Goal: Task Accomplishment & Management: Use online tool/utility

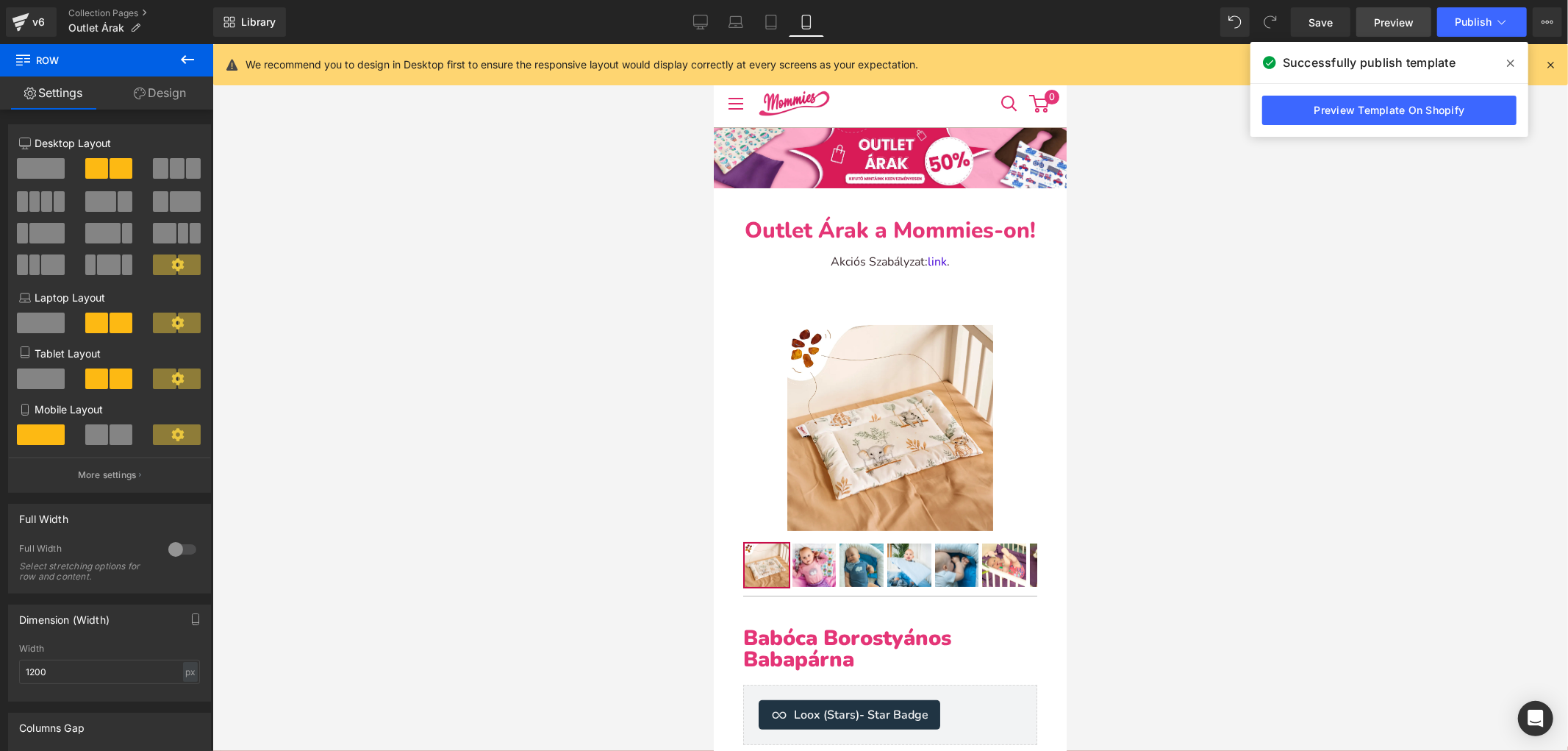
click at [1384, 19] on span "Preview" at bounding box center [1394, 22] width 40 height 15
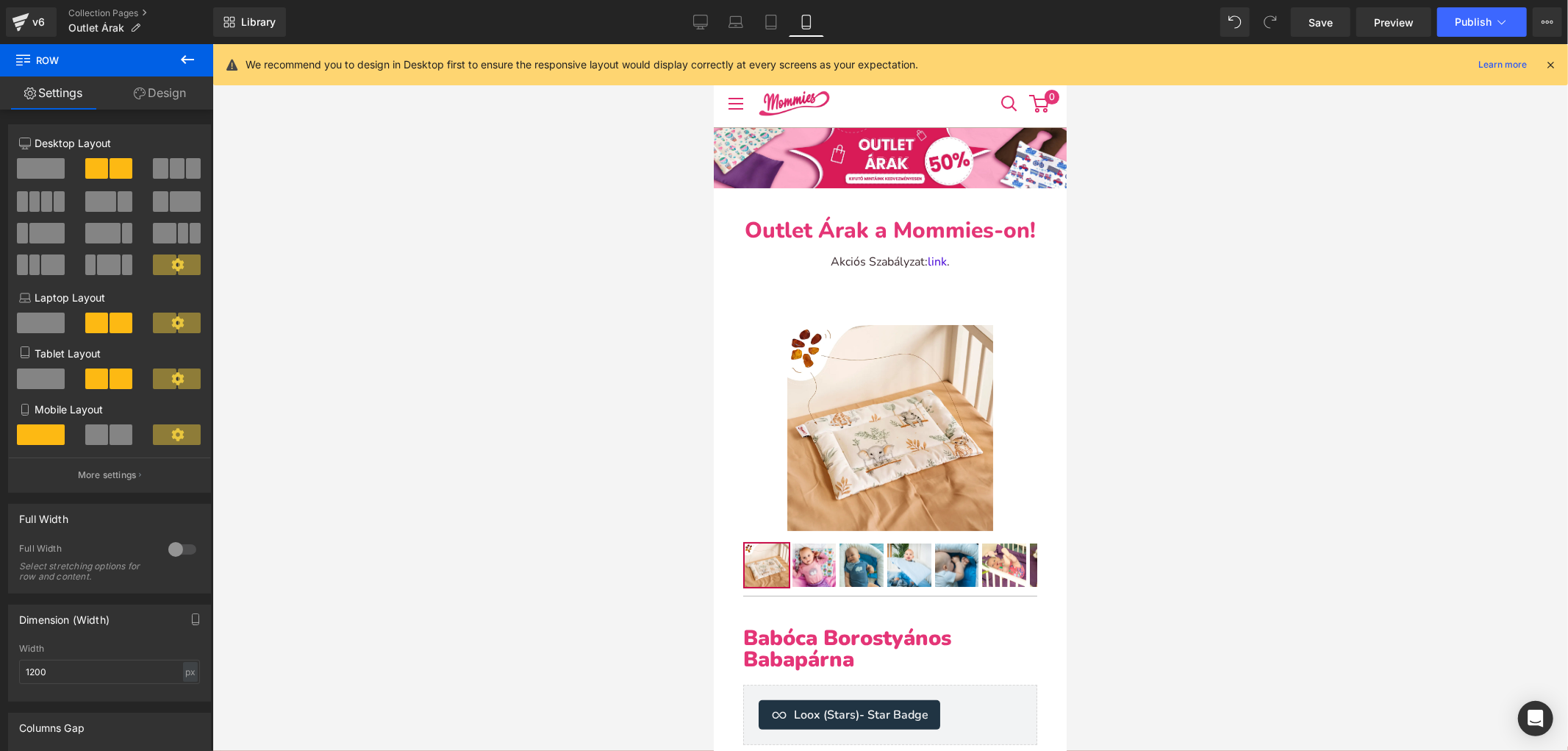
drag, startPoint x: 695, startPoint y: 21, endPoint x: 709, endPoint y: 40, distance: 23.6
click at [696, 21] on icon at bounding box center [700, 22] width 14 height 14
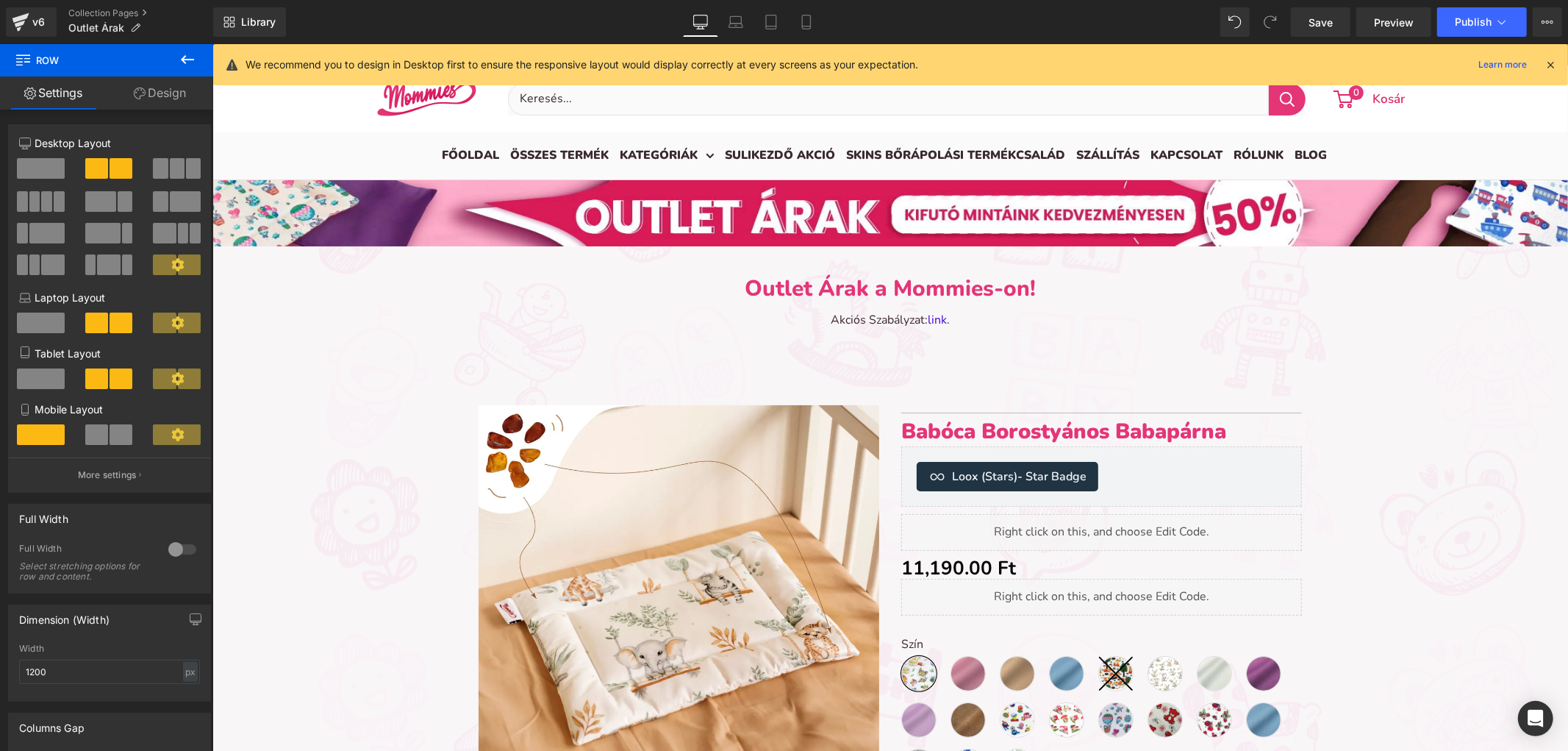
scroll to position [82, 0]
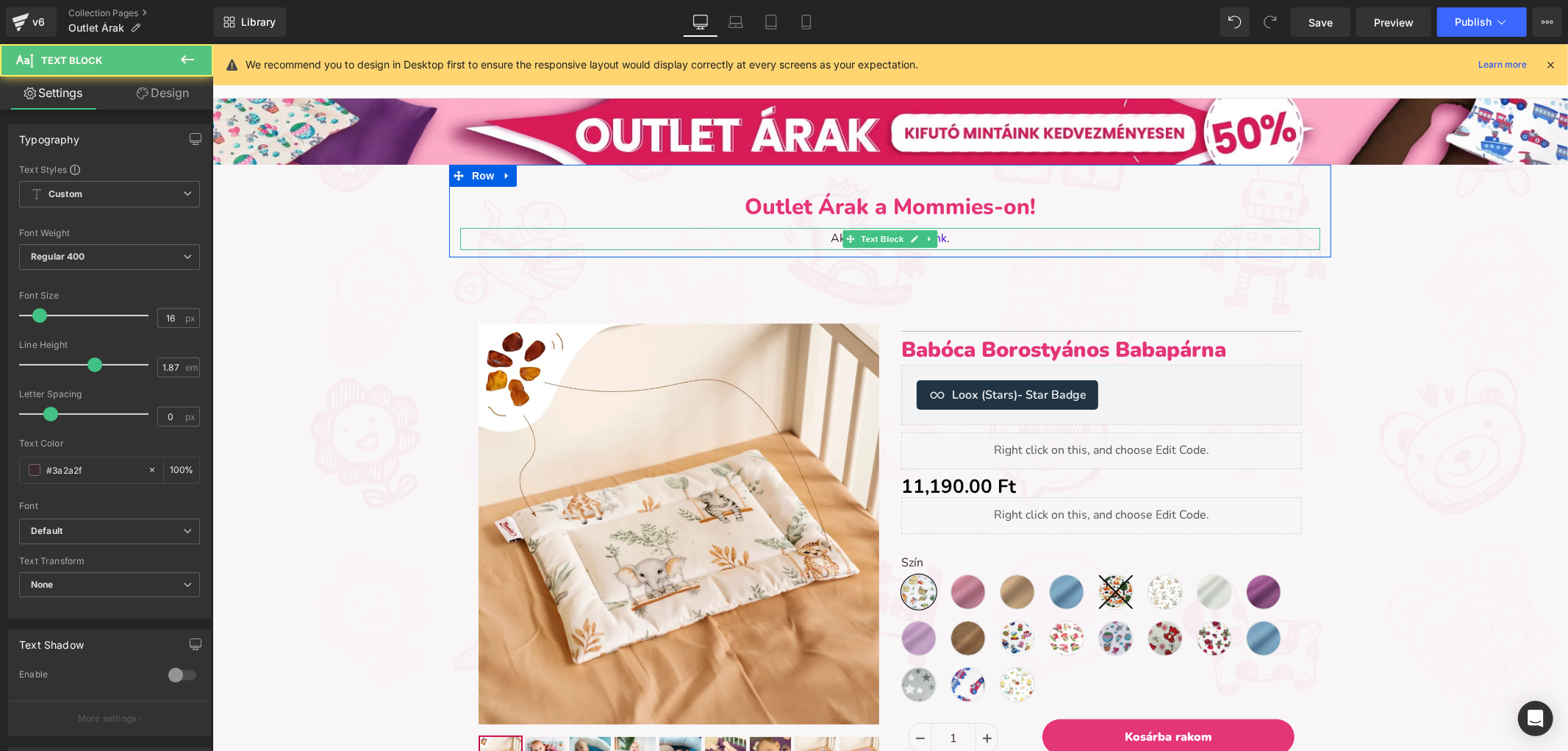
click at [817, 231] on p "Akciós Szabályzat: link ." at bounding box center [889, 239] width 860 height 22
click at [823, 238] on p "Akciós Szabályzat: link ." at bounding box center [889, 239] width 860 height 22
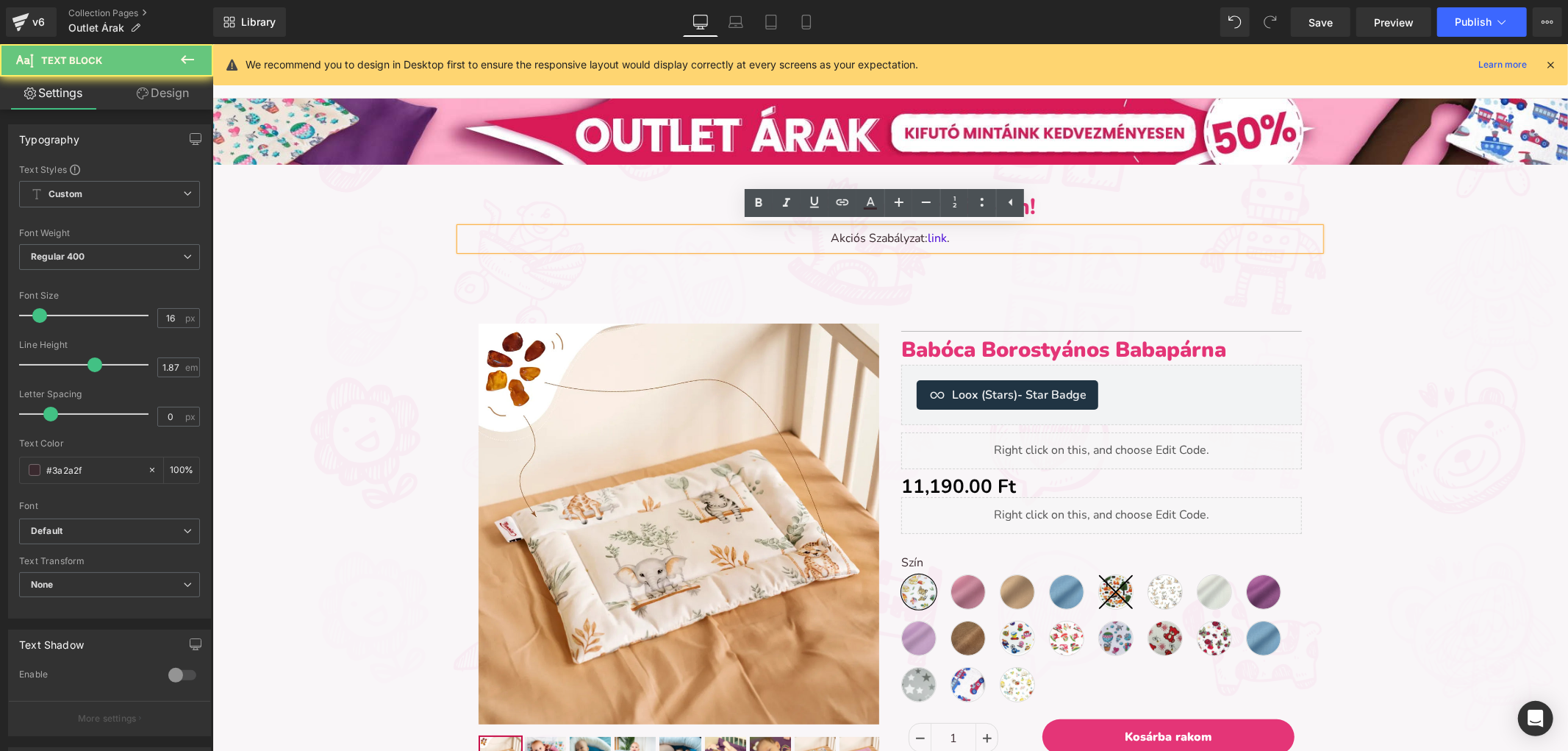
paste div
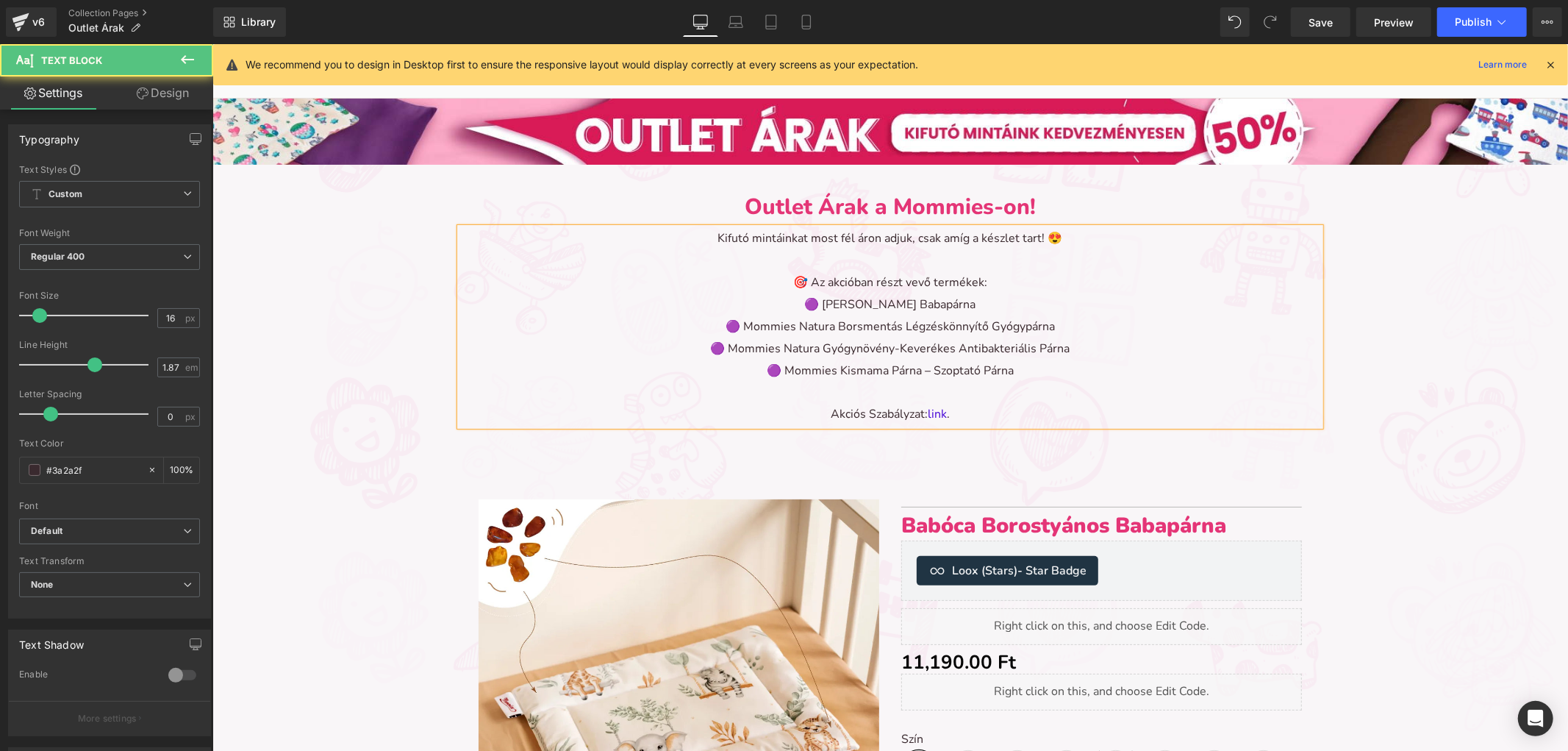
click at [796, 283] on p "🎯 Az akcióban részt vevő termékek:" at bounding box center [889, 283] width 860 height 22
click at [804, 297] on p "🟣 [PERSON_NAME] Babapárna" at bounding box center [889, 305] width 860 height 22
click at [736, 326] on p "🟣 Mommies Natura Borsmentás Légzéskönnyítő Gyógypárna" at bounding box center [889, 327] width 860 height 22
click at [724, 343] on p "🟣 Mommies Natura Gyógynövény-Keverékes Antibakteriális Párna" at bounding box center [889, 349] width 860 height 22
click at [777, 375] on p "🟣 Mommies Kismama Párna – Szoptató Párna" at bounding box center [889, 371] width 860 height 22
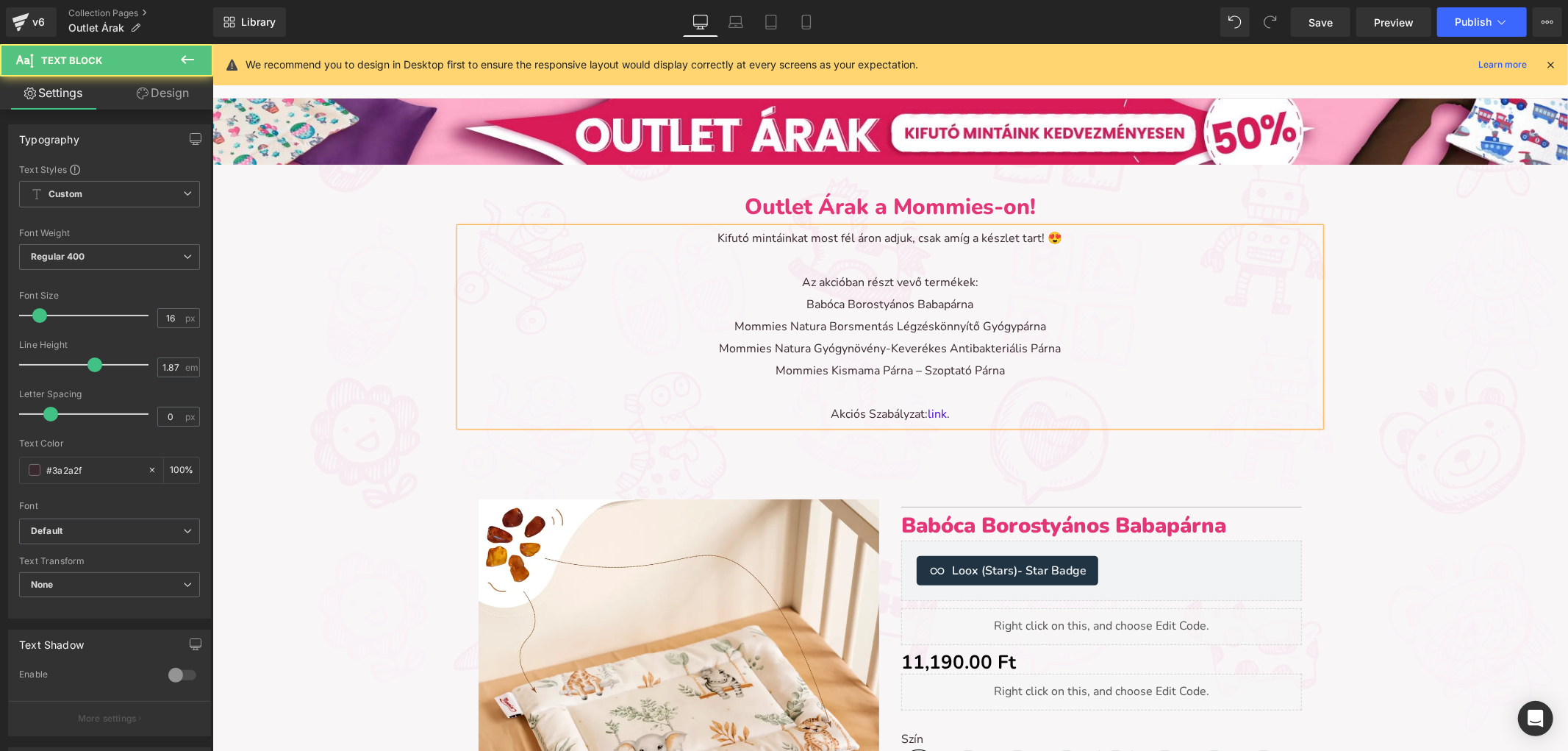
click at [730, 326] on p "Mommies Natura Borsmentás Légzéskönnyítő Gyógypárna" at bounding box center [889, 327] width 860 height 22
click at [801, 303] on p "Babóca Borostyános Babapárna" at bounding box center [889, 305] width 860 height 22
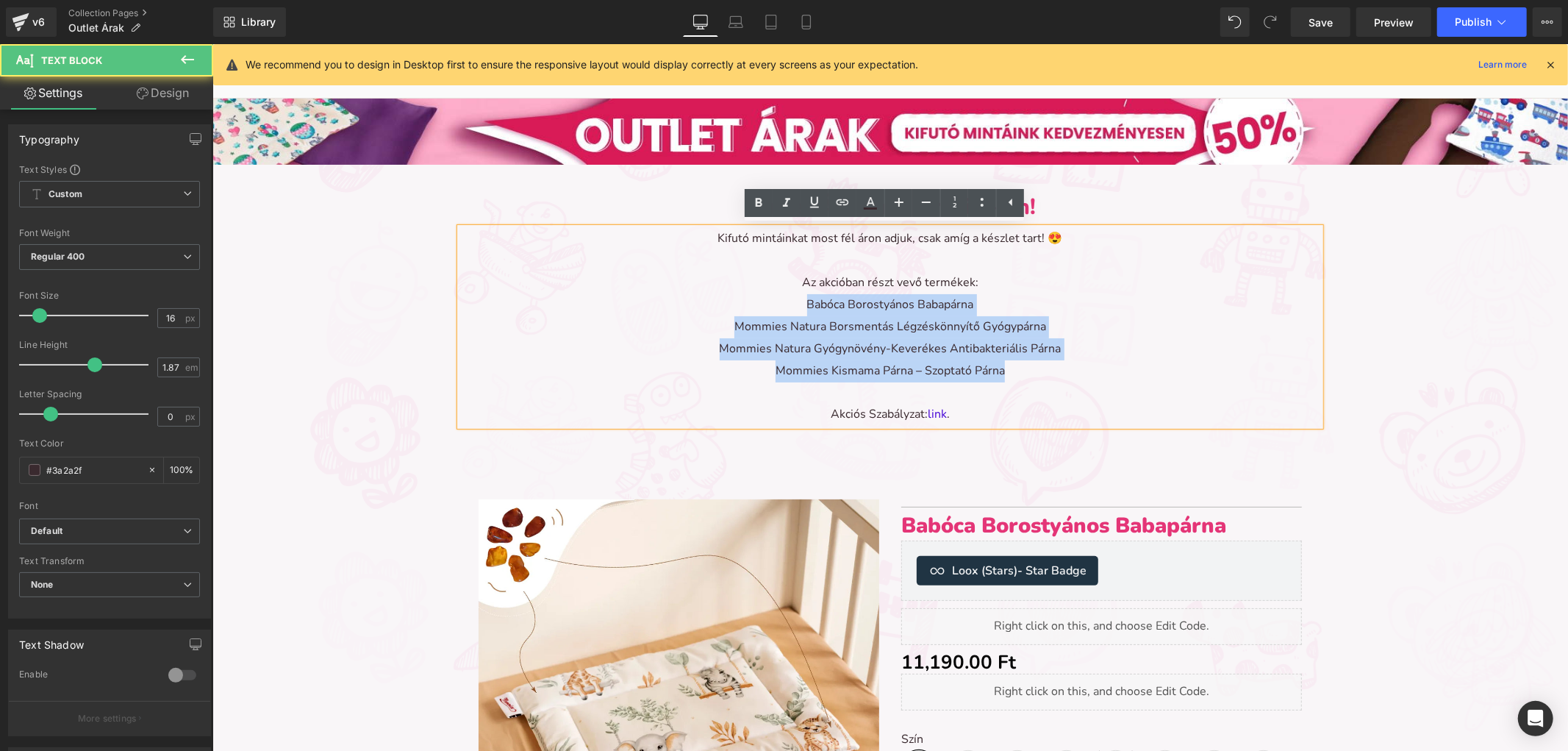
drag, startPoint x: 1018, startPoint y: 372, endPoint x: 779, endPoint y: 295, distance: 251.1
click at [779, 295] on div "Kifutó mintáinkat most fél áron adjuk, csak amíg a készlet tart! 😍 Az akcióban …" at bounding box center [889, 326] width 860 height 198
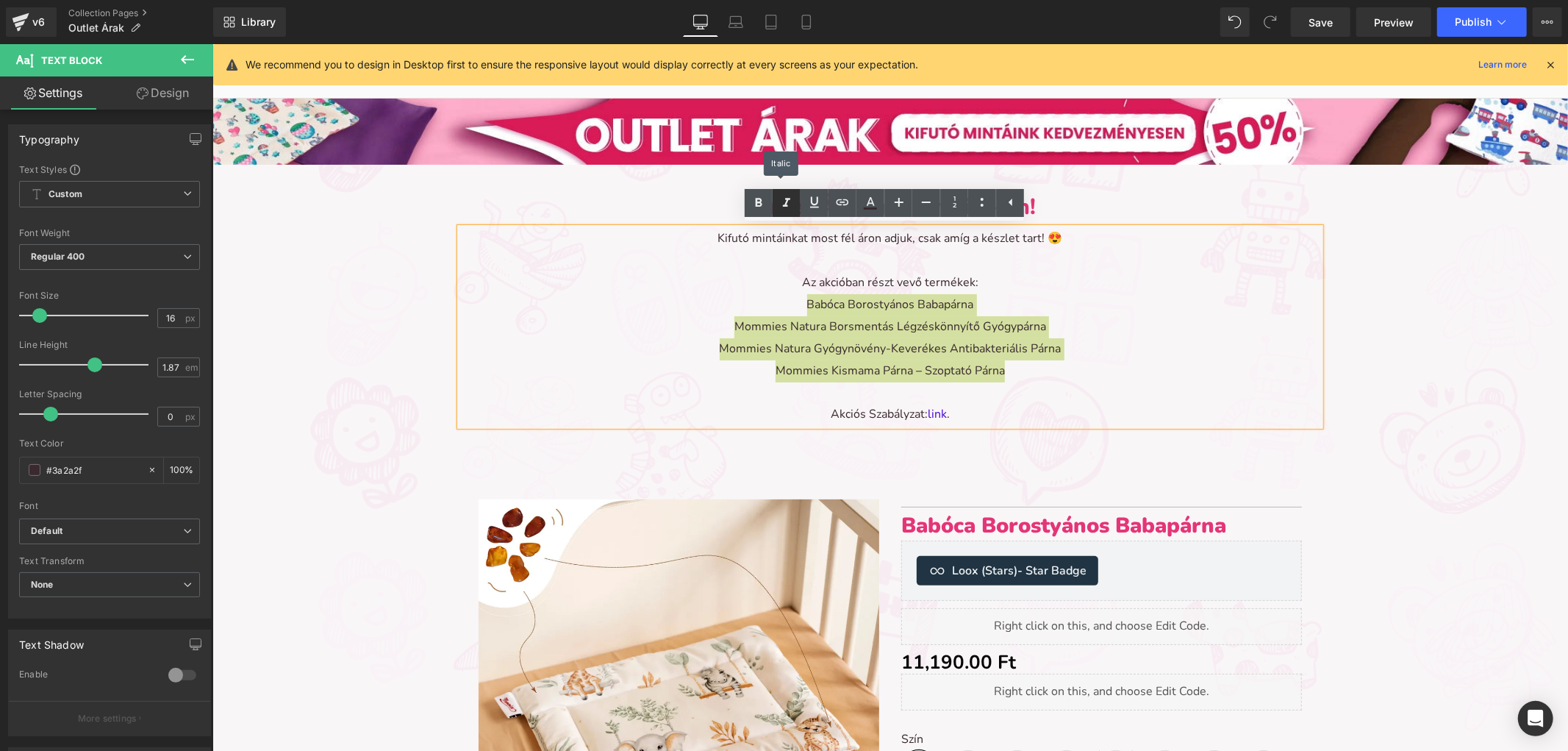
click at [781, 207] on icon at bounding box center [787, 203] width 18 height 18
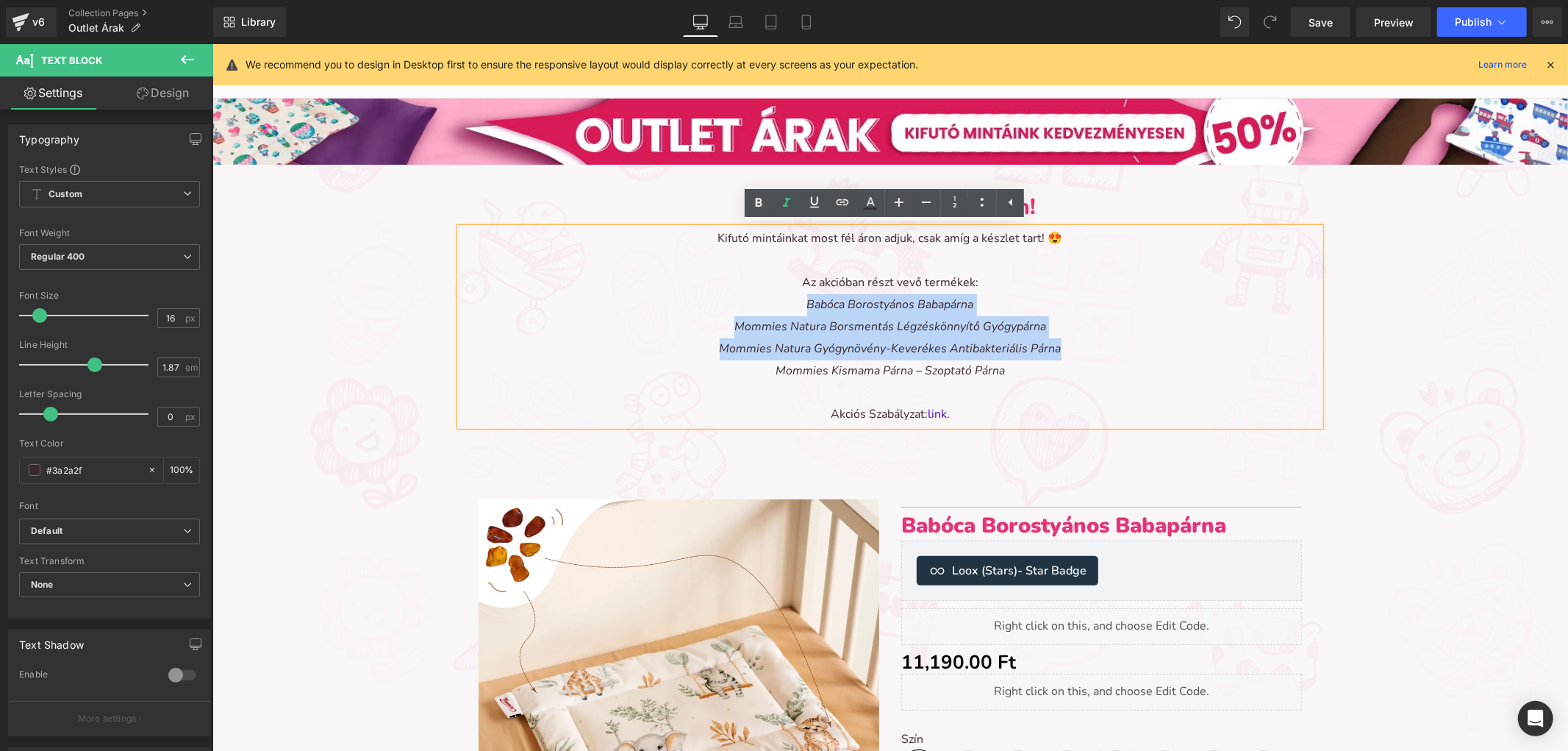
click at [1039, 372] on p "Mommies Kismama Párna – Szoptató Párna" at bounding box center [889, 371] width 860 height 22
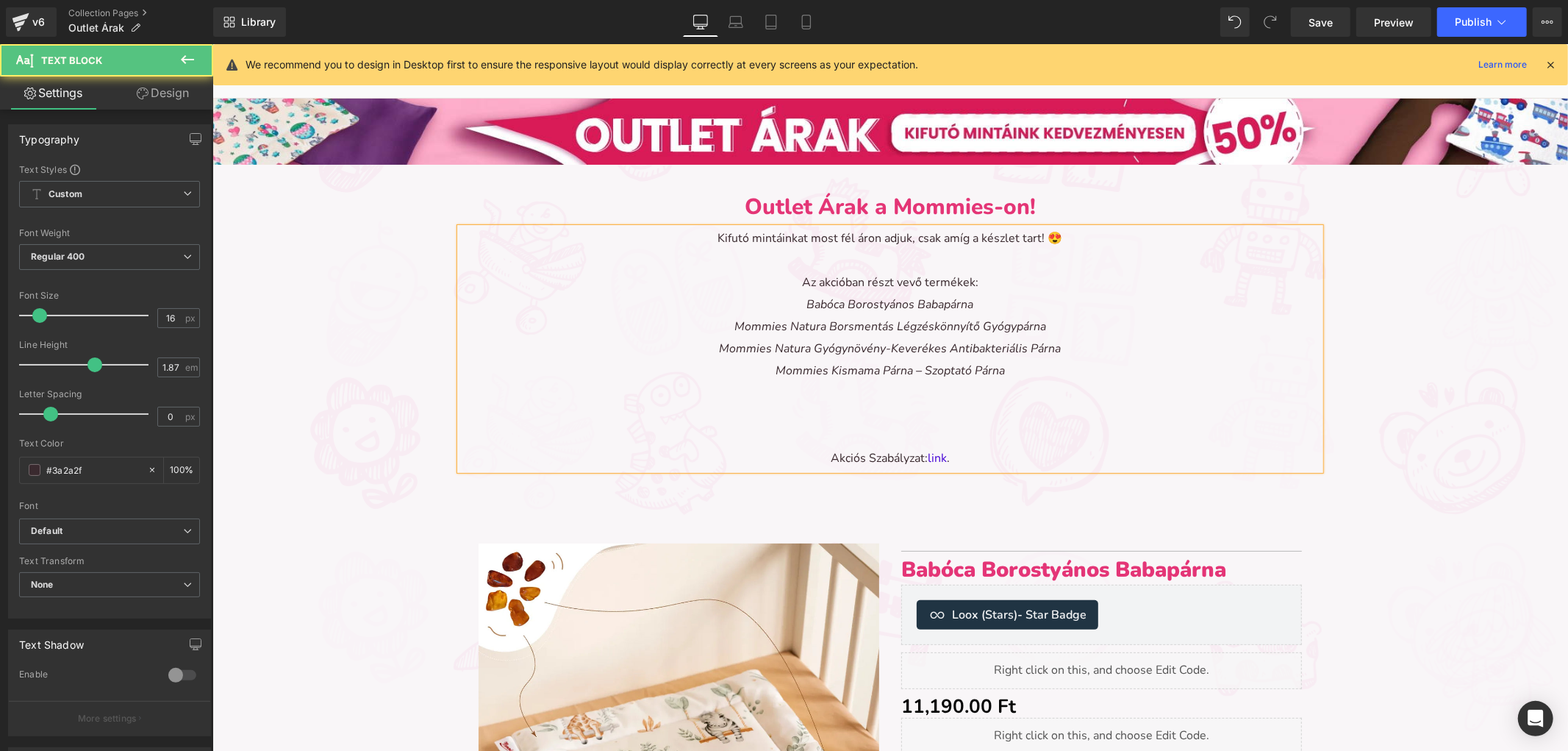
click at [970, 248] on p "Kifutó mintáinkat most fél áron adjuk, csak amíg a készlet tart! 😍" at bounding box center [889, 239] width 860 height 22
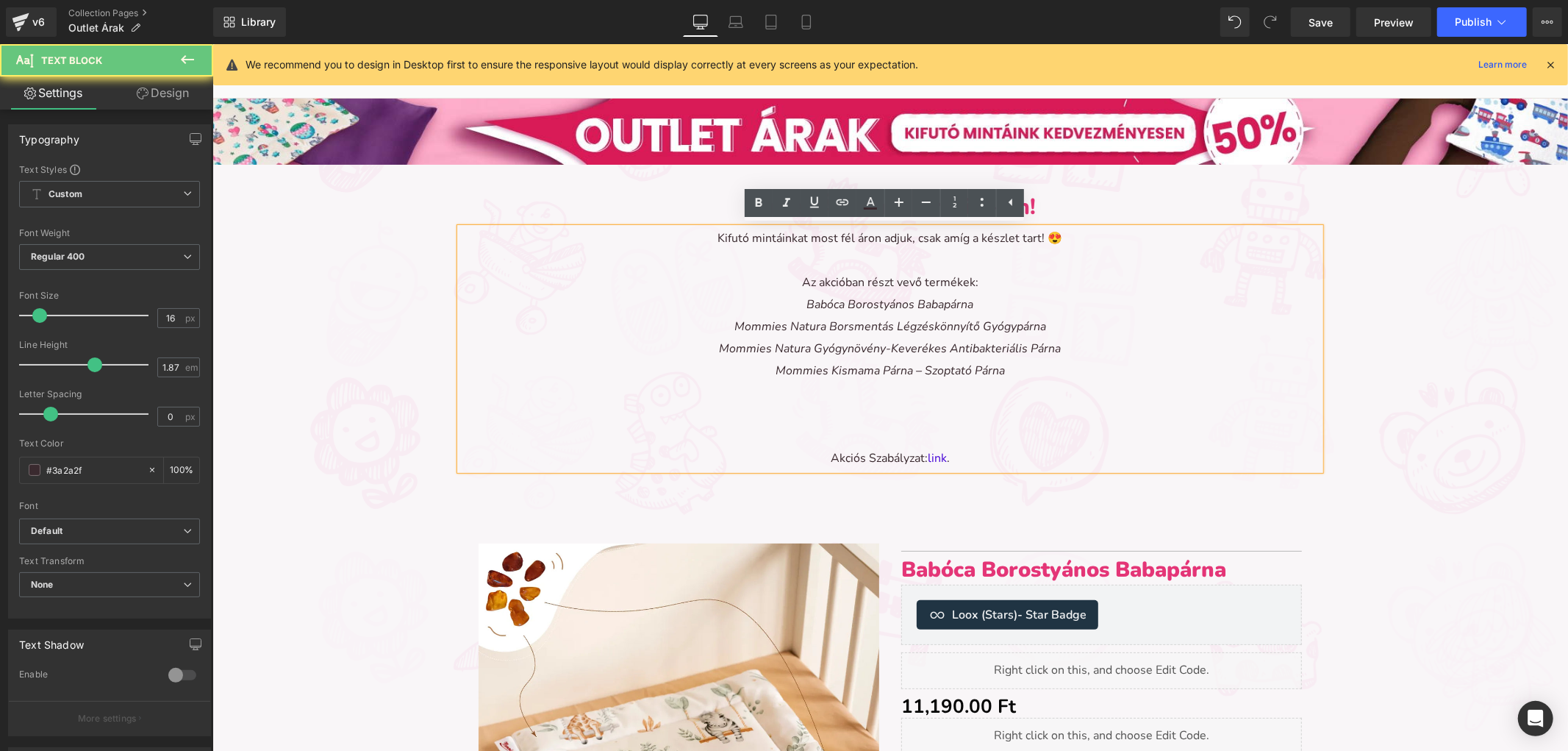
click at [911, 420] on p at bounding box center [889, 414] width 860 height 22
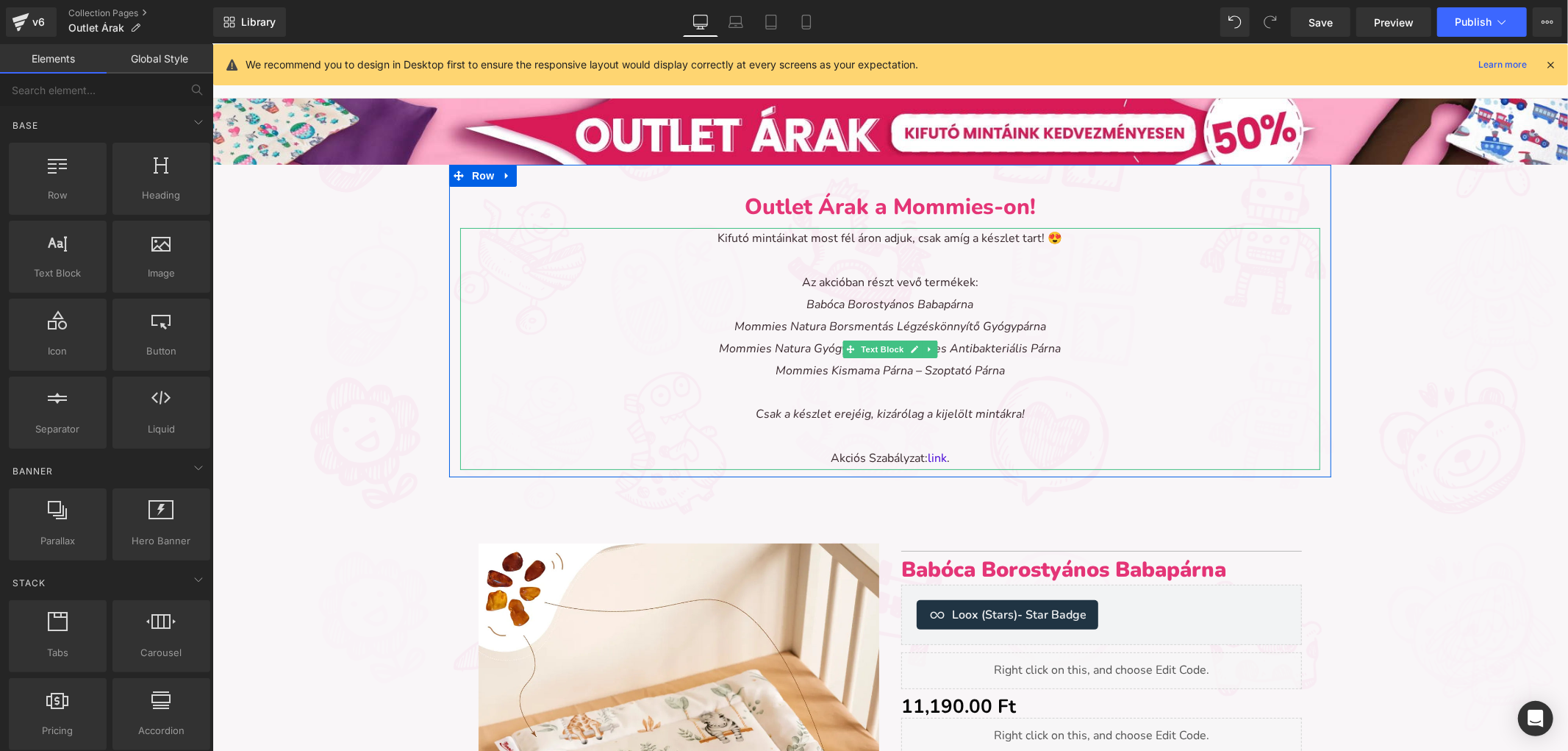
click at [1092, 415] on p "Csak a készlet erejéig, kizárólag a kijelölt mintákra!" at bounding box center [889, 414] width 860 height 22
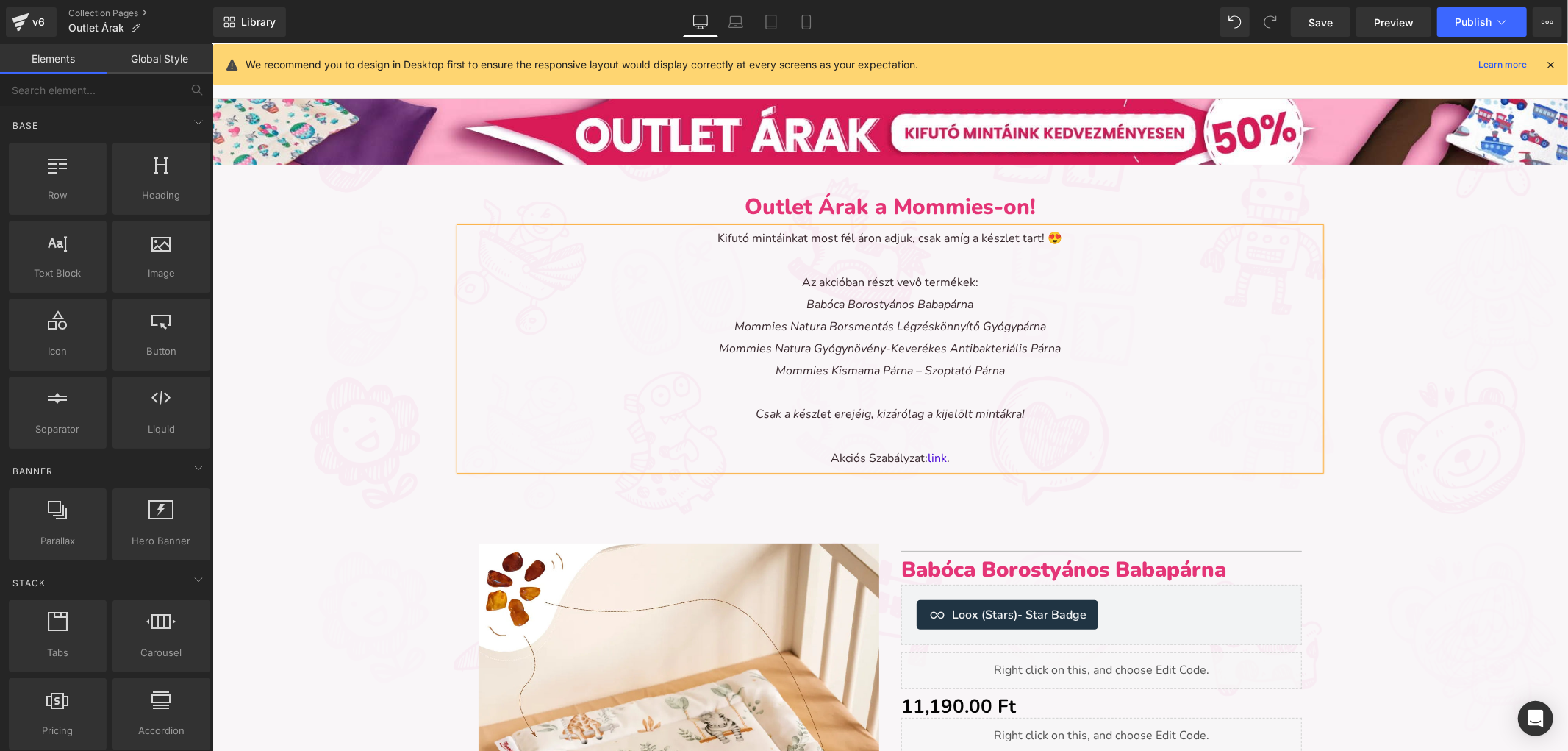
click at [889, 408] on p "Csak a készlet erejéig, kizárólag a kijelölt mintákra!" at bounding box center [889, 414] width 860 height 22
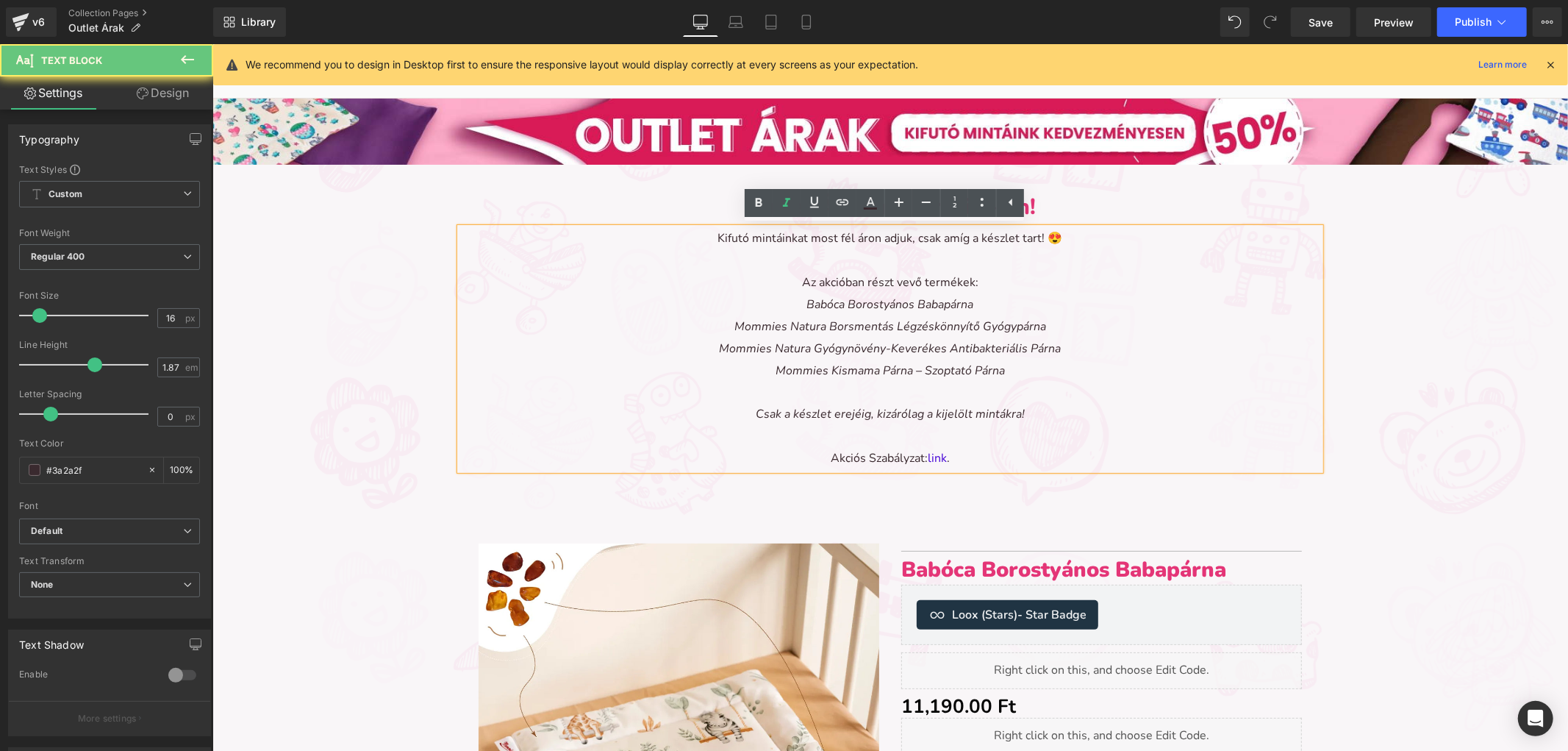
click at [1013, 404] on p "Csak a készlet erejéig, kizárólag a kijelölt mintákra!" at bounding box center [889, 414] width 860 height 22
click at [1015, 404] on p "Csak a készlet erejéig, kizárólag a kijelölt mintákra!" at bounding box center [889, 414] width 860 height 22
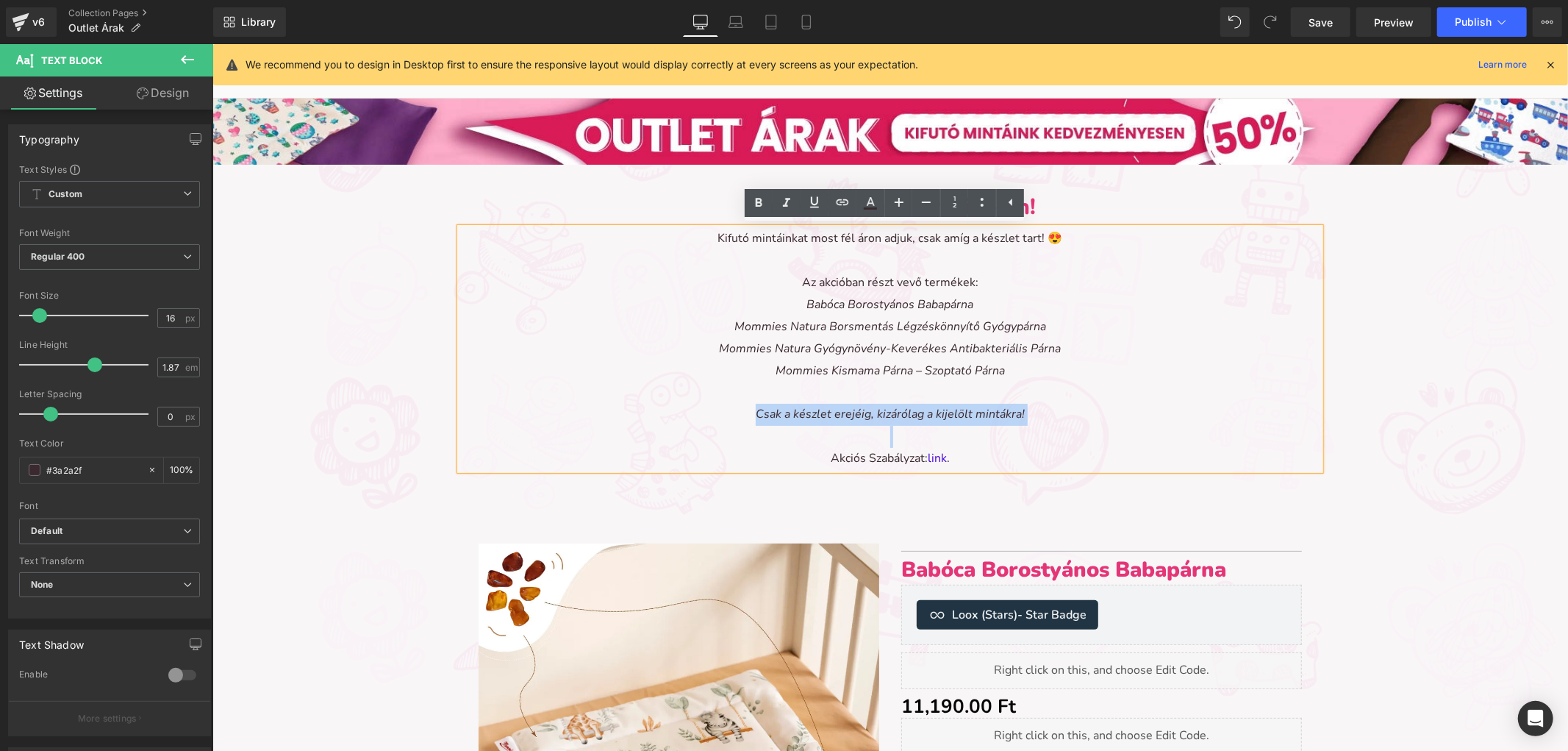
click at [1015, 404] on p "Csak a készlet erejéig, kizárólag a kijelölt mintákra!" at bounding box center [889, 414] width 860 height 22
click at [989, 405] on span "Csak a készlet erejéig, kizárólag a kijelölt mintákra!" at bounding box center [889, 413] width 269 height 16
click at [784, 203] on icon at bounding box center [787, 203] width 18 height 18
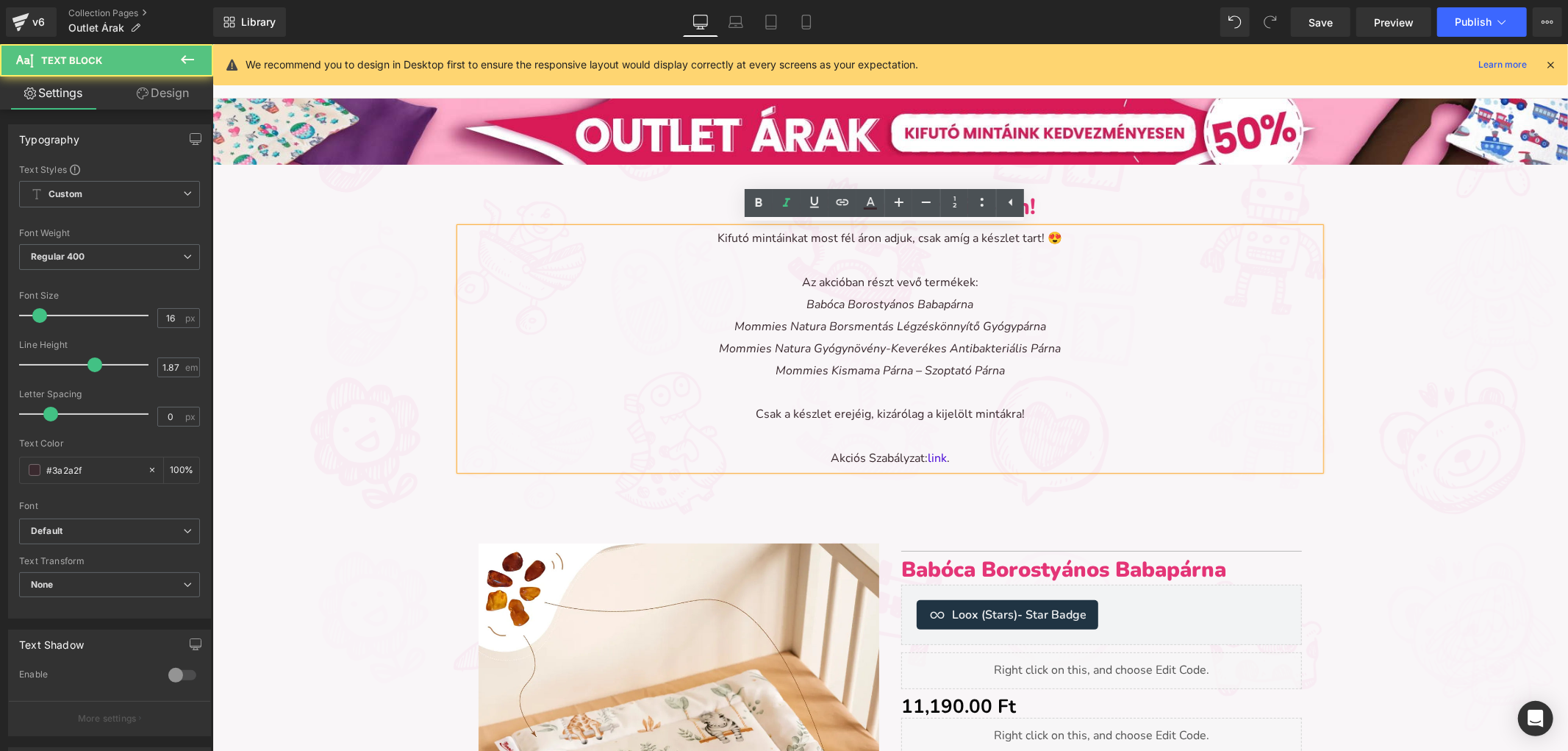
click at [819, 450] on p "Akciós Szabályzat: link ." at bounding box center [889, 458] width 860 height 22
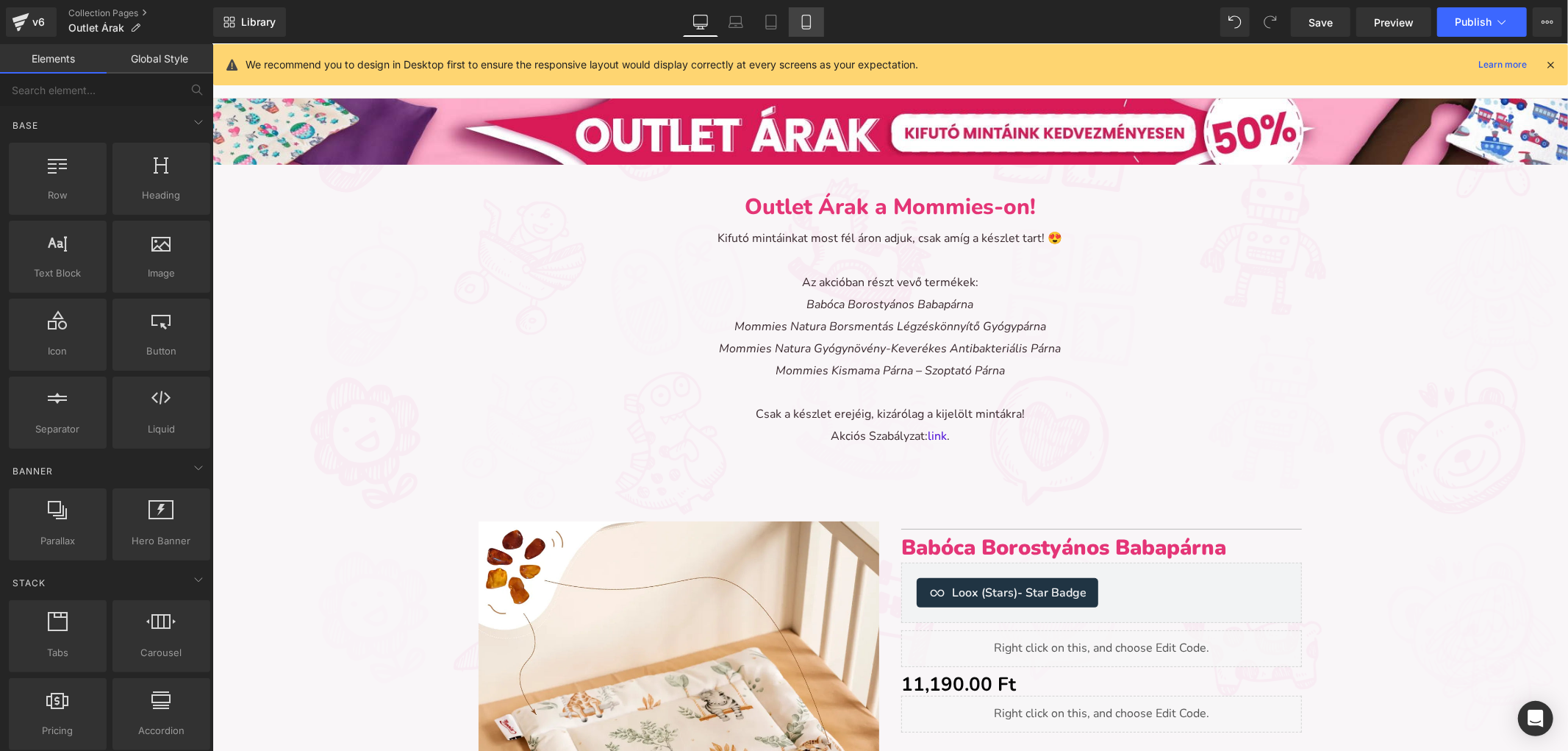
click at [797, 22] on link "Mobile" at bounding box center [807, 22] width 35 height 30
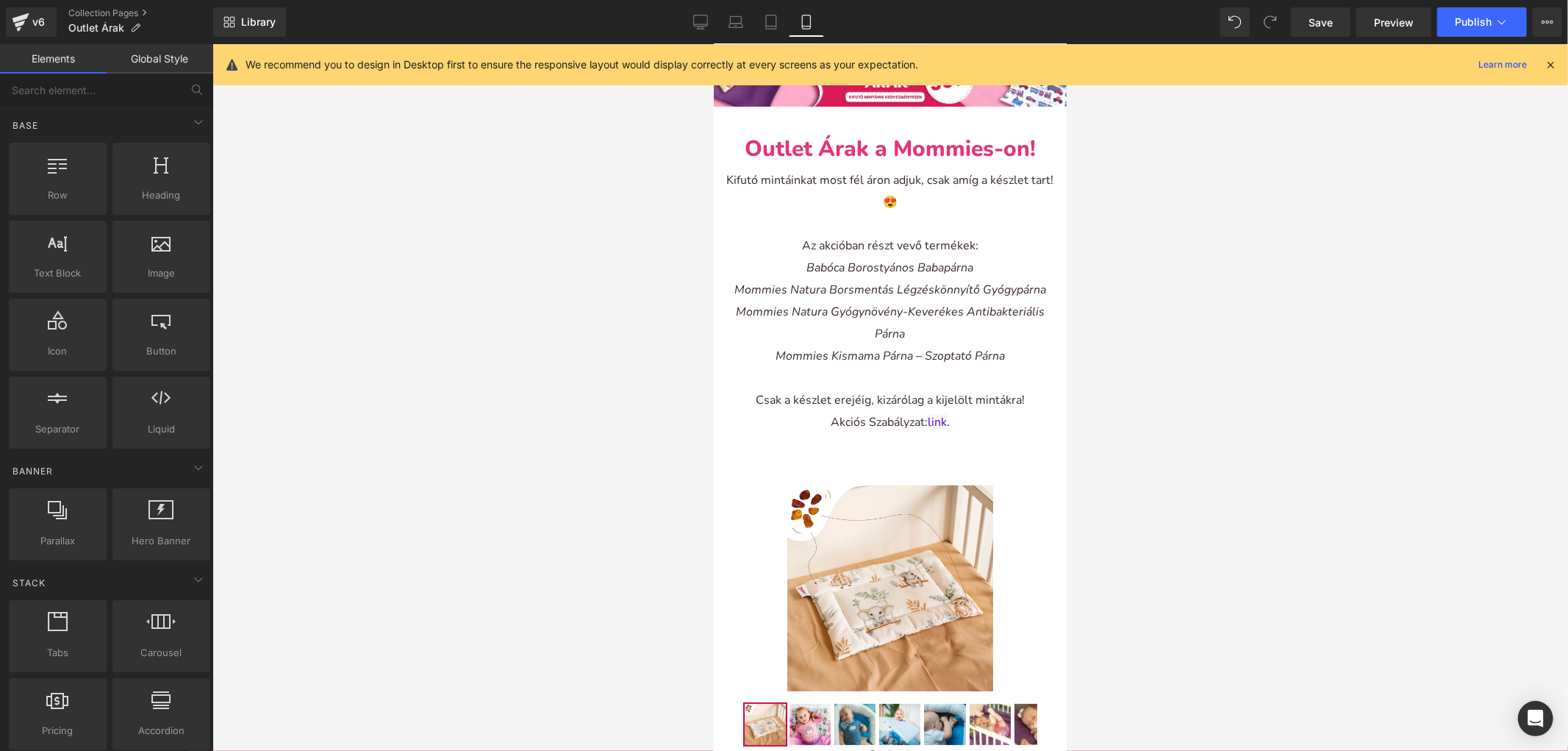
scroll to position [83, 0]
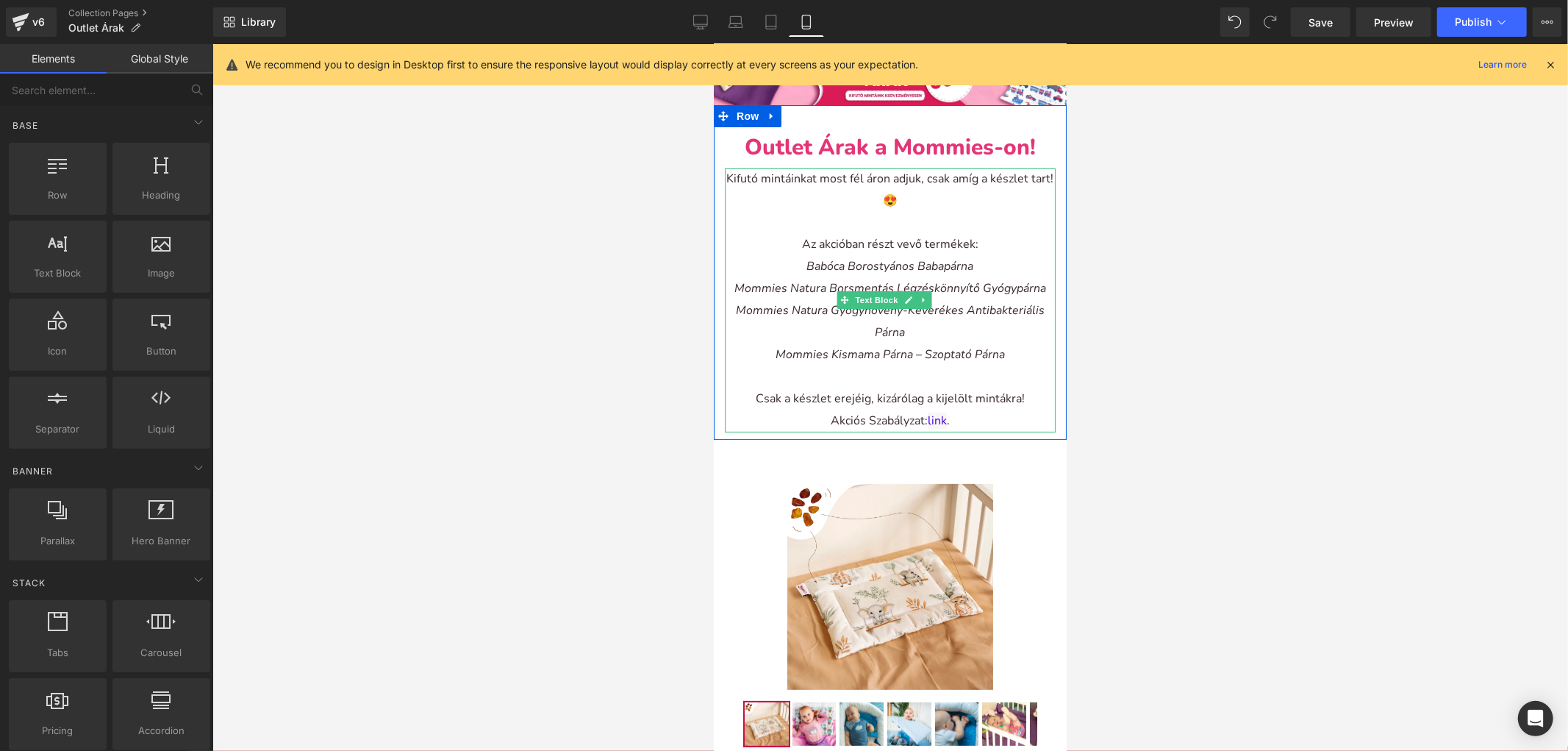
click at [880, 239] on p "Az akcióban részt vevő termékek:" at bounding box center [889, 244] width 331 height 22
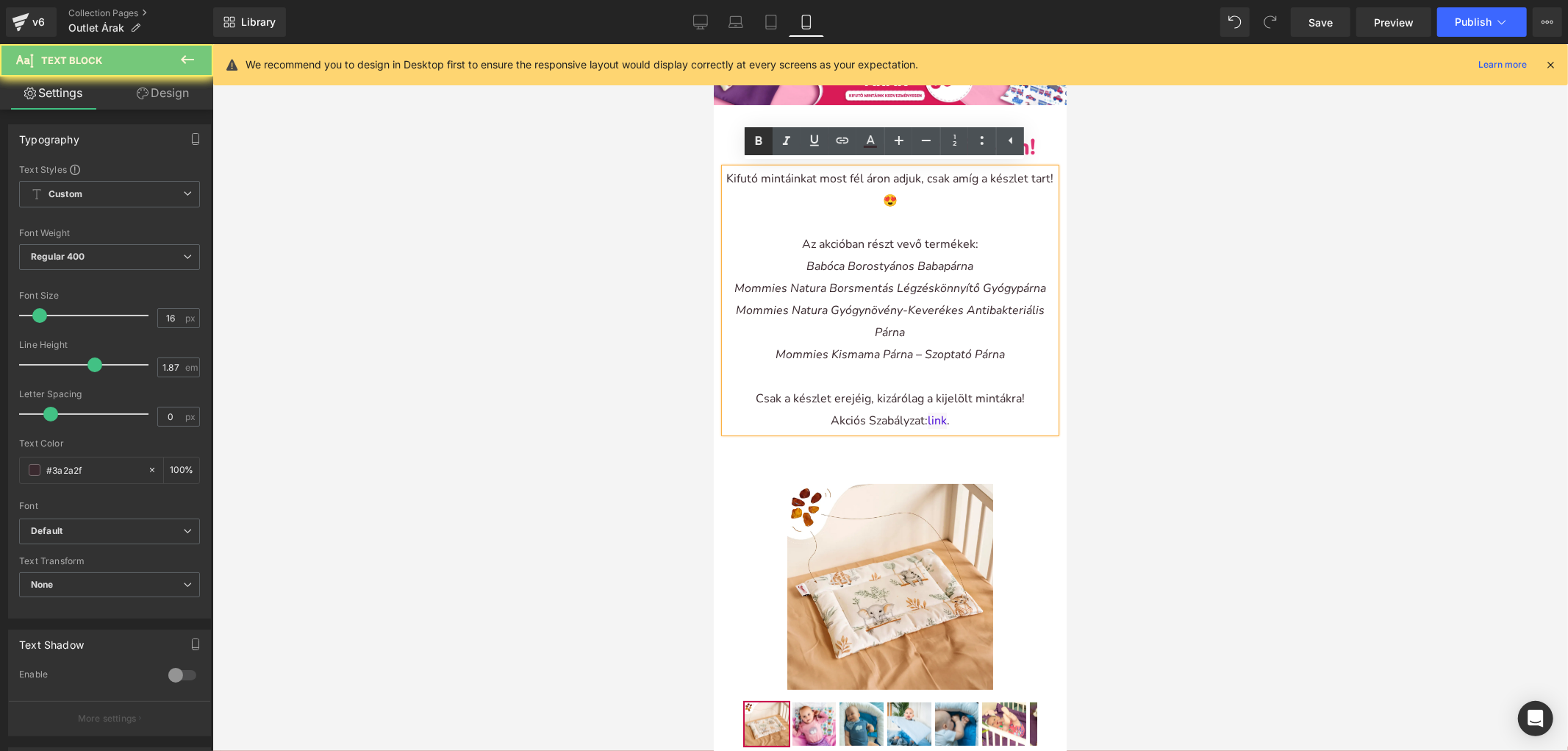
click at [763, 144] on icon at bounding box center [759, 141] width 18 height 18
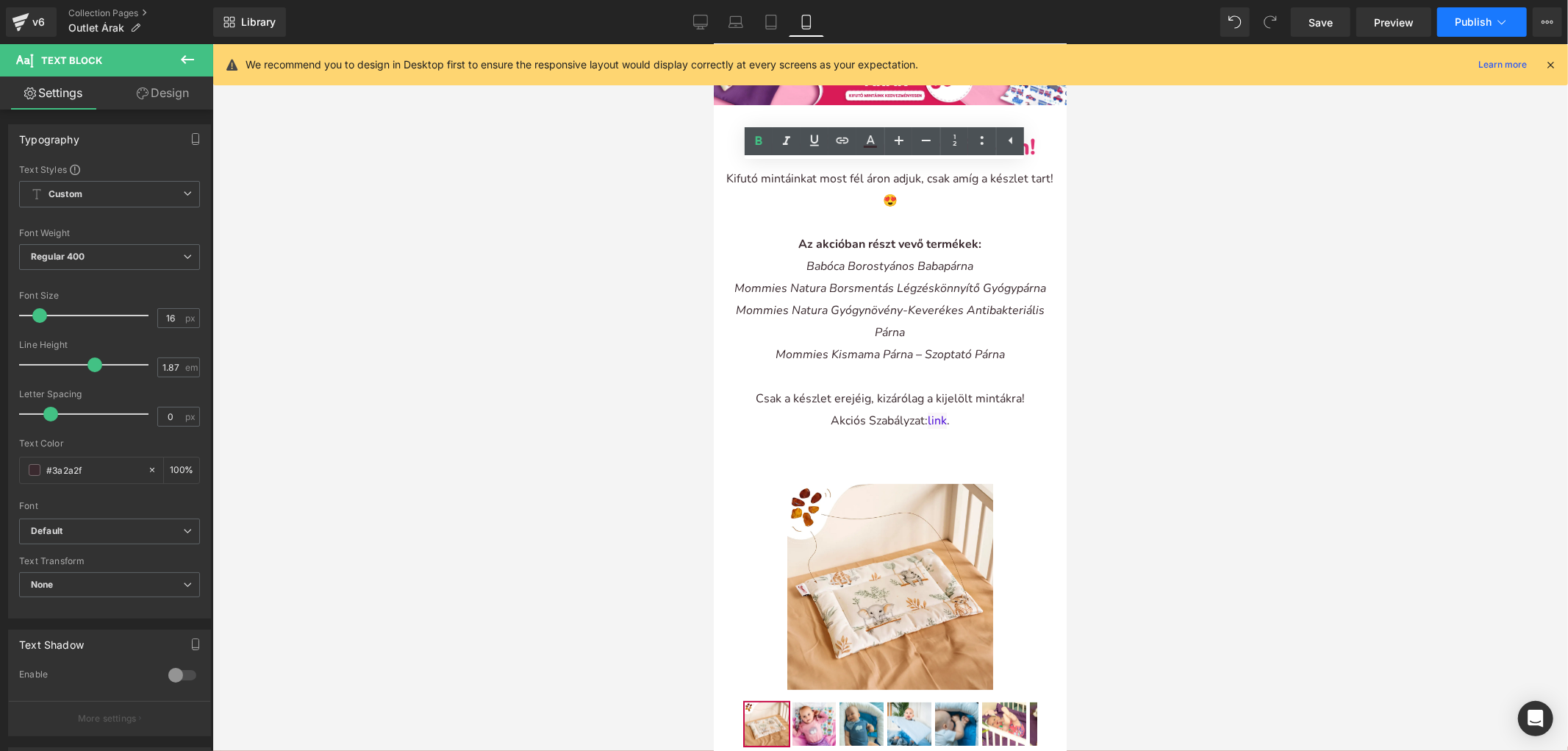
click at [1445, 30] on button "Publish" at bounding box center [1482, 22] width 90 height 30
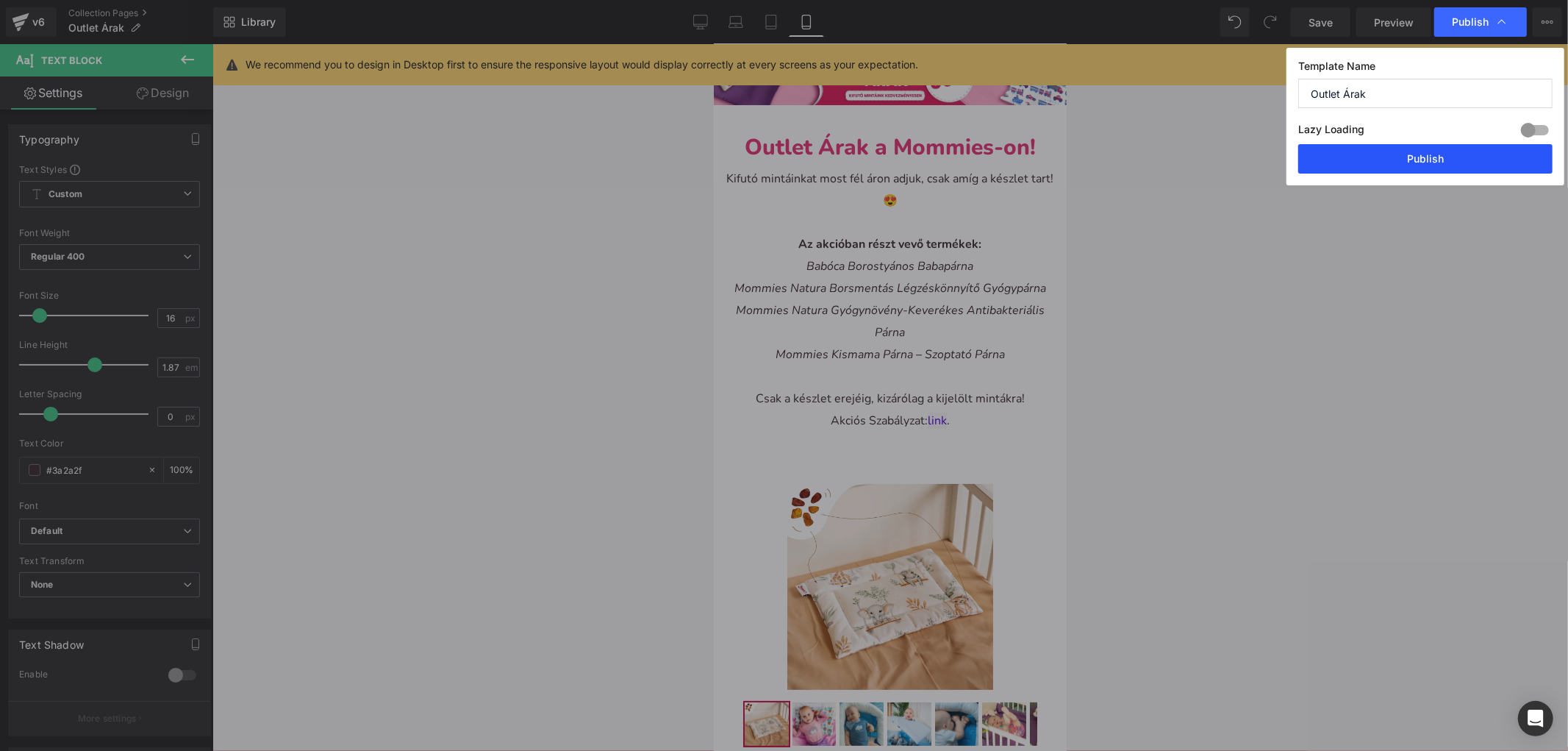
click at [1386, 151] on button "Publish" at bounding box center [1426, 159] width 255 height 30
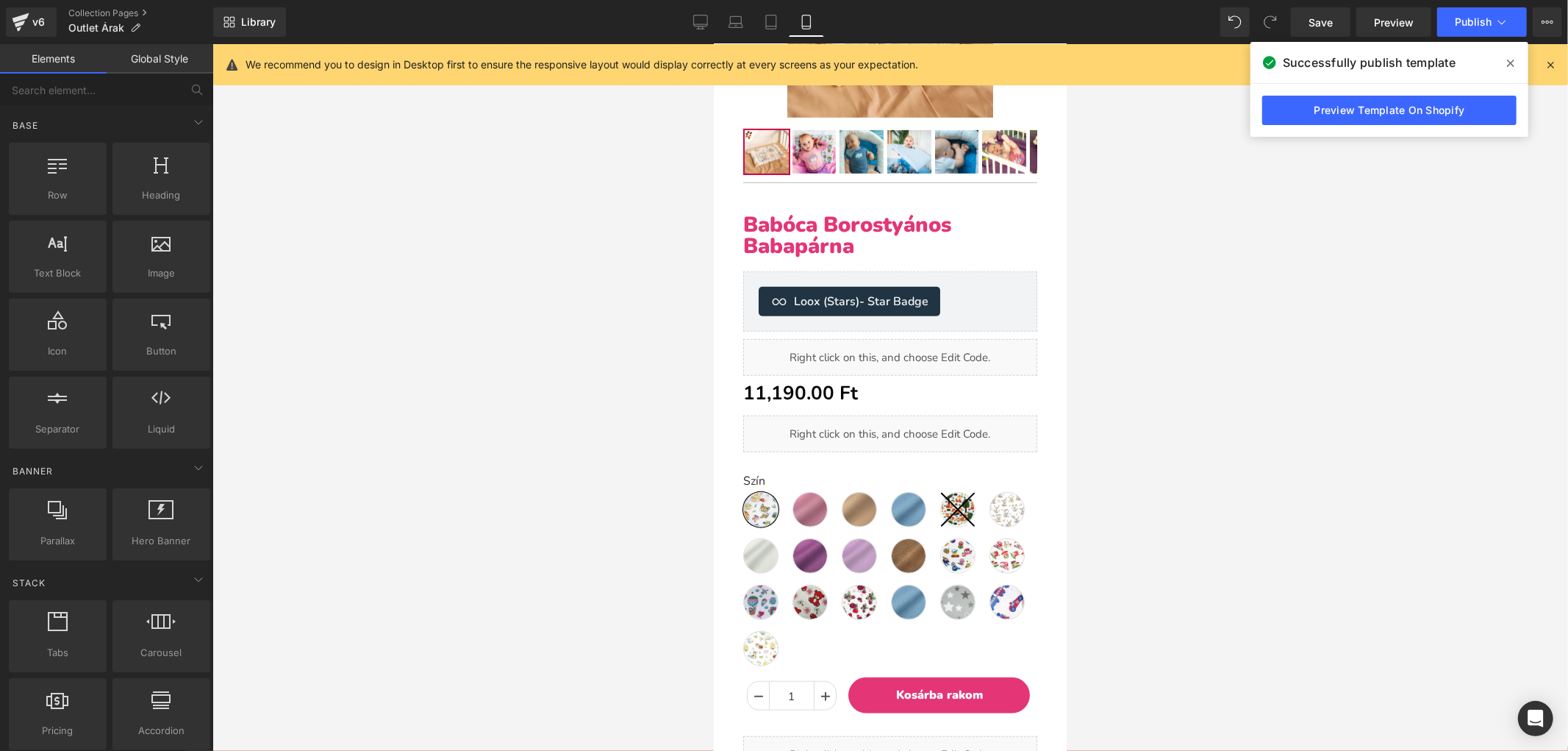
drag, startPoint x: 1128, startPoint y: 631, endPoint x: 1126, endPoint y: 705, distance: 74.0
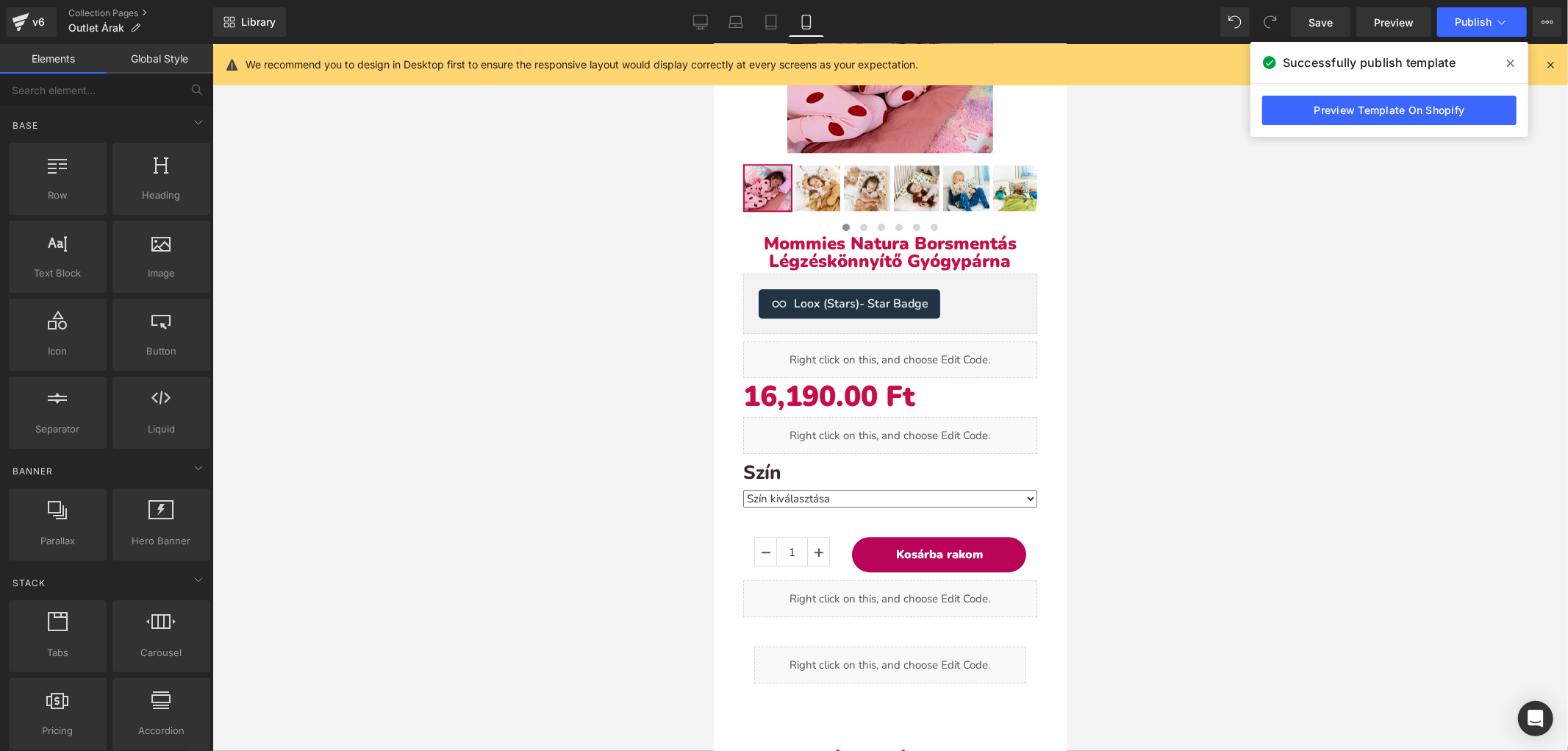
scroll to position [3679, 0]
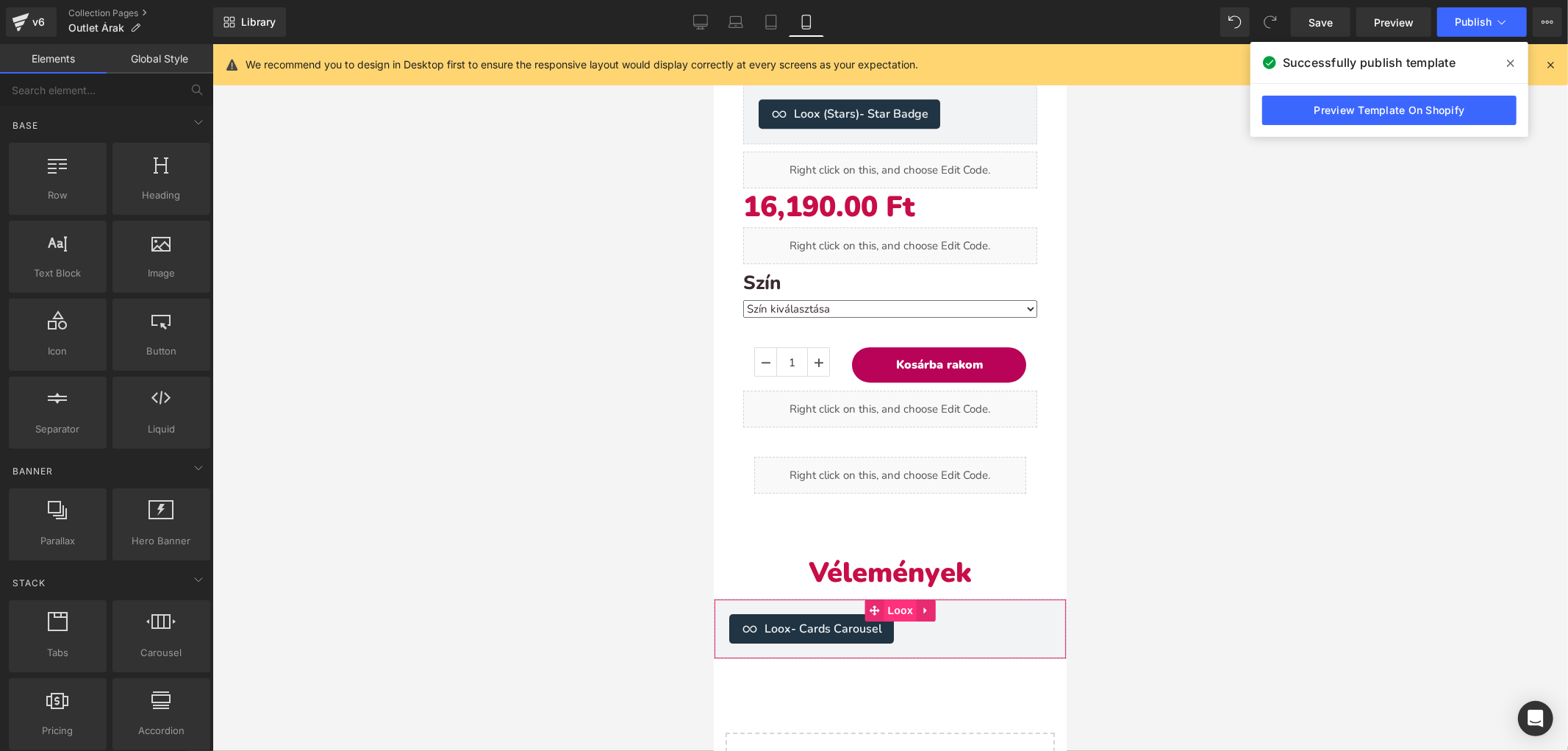
drag, startPoint x: 901, startPoint y: 583, endPoint x: 1245, endPoint y: 446, distance: 370.3
click at [901, 599] on span "Loox" at bounding box center [899, 610] width 33 height 22
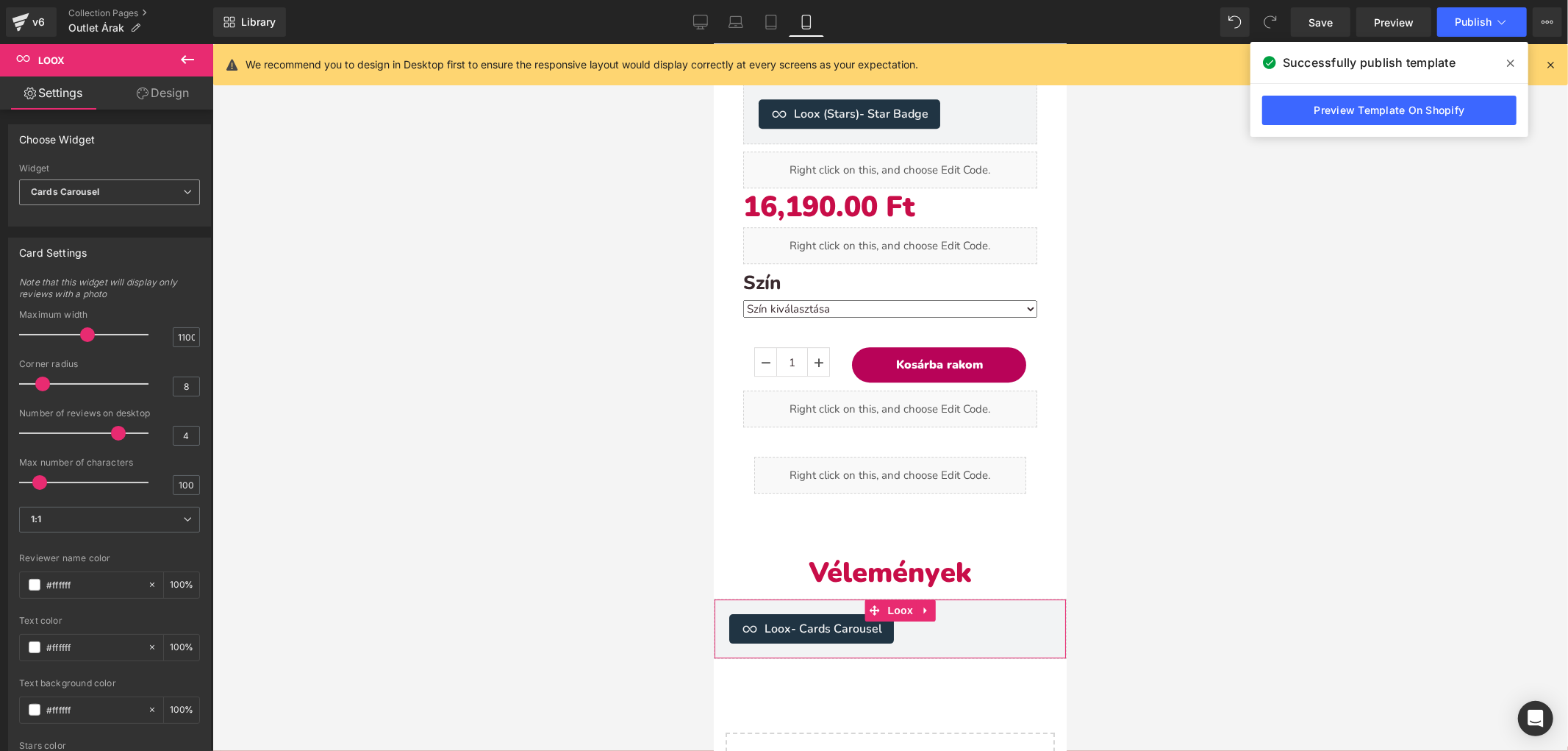
click at [160, 180] on span "Cards Carousel" at bounding box center [110, 192] width 181 height 26
click at [136, 231] on li "Gallery Carousel" at bounding box center [106, 241] width 175 height 22
click at [1466, 26] on span "Publish" at bounding box center [1474, 22] width 37 height 12
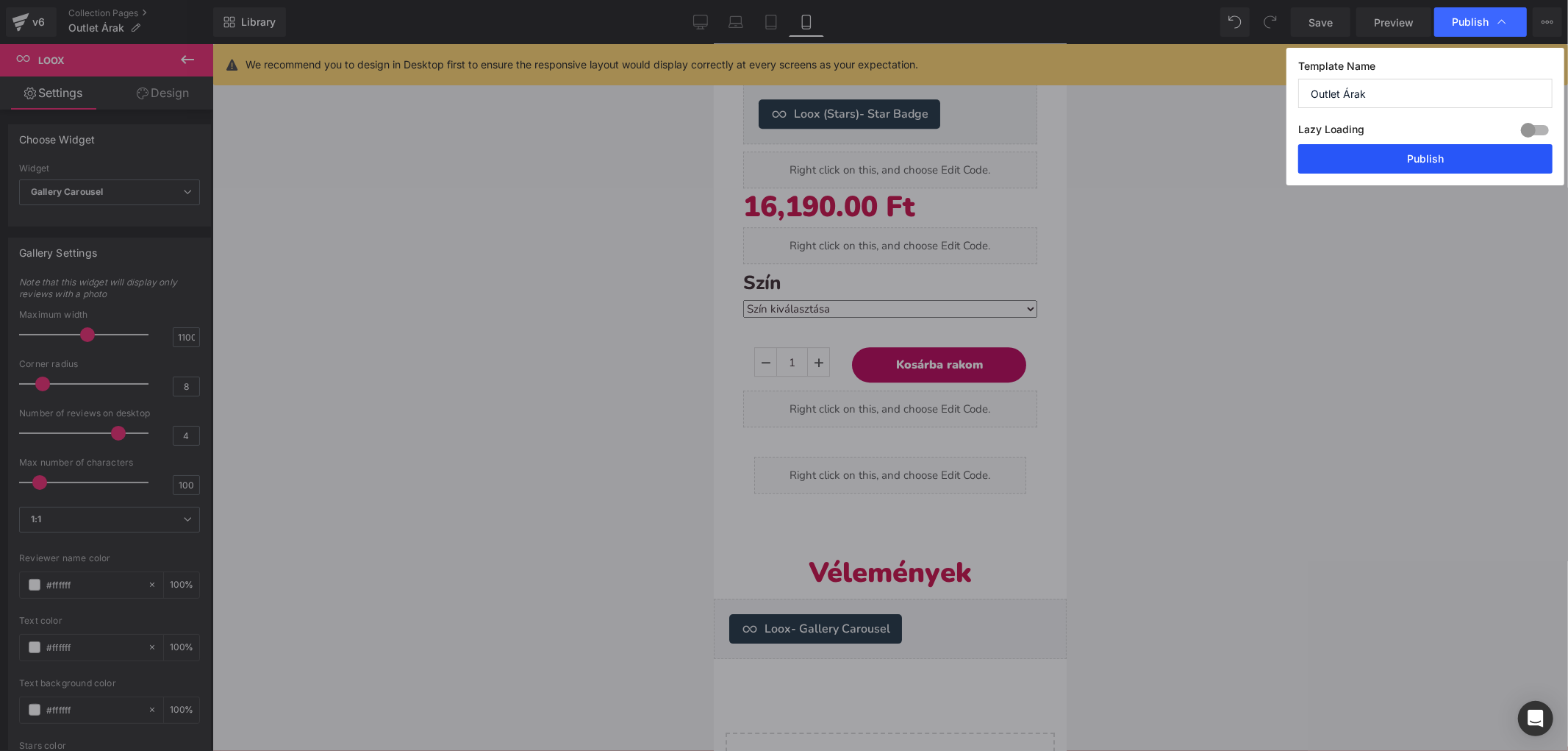
drag, startPoint x: 1395, startPoint y: 155, endPoint x: 169, endPoint y: 555, distance: 1289.6
click at [1395, 155] on button "Publish" at bounding box center [1426, 159] width 255 height 30
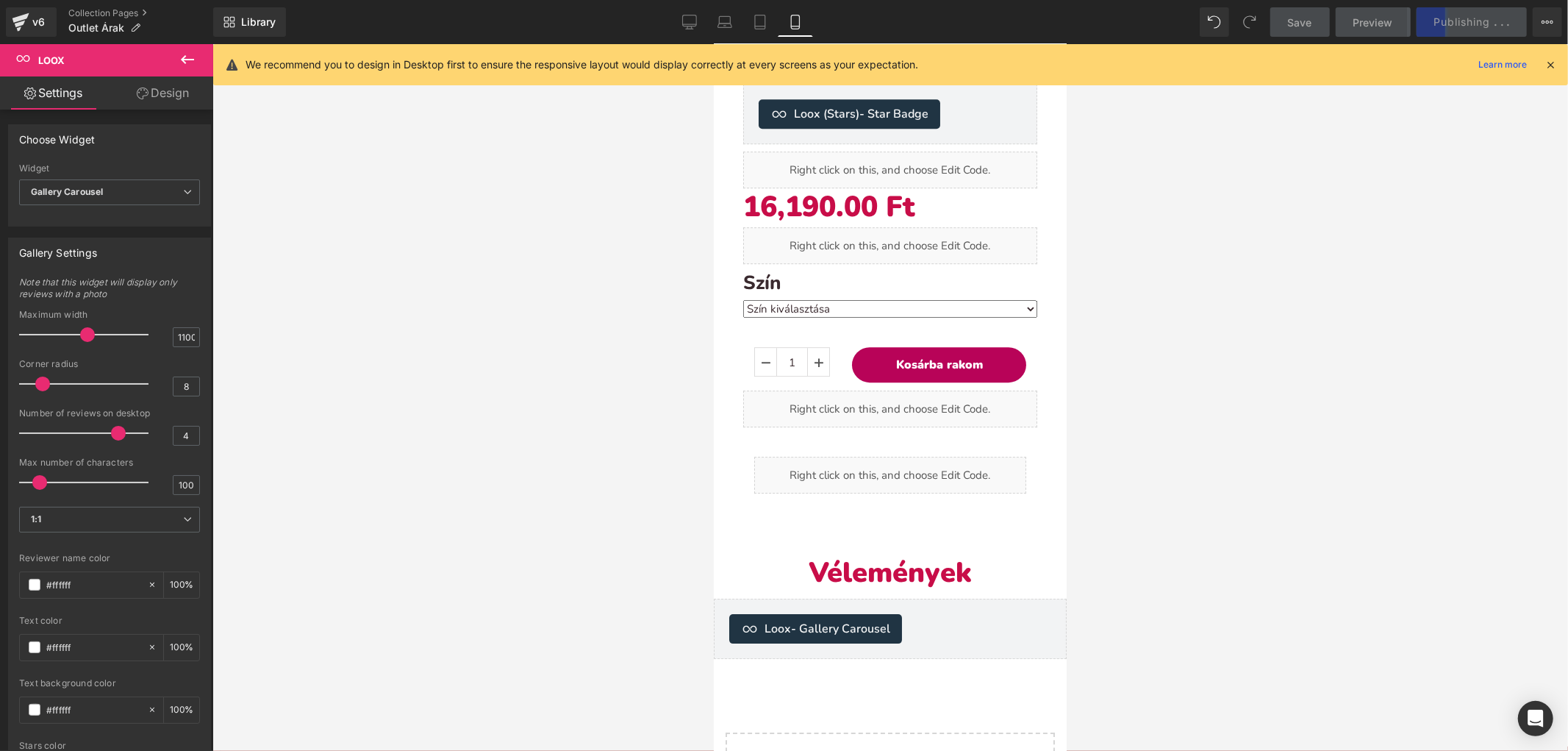
click at [179, 58] on button at bounding box center [187, 60] width 51 height 32
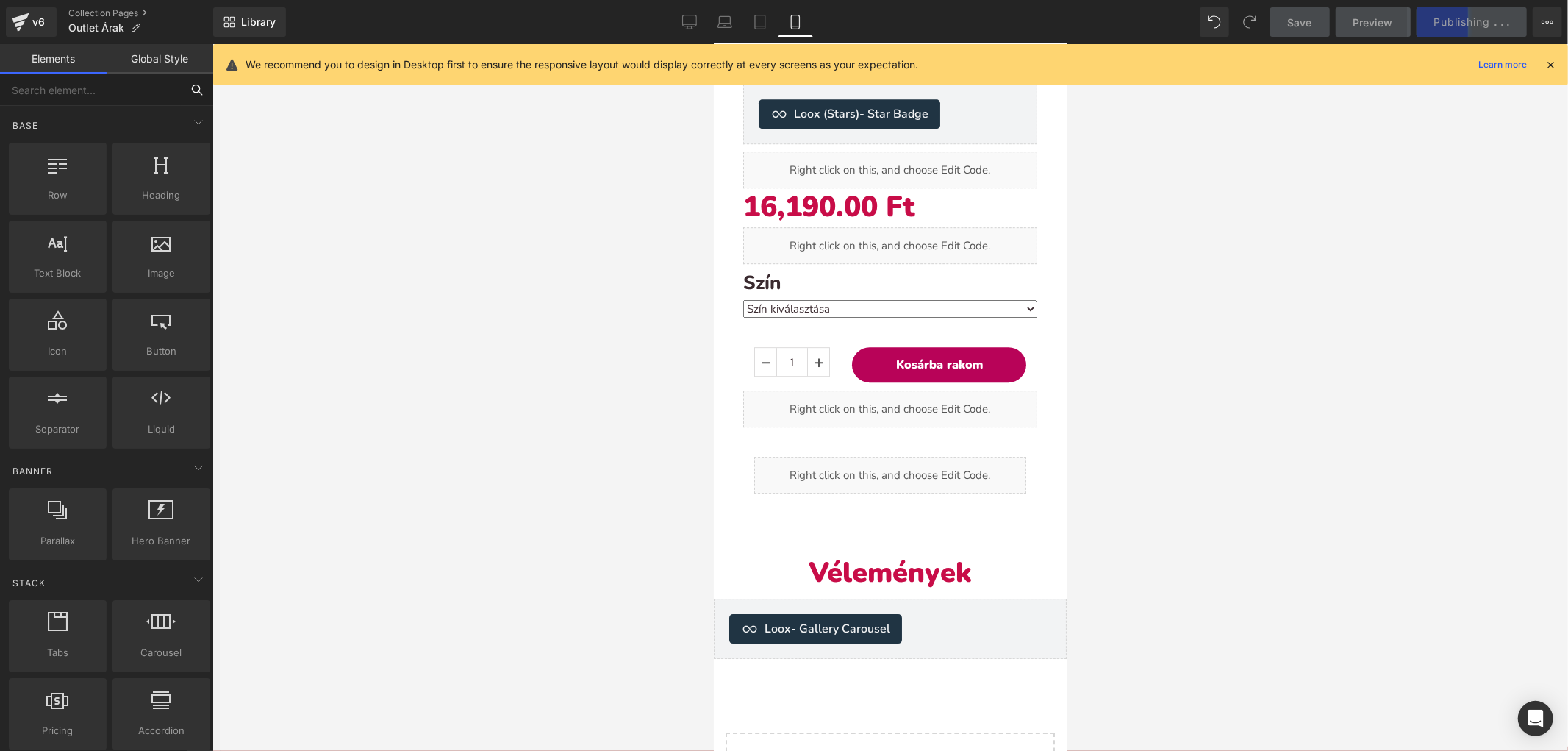
click at [86, 86] on input "text" at bounding box center [90, 90] width 181 height 32
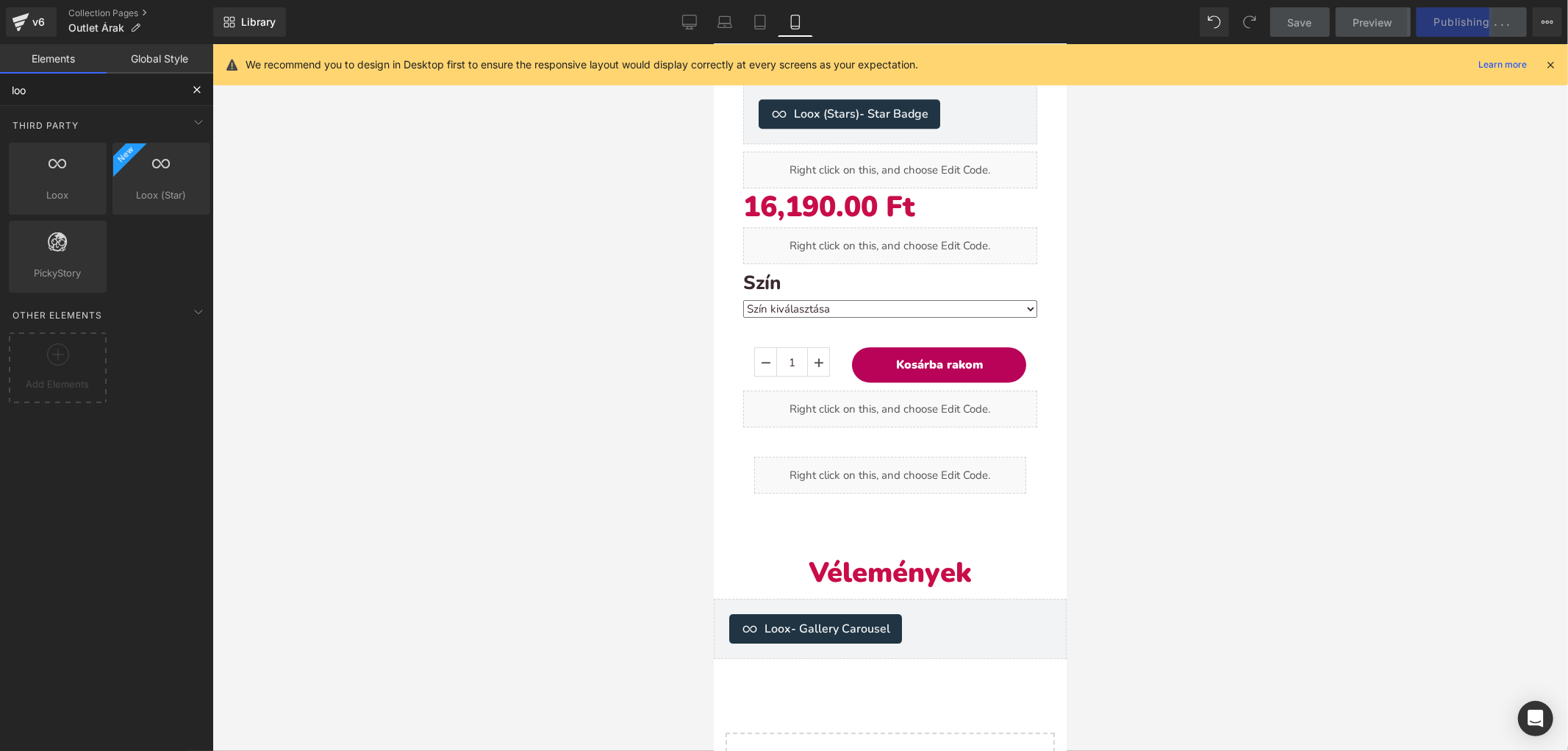
type input "loox"
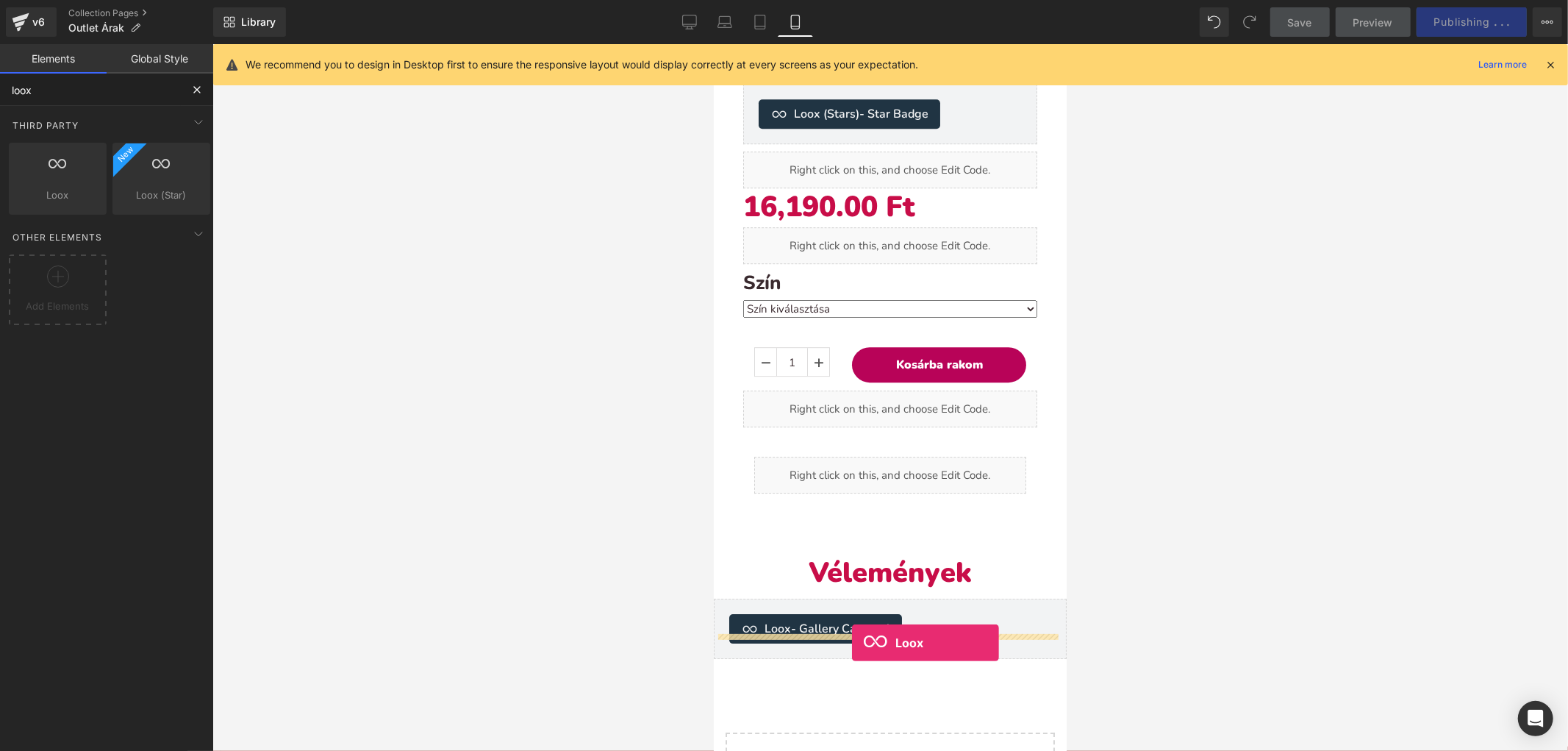
drag, startPoint x: 782, startPoint y: 226, endPoint x: 852, endPoint y: 644, distance: 423.8
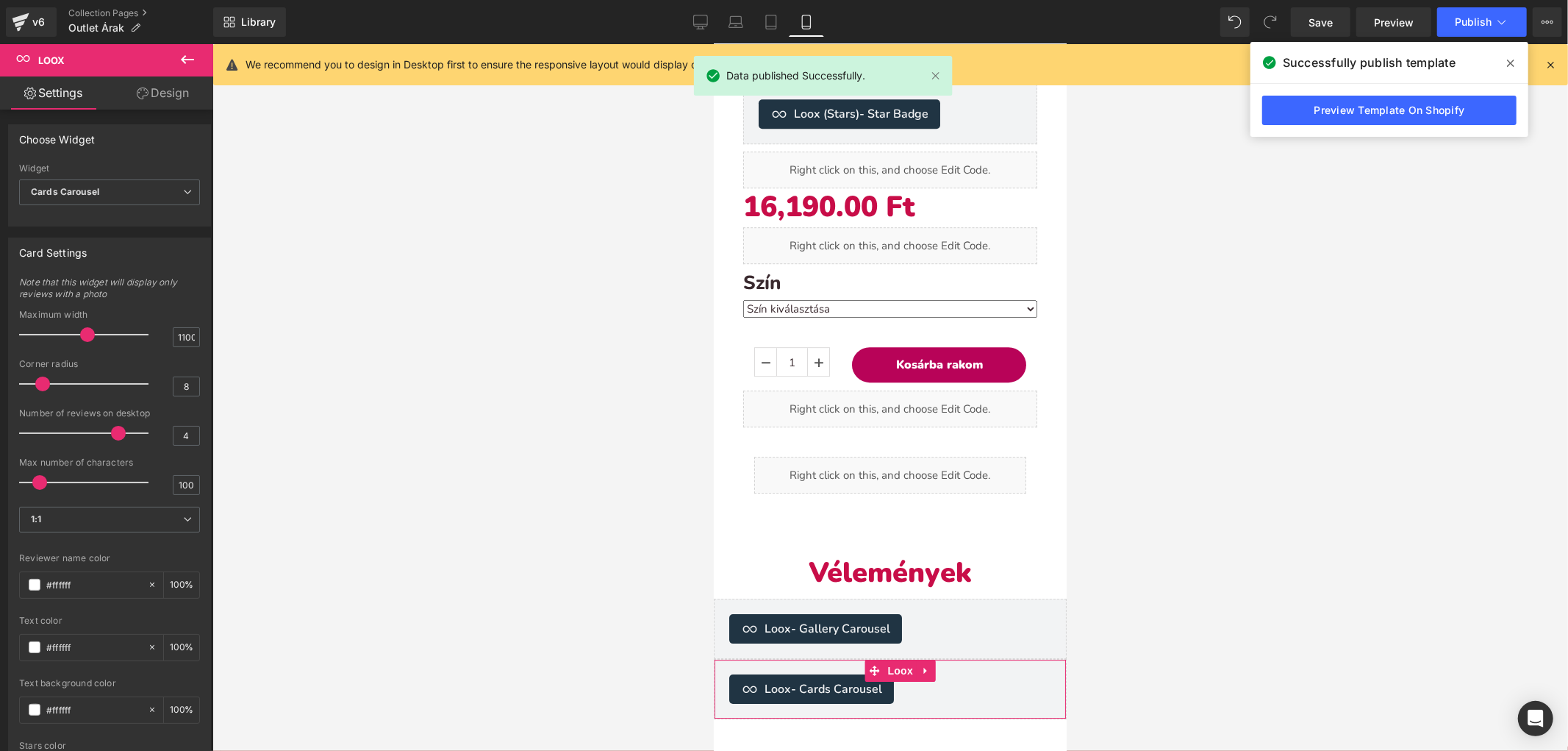
click at [924, 673] on div "Loox - Cards Carousel" at bounding box center [889, 688] width 322 height 30
click at [151, 185] on span "Cards Carousel" at bounding box center [110, 192] width 181 height 26
click at [151, 185] on span "Cards Carousel" at bounding box center [106, 192] width 175 height 26
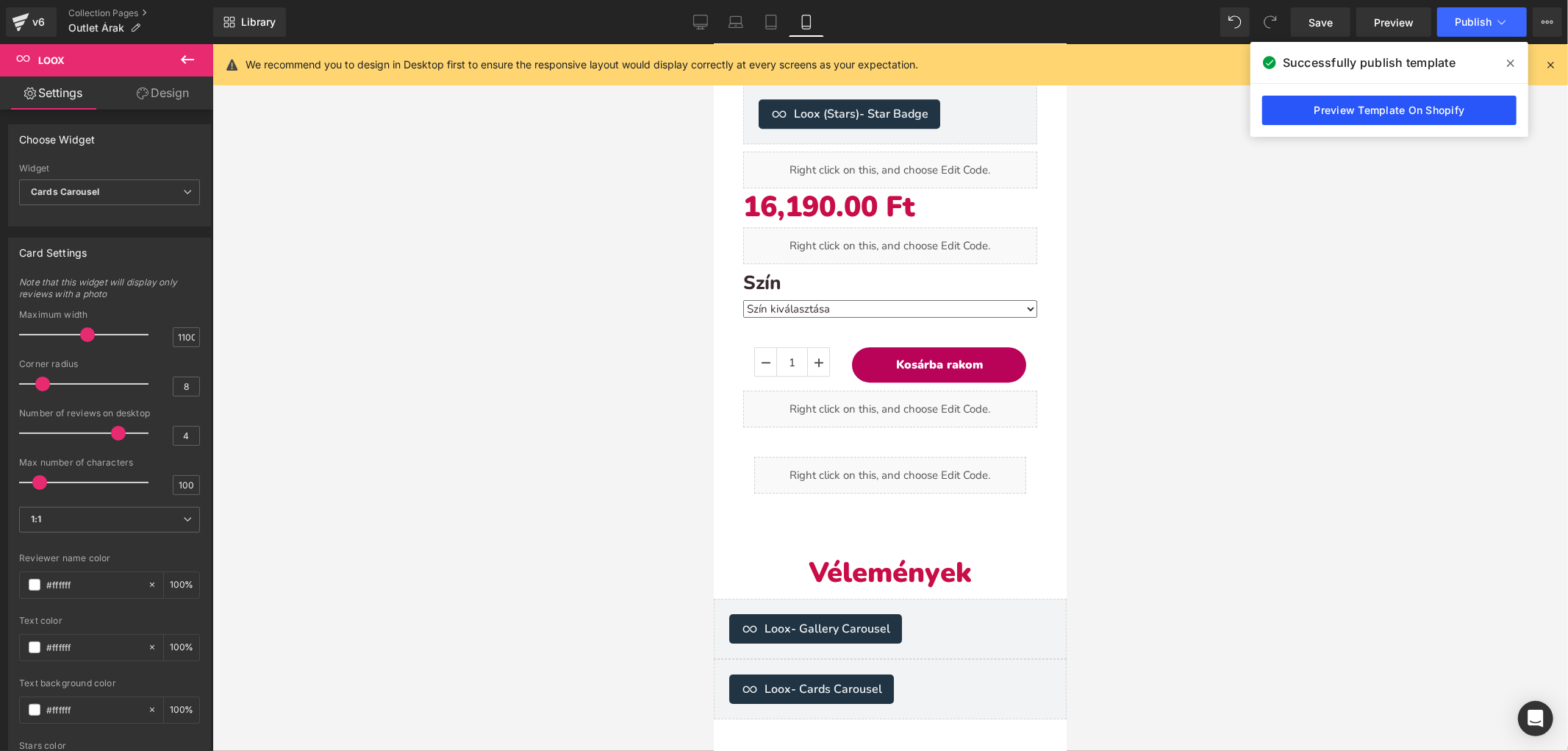
click at [1350, 118] on link "Preview Template On Shopify" at bounding box center [1390, 110] width 255 height 30
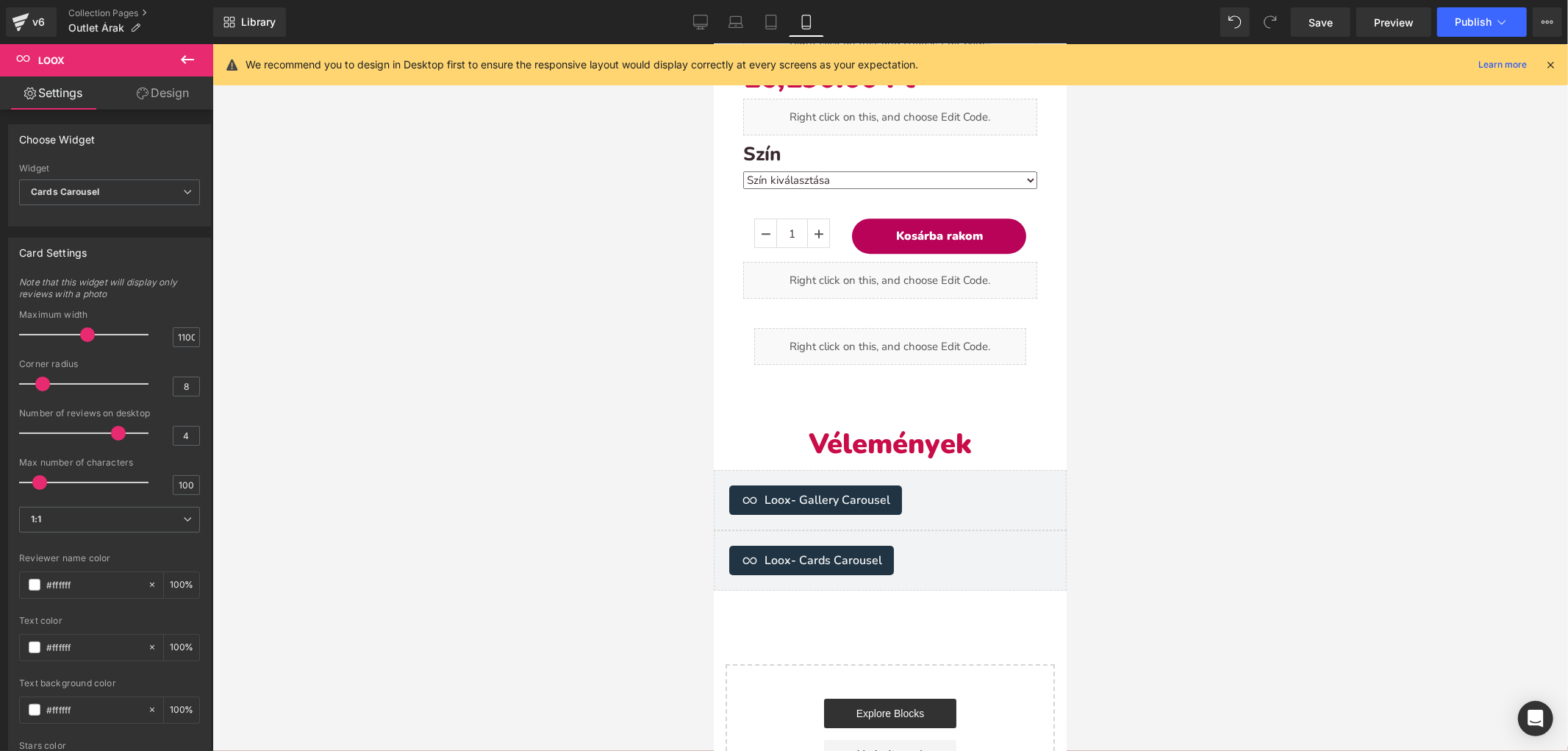
scroll to position [3924, 0]
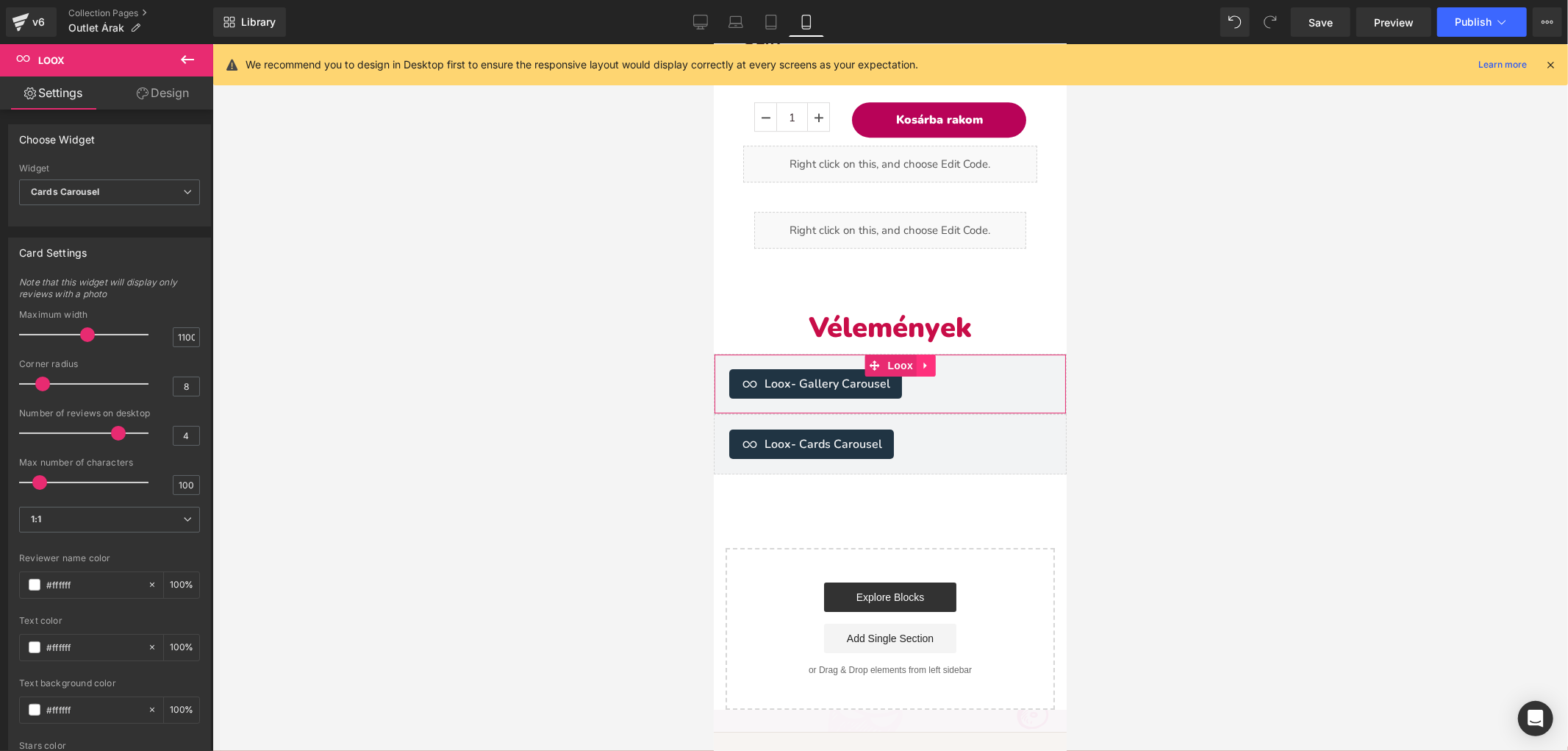
click at [924, 359] on icon at bounding box center [925, 364] width 10 height 11
click at [935, 359] on icon at bounding box center [935, 364] width 10 height 11
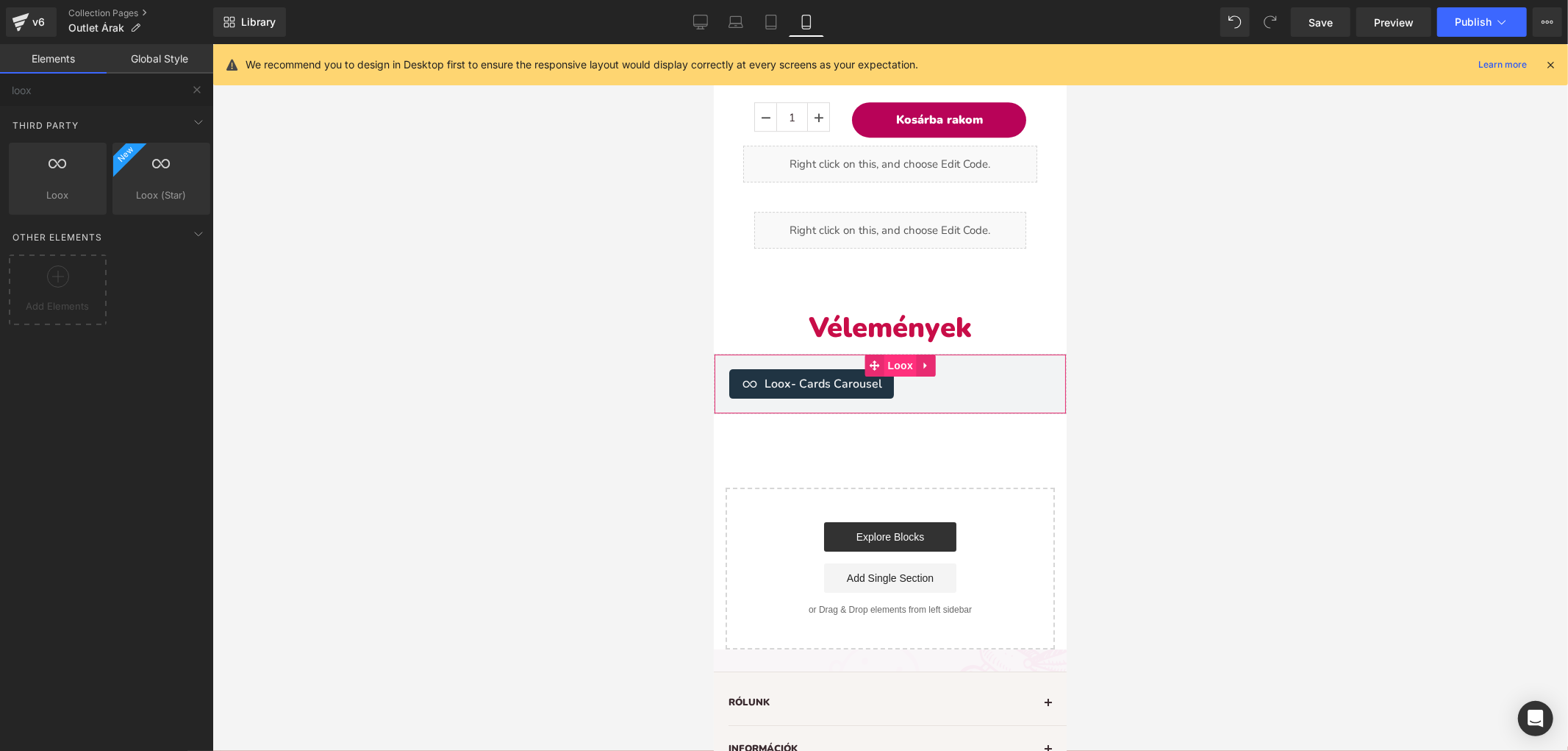
click at [885, 354] on span "Loox" at bounding box center [899, 365] width 33 height 22
click at [876, 359] on icon at bounding box center [873, 364] width 10 height 10
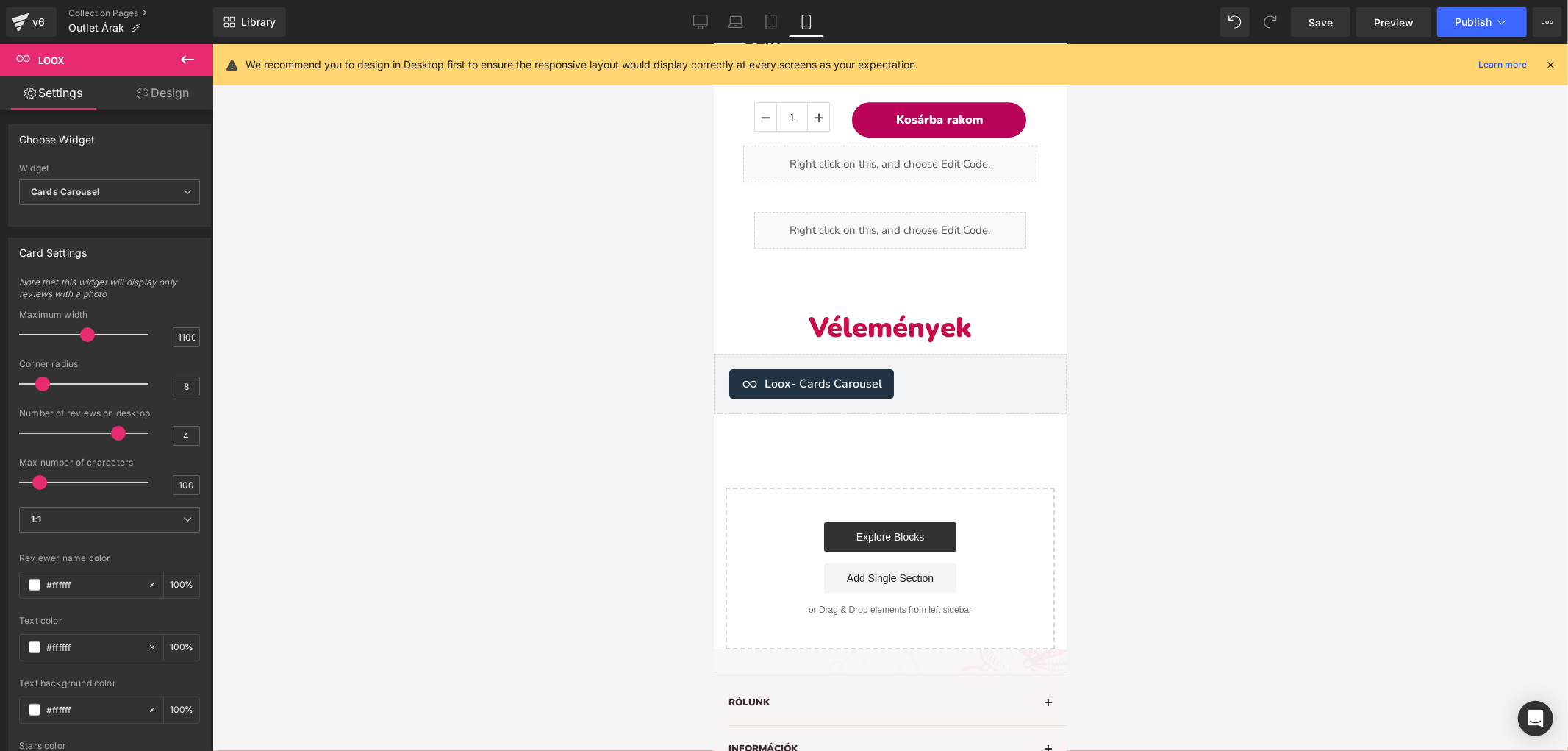
click at [194, 56] on icon at bounding box center [187, 59] width 18 height 18
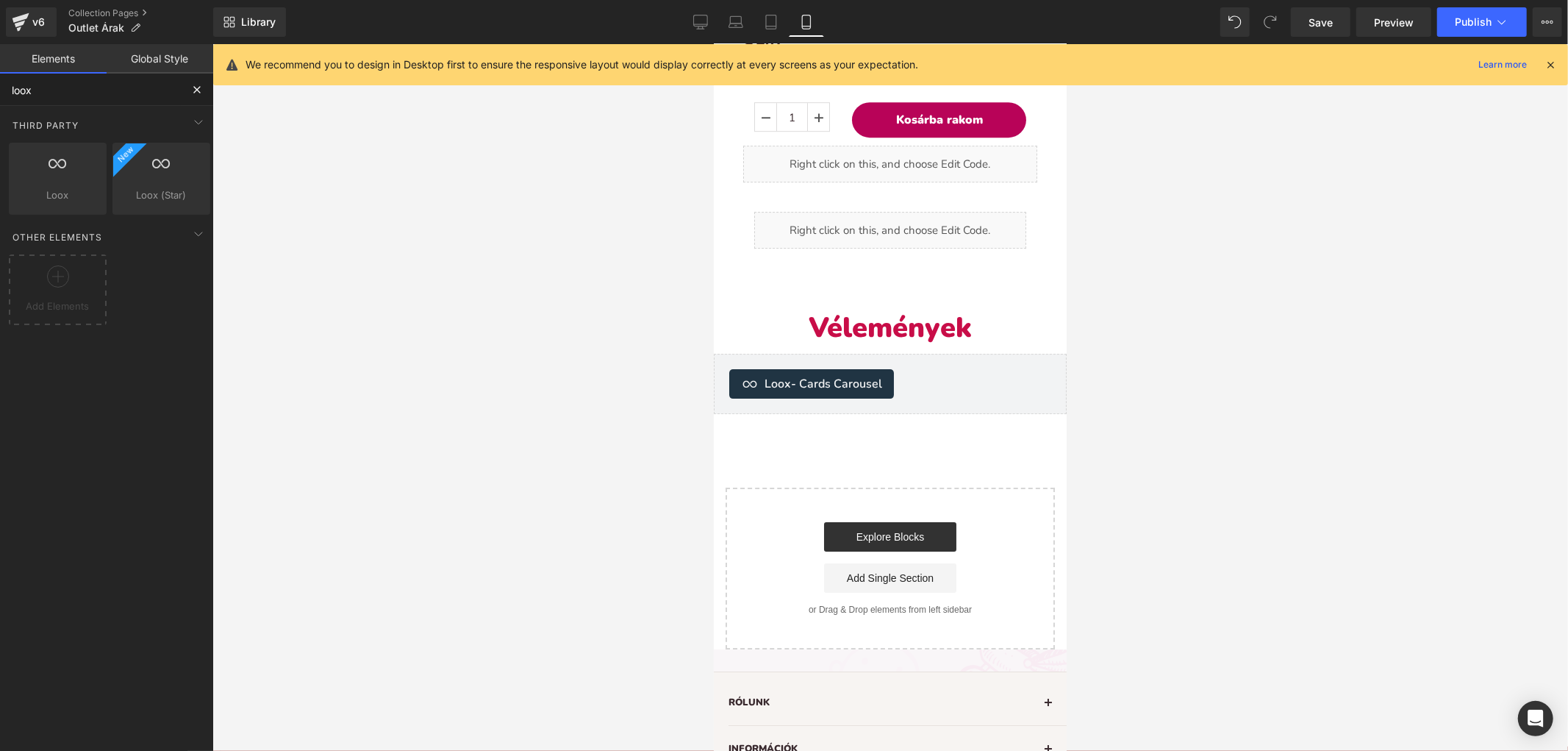
click at [125, 76] on input "loox" at bounding box center [90, 90] width 181 height 32
click at [126, 77] on input "loox" at bounding box center [90, 90] width 181 height 32
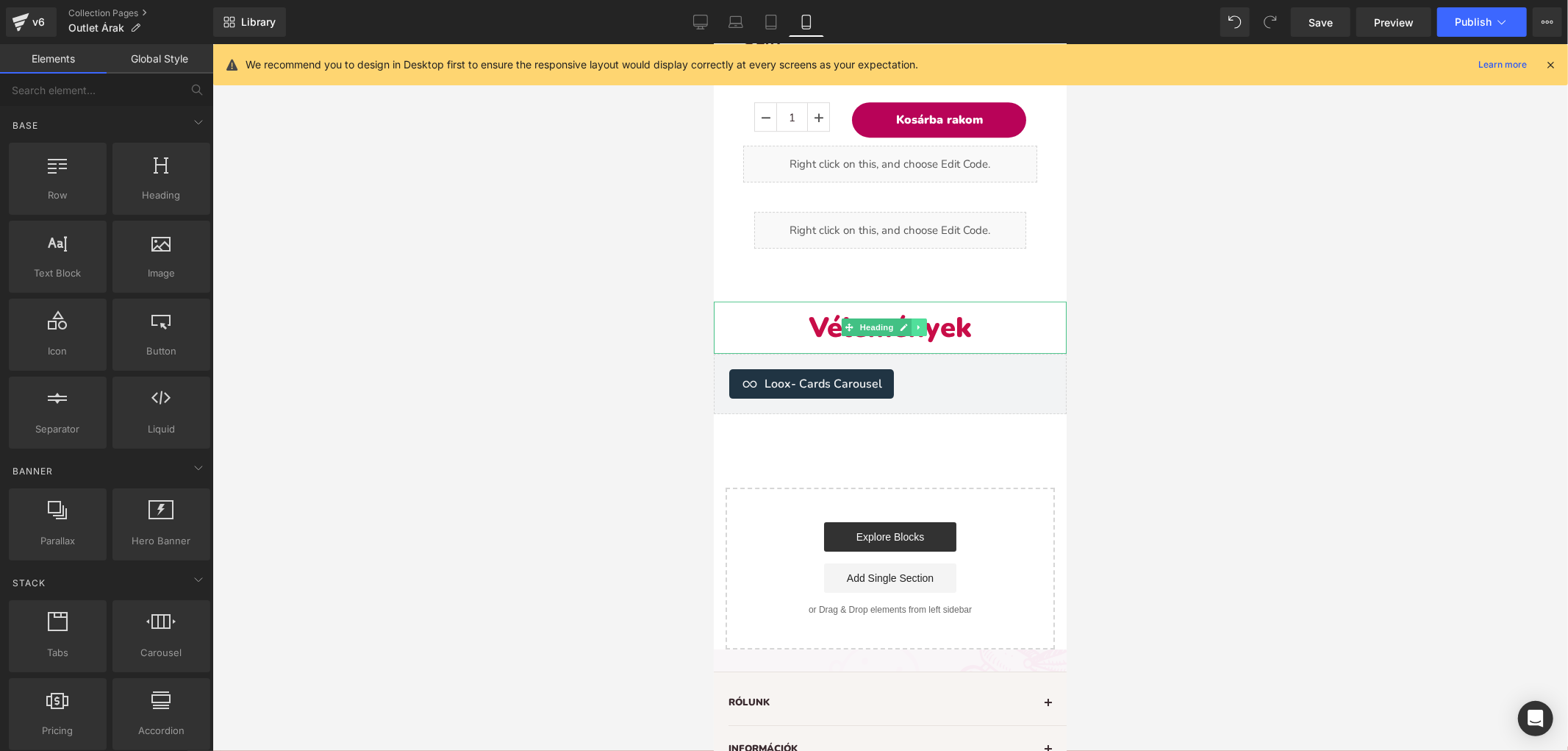
click at [918, 322] on icon at bounding box center [919, 326] width 8 height 9
click at [925, 323] on icon at bounding box center [926, 327] width 8 height 8
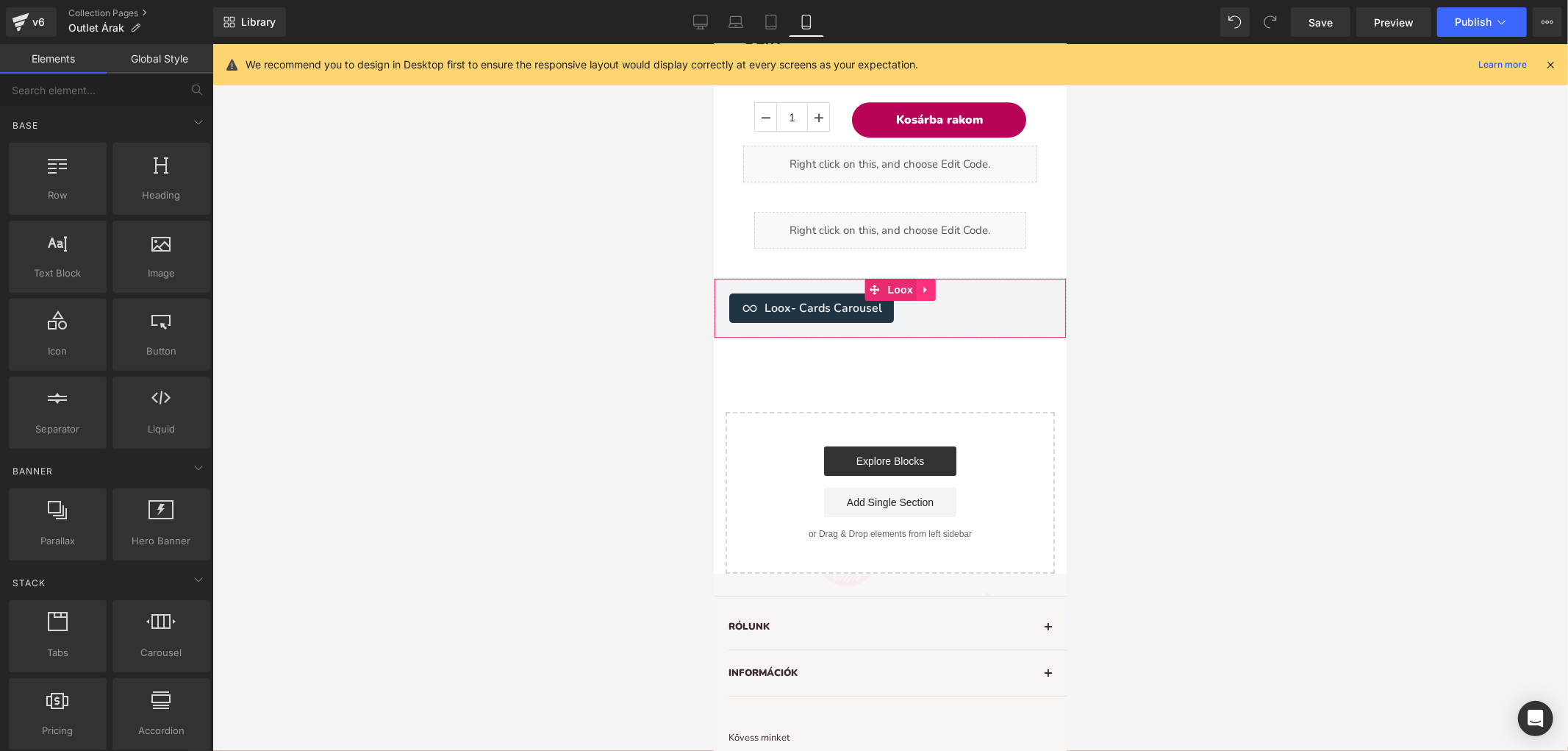
click at [920, 283] on icon at bounding box center [925, 289] width 10 height 11
click at [930, 283] on icon at bounding box center [935, 289] width 10 height 11
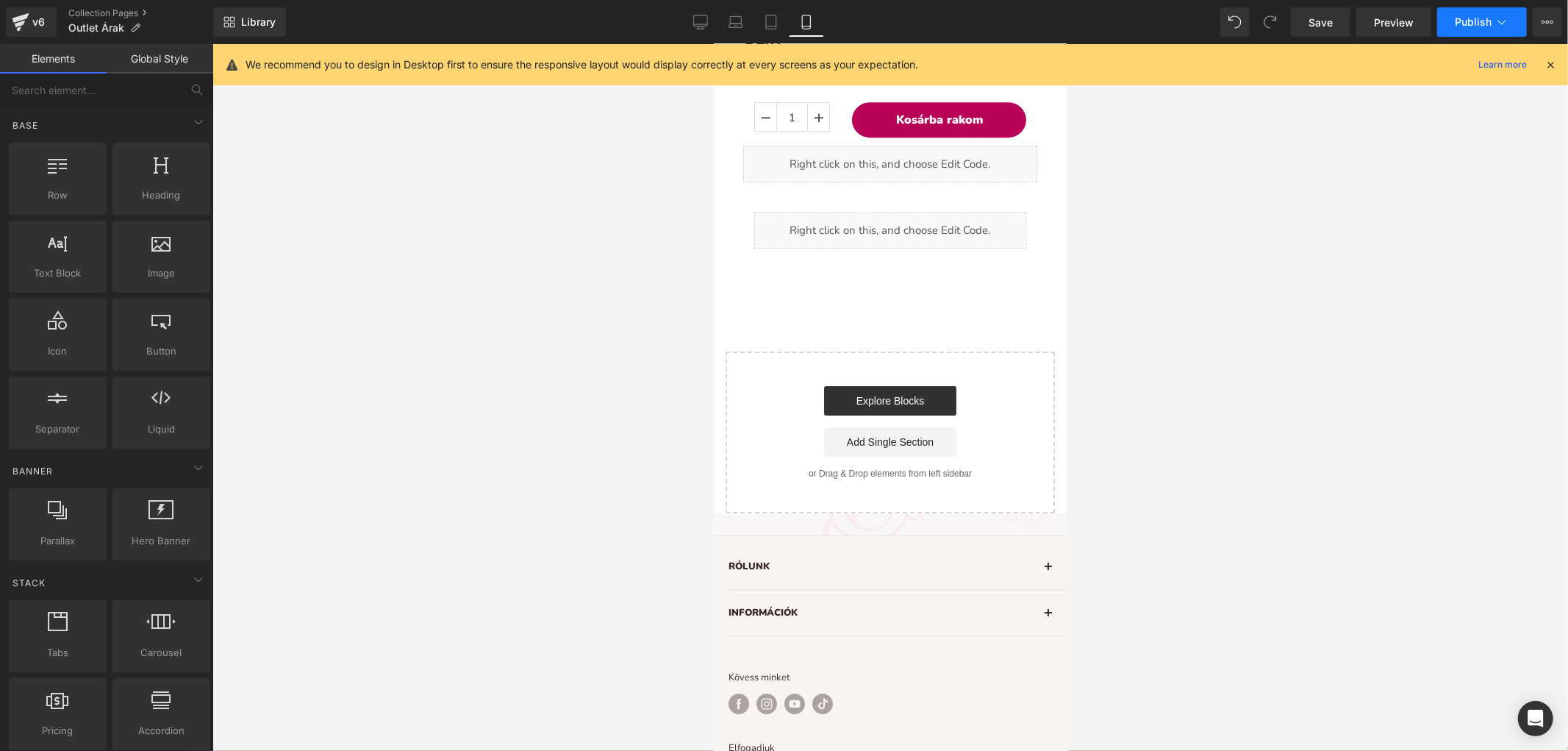
click at [1460, 18] on span "Publish" at bounding box center [1474, 22] width 37 height 12
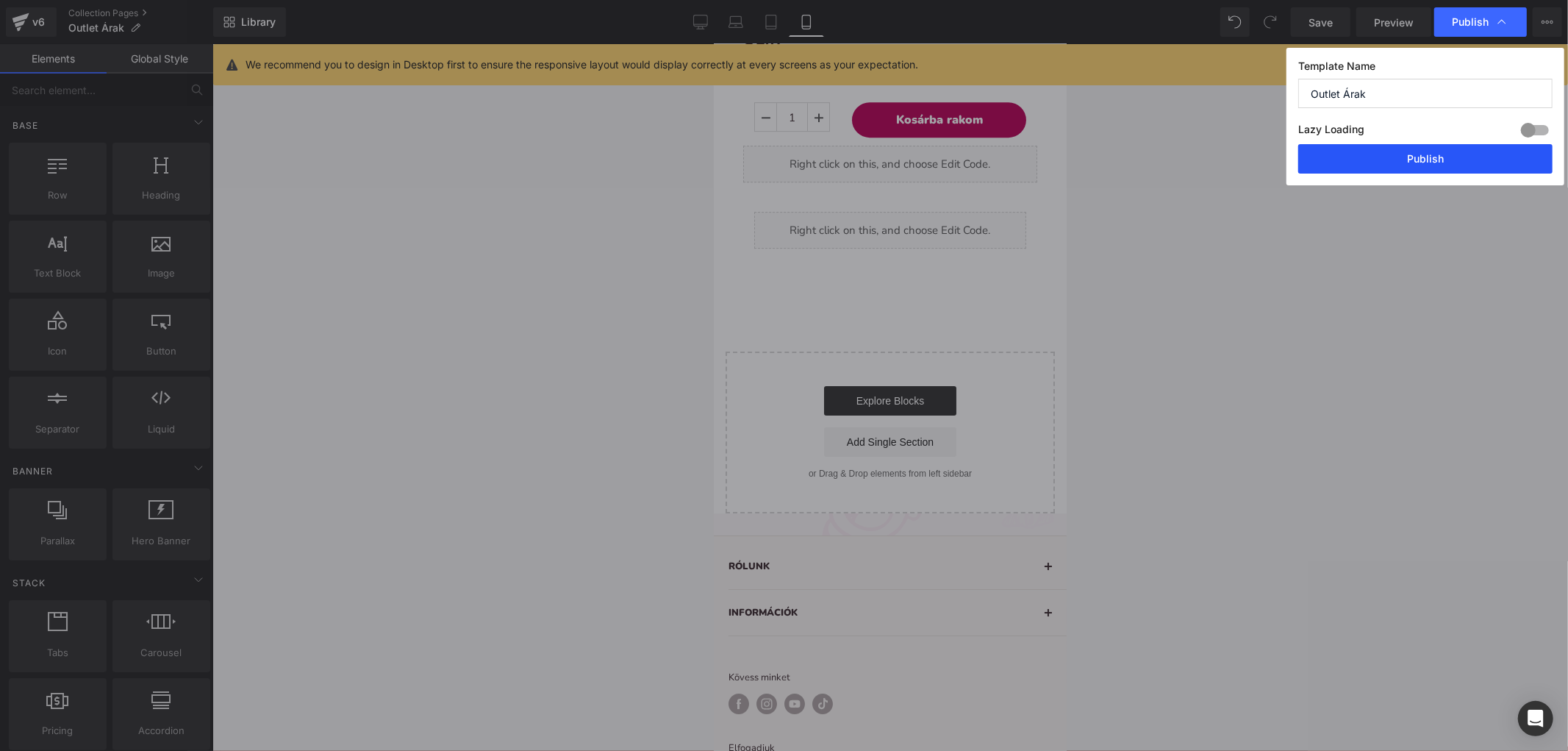
drag, startPoint x: 1441, startPoint y: 135, endPoint x: 1428, endPoint y: 166, distance: 33.6
click at [1440, 137] on div "Lazy Loading Build Upgrade plan to unlock" at bounding box center [1426, 132] width 255 height 24
click at [1428, 166] on button "Publish" at bounding box center [1426, 159] width 255 height 30
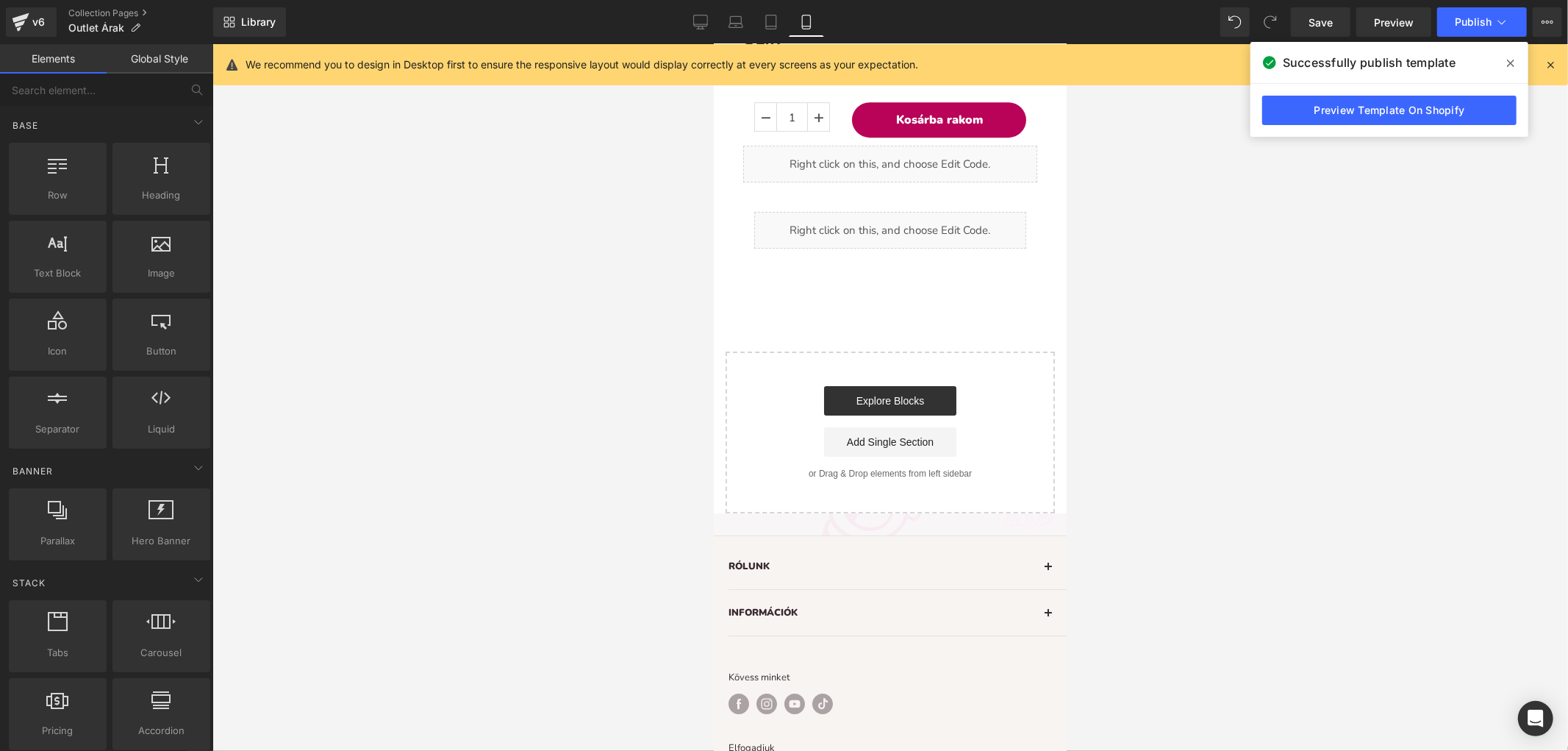
drag, startPoint x: 1816, startPoint y: 291, endPoint x: 897, endPoint y: 311, distance: 919.2
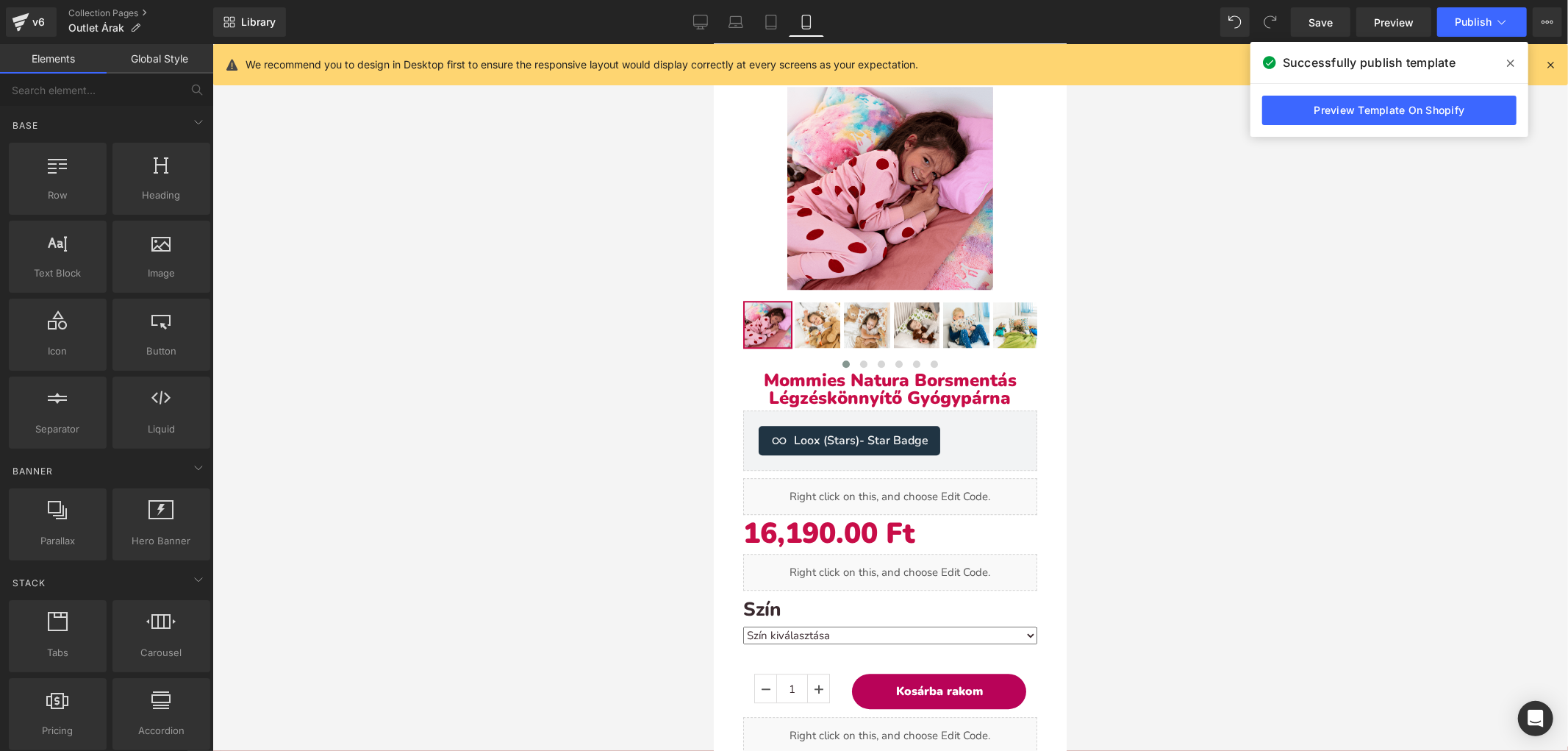
scroll to position [3351, 0]
click at [133, 11] on link "Collection Pages" at bounding box center [140, 13] width 145 height 12
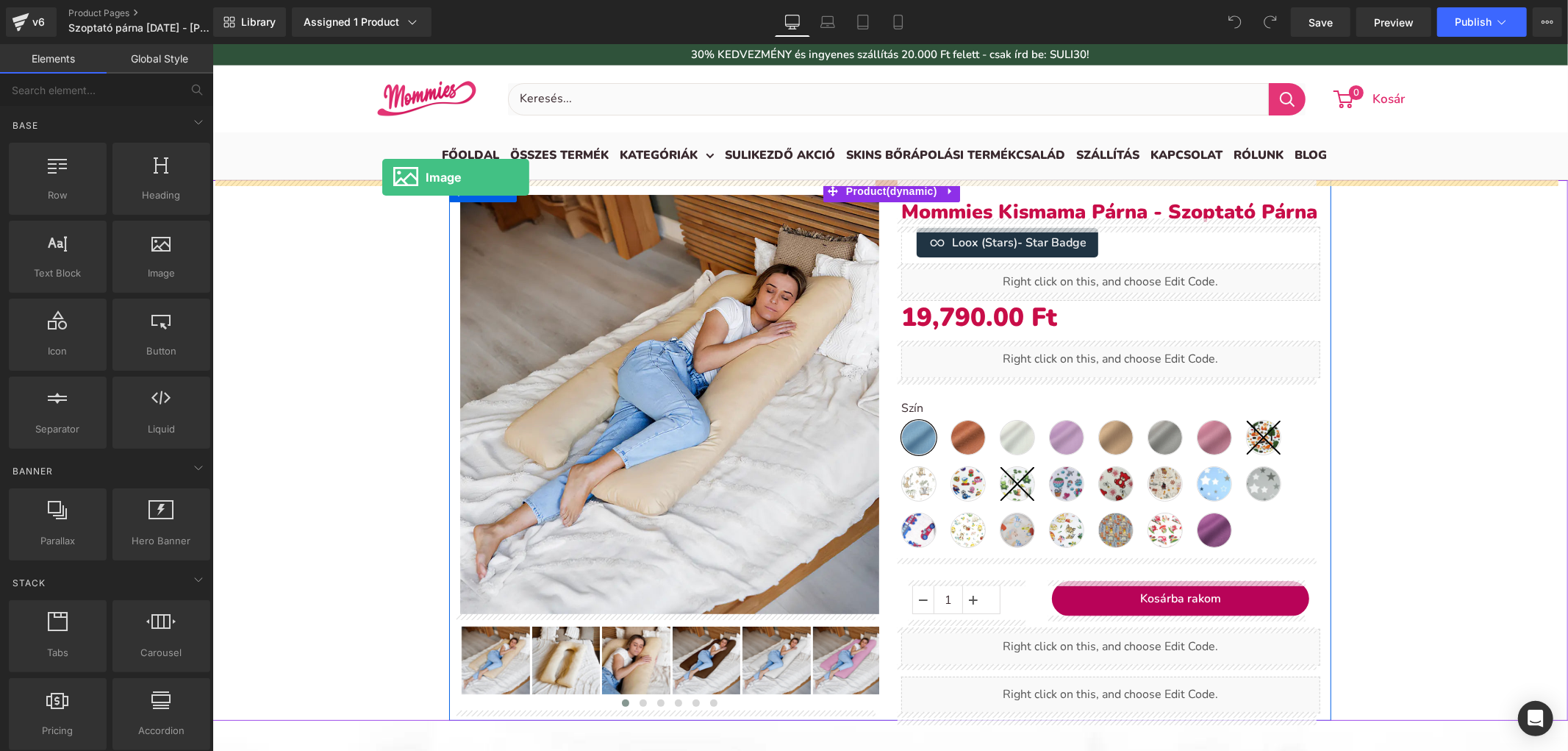
drag, startPoint x: 376, startPoint y: 287, endPoint x: 383, endPoint y: 176, distance: 111.2
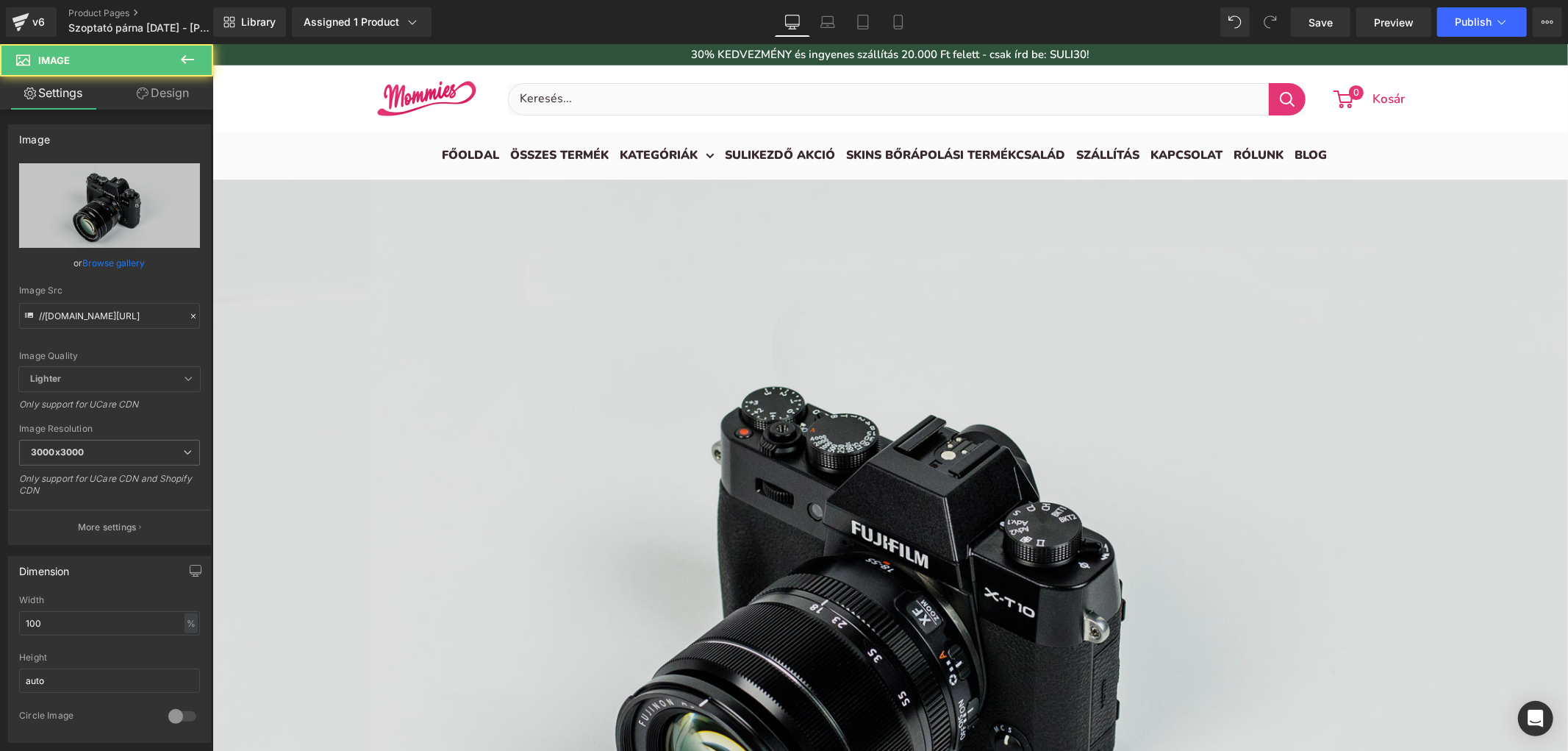
click at [431, 276] on img at bounding box center [890, 629] width 1356 height 899
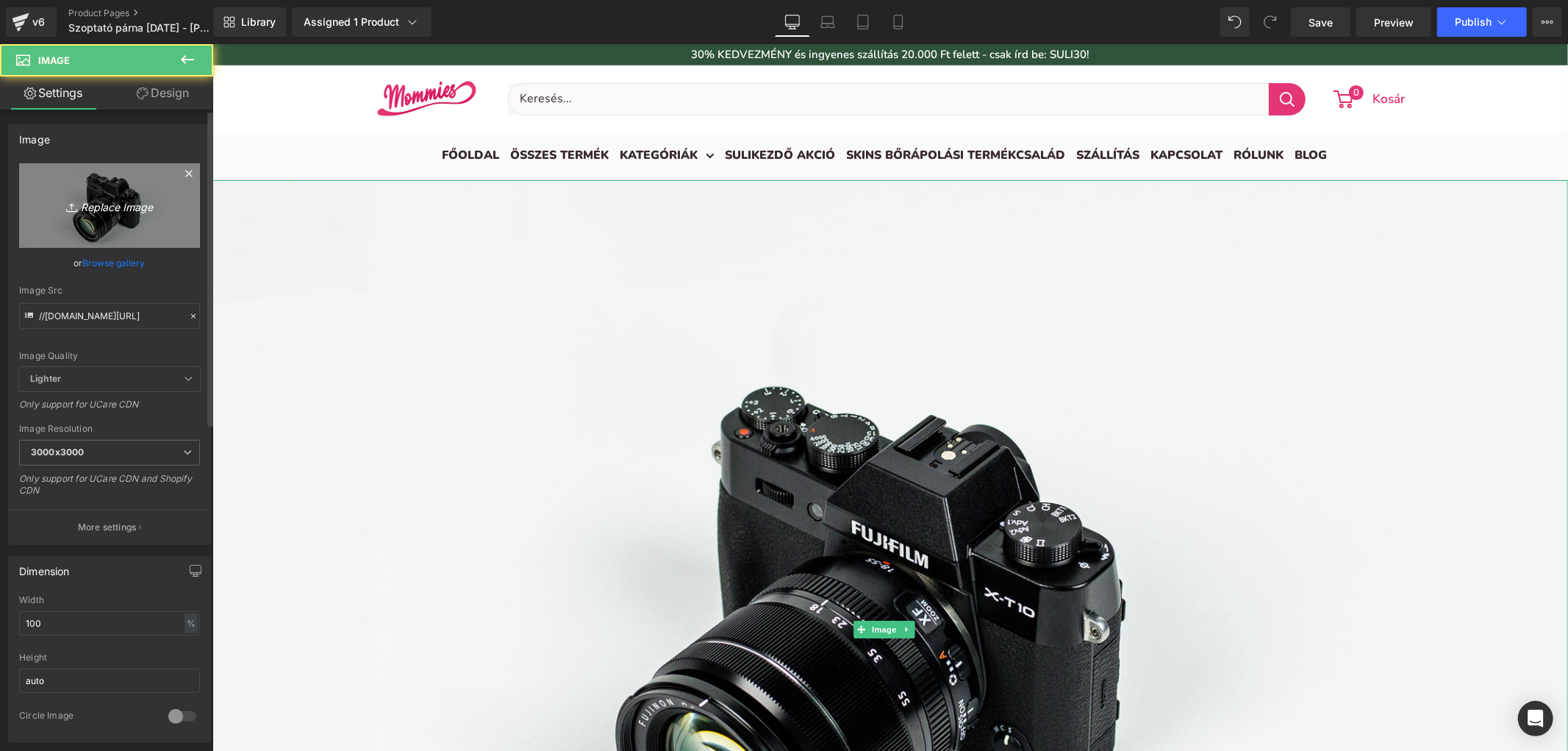
click at [116, 206] on icon "Replace Image" at bounding box center [109, 205] width 118 height 18
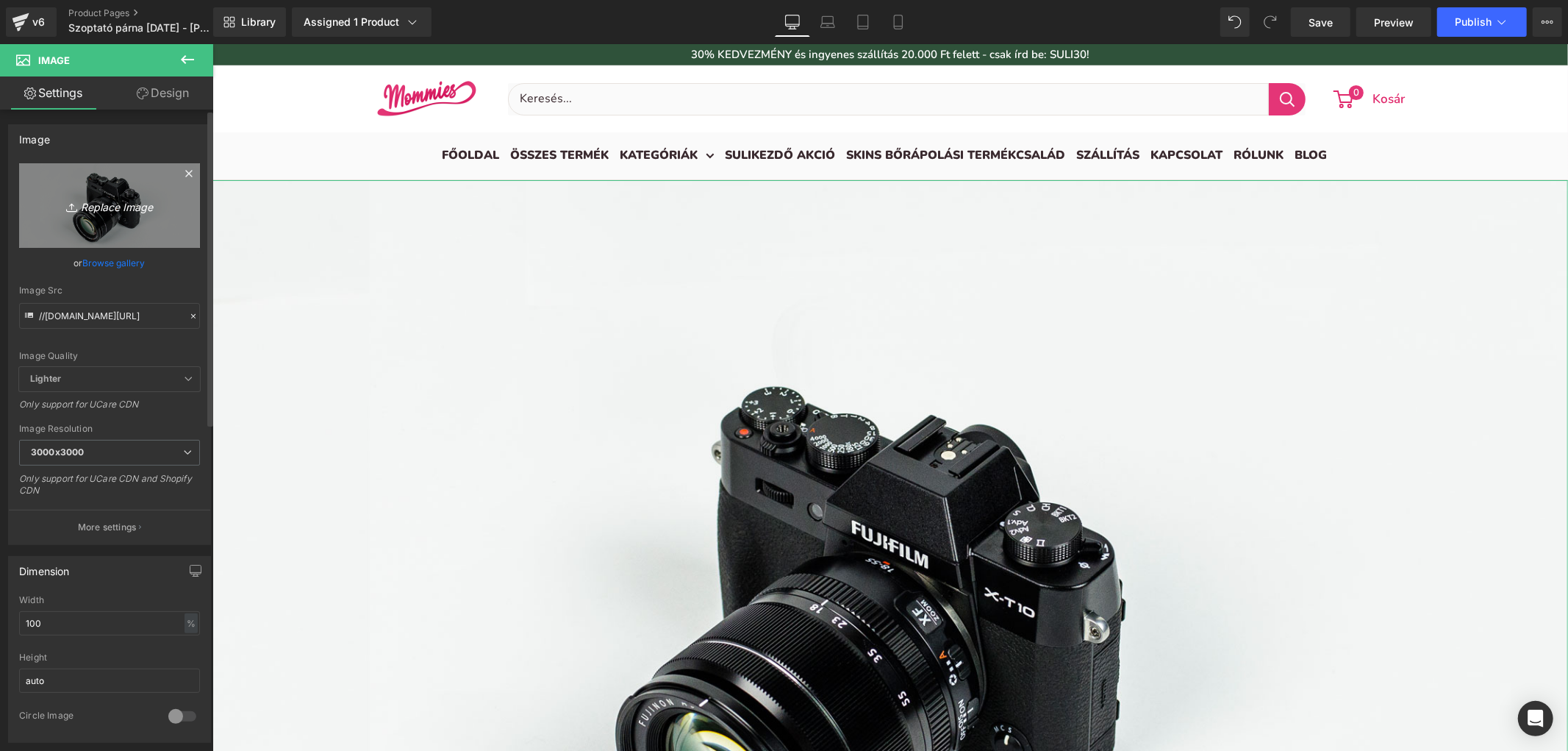
type input "C:\fakepath\Outlet árak-MOM-Product page banner- 2025-09-01.webp"
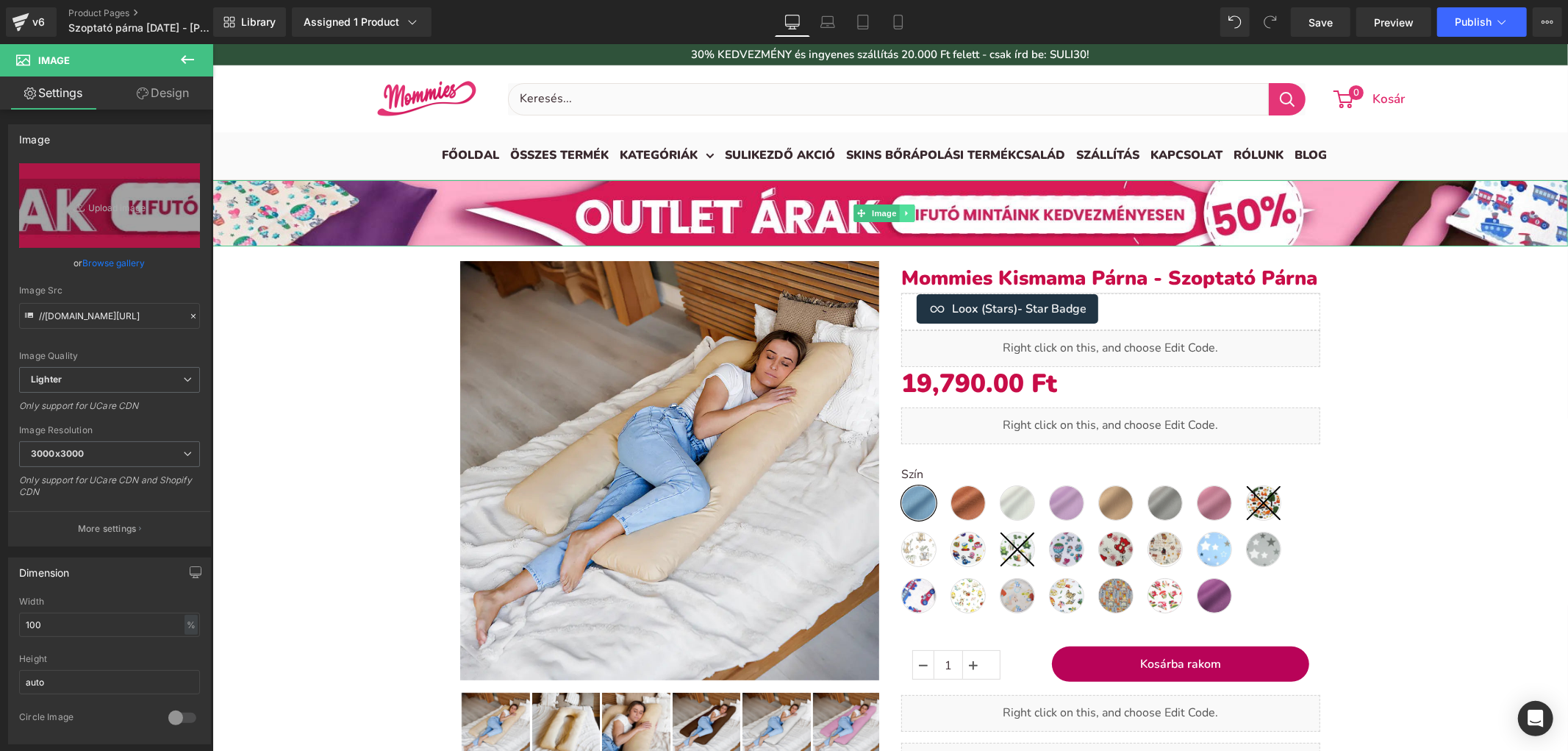
click at [909, 214] on icon at bounding box center [906, 212] width 8 height 9
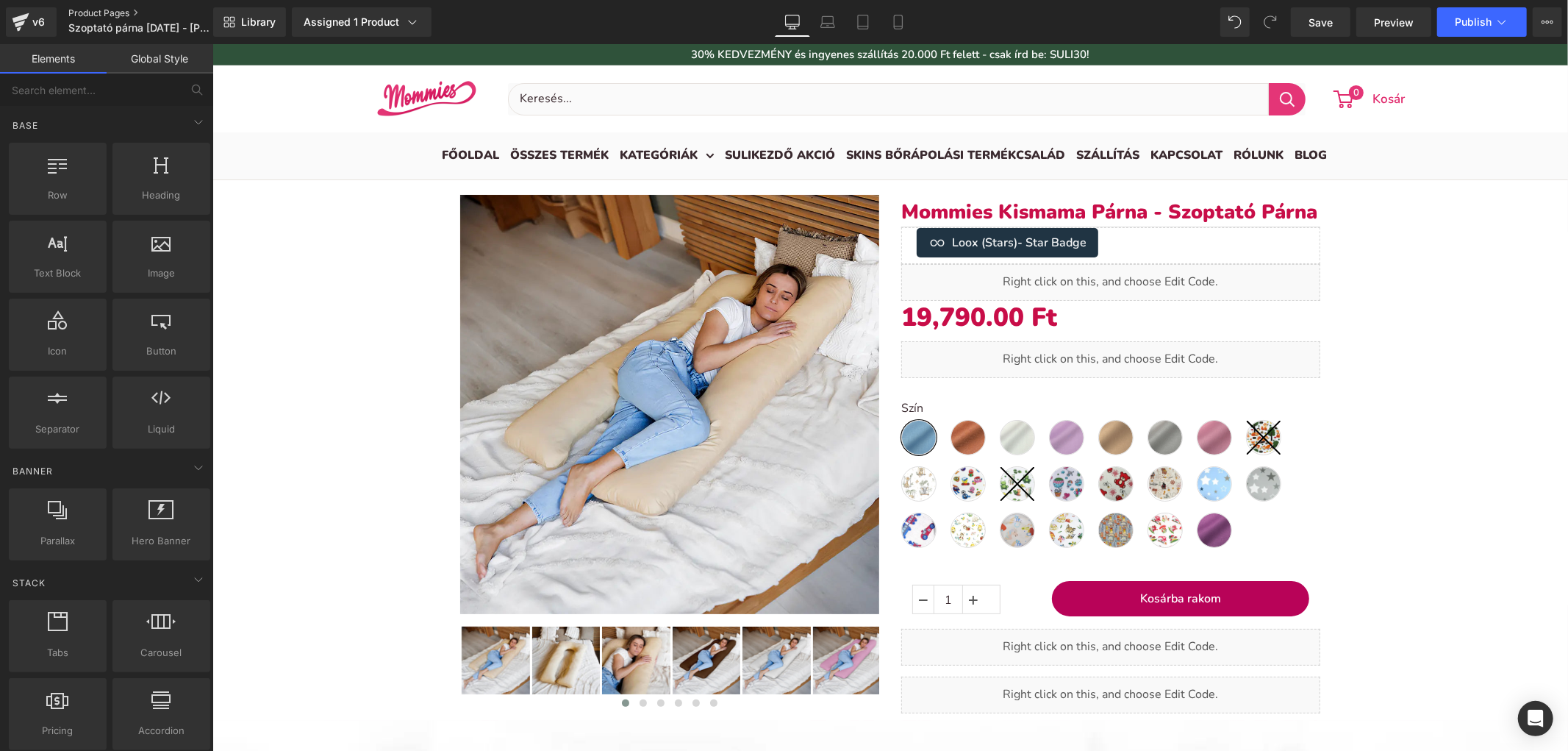
click at [126, 10] on link "Product Pages" at bounding box center [152, 13] width 169 height 12
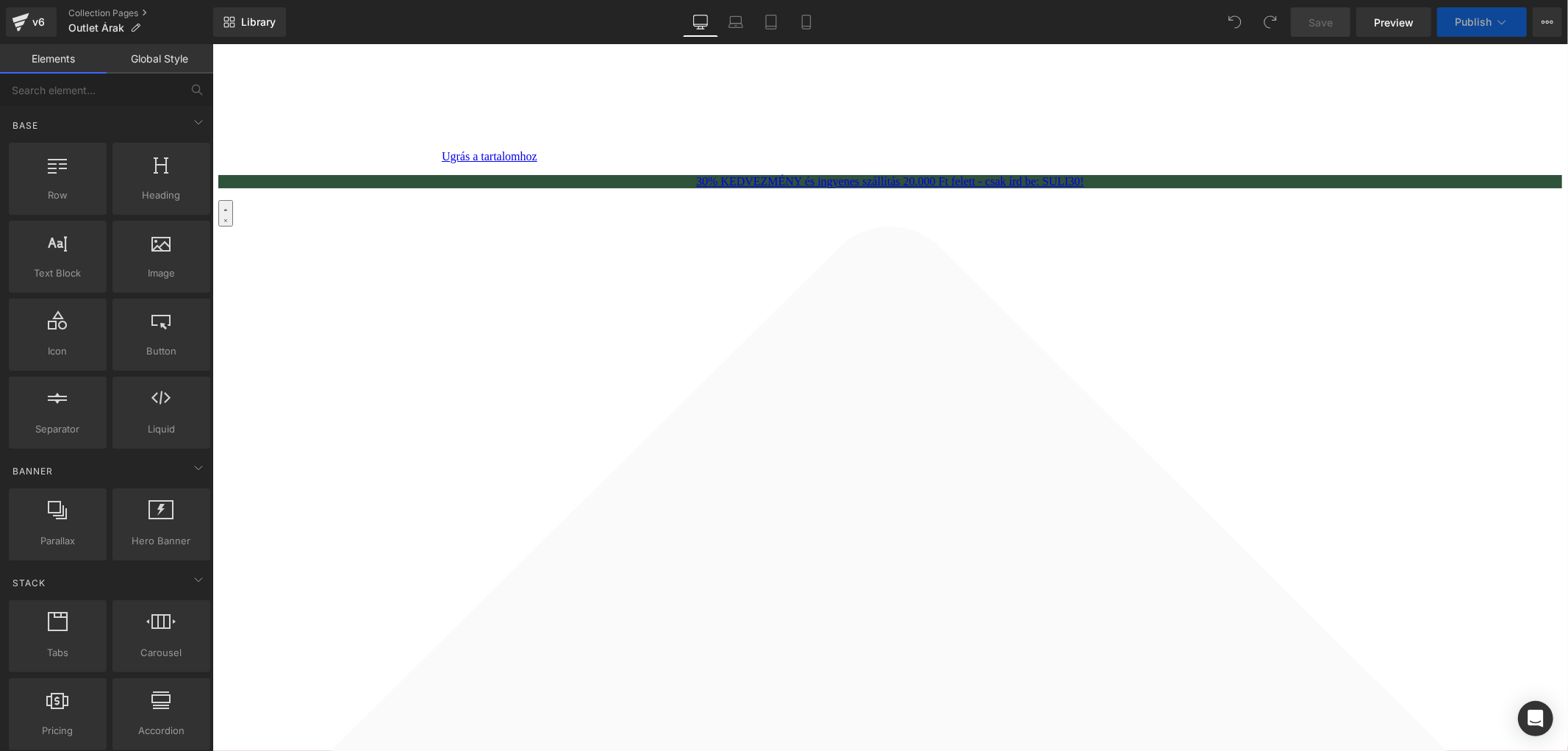
select select "[PERSON_NAME] (50x40cm)"
click at [811, 26] on icon at bounding box center [806, 22] width 14 height 14
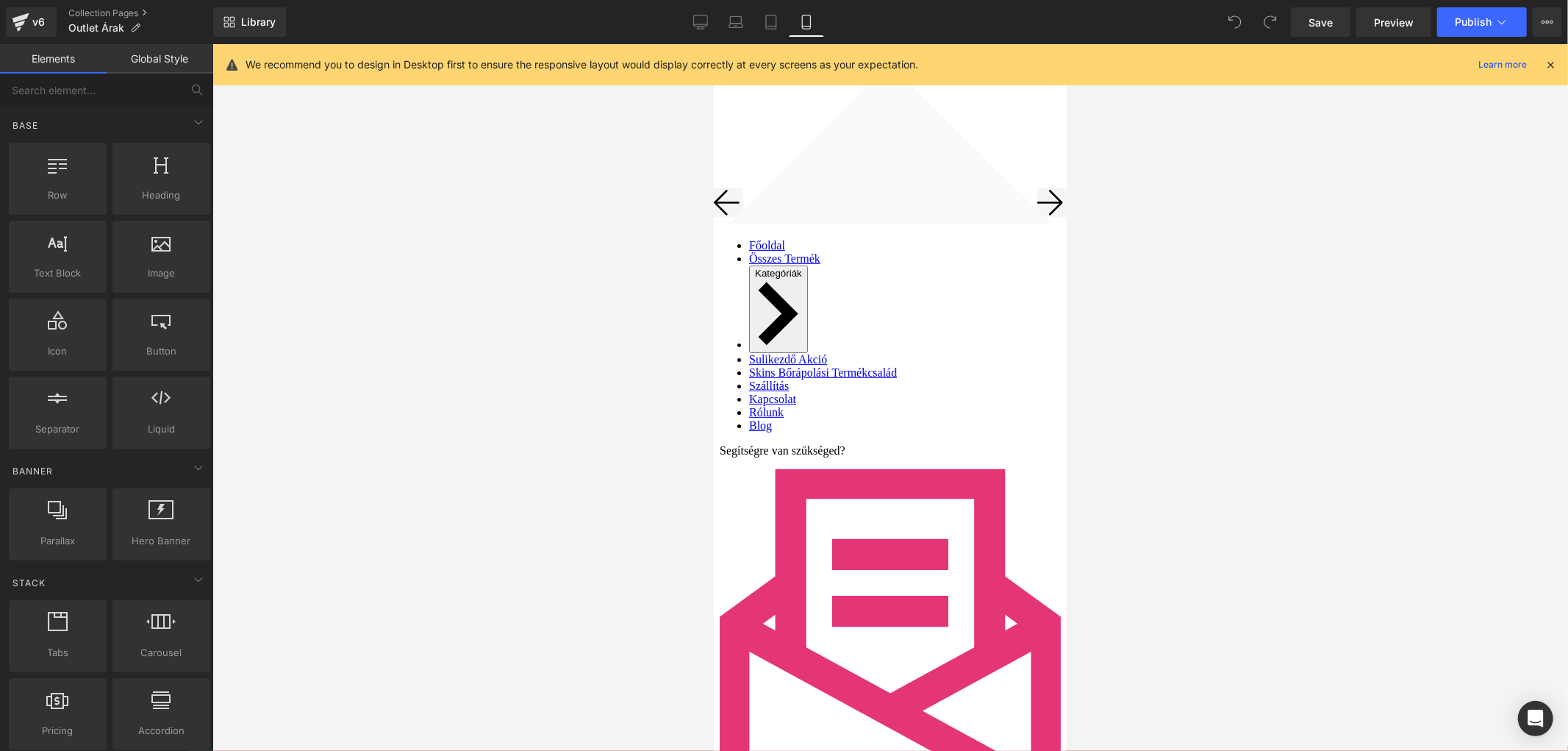
scroll to position [245, 0]
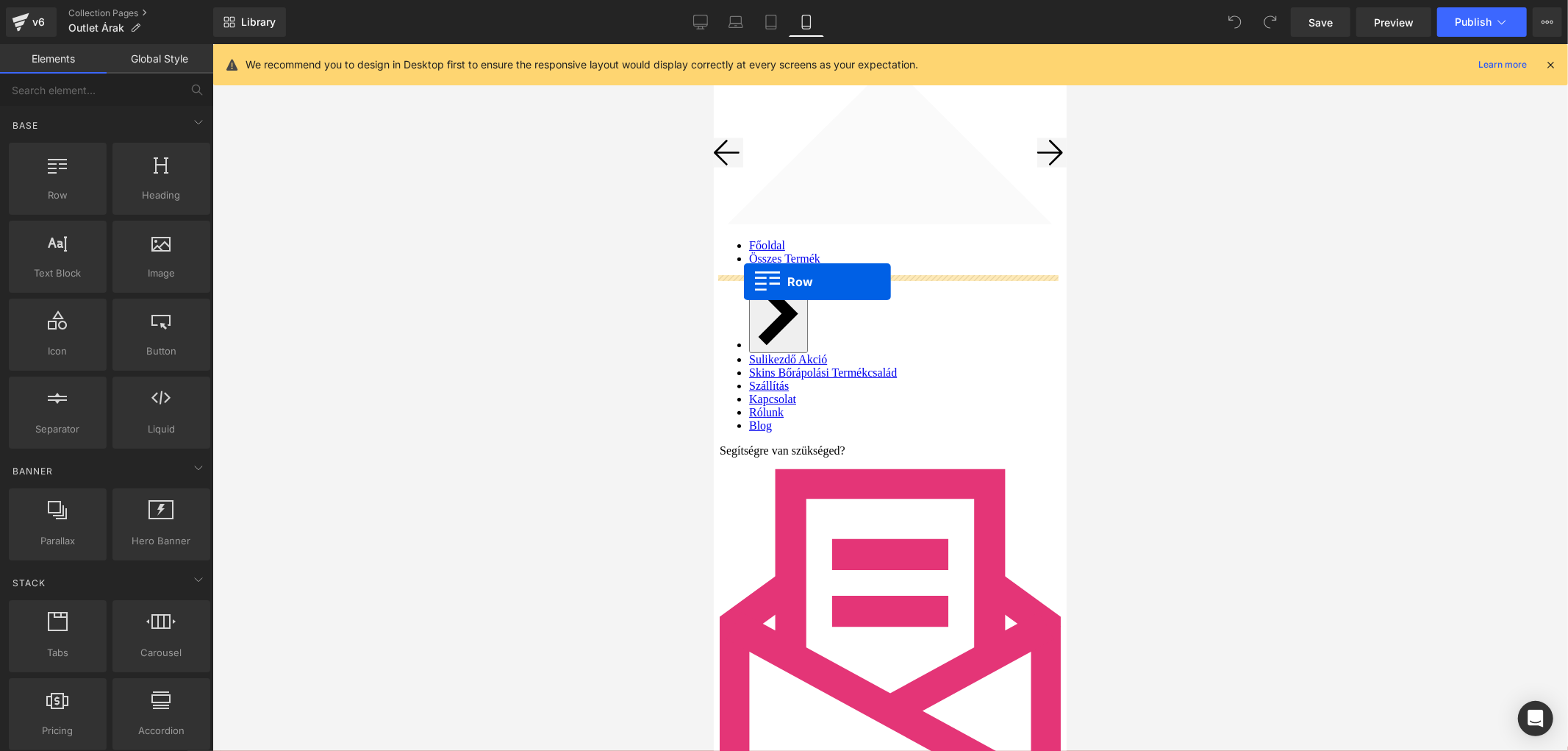
drag, startPoint x: 820, startPoint y: 247, endPoint x: 744, endPoint y: 281, distance: 83.3
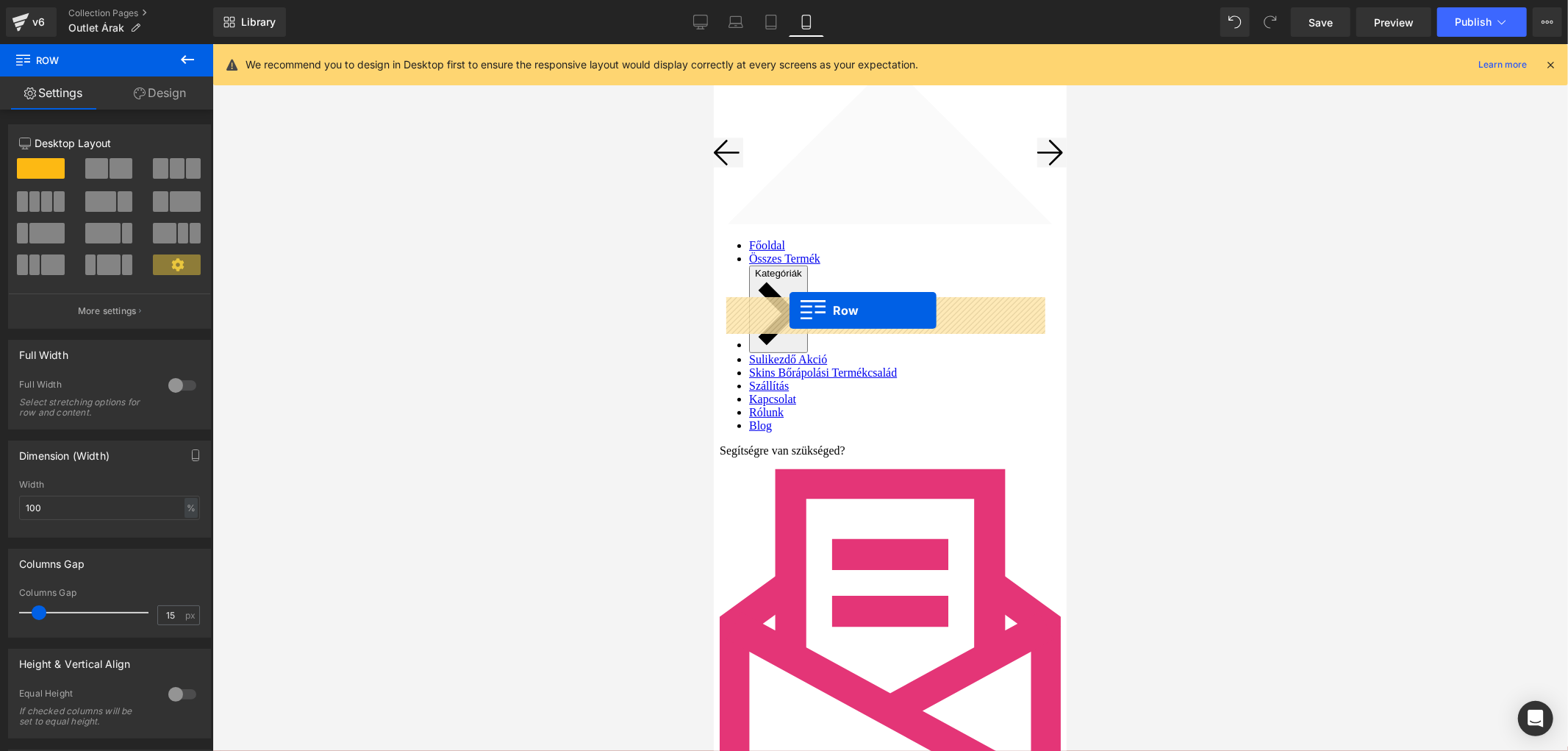
drag, startPoint x: 723, startPoint y: 354, endPoint x: 789, endPoint y: 310, distance: 79.3
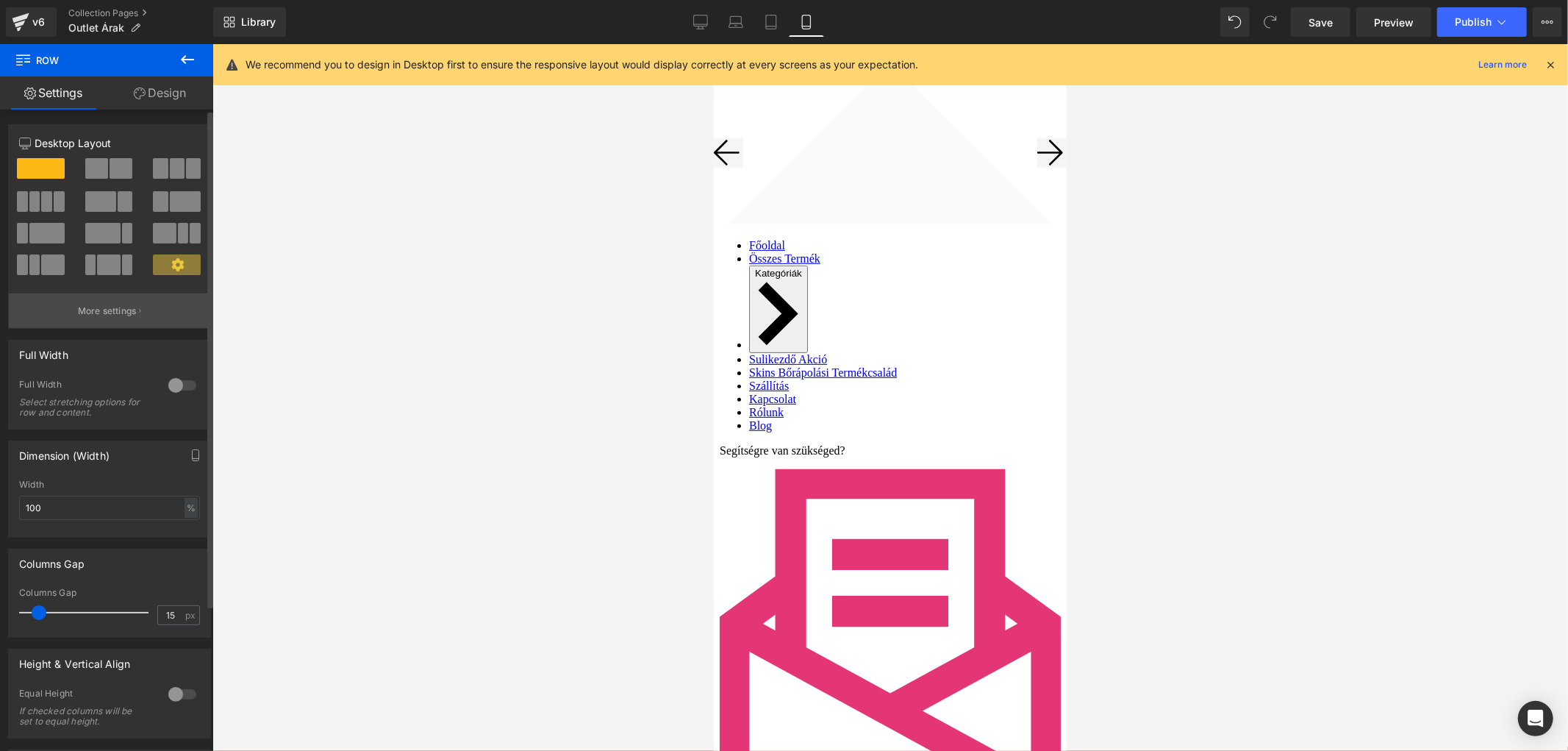
click at [143, 302] on button "More settings" at bounding box center [110, 311] width 202 height 34
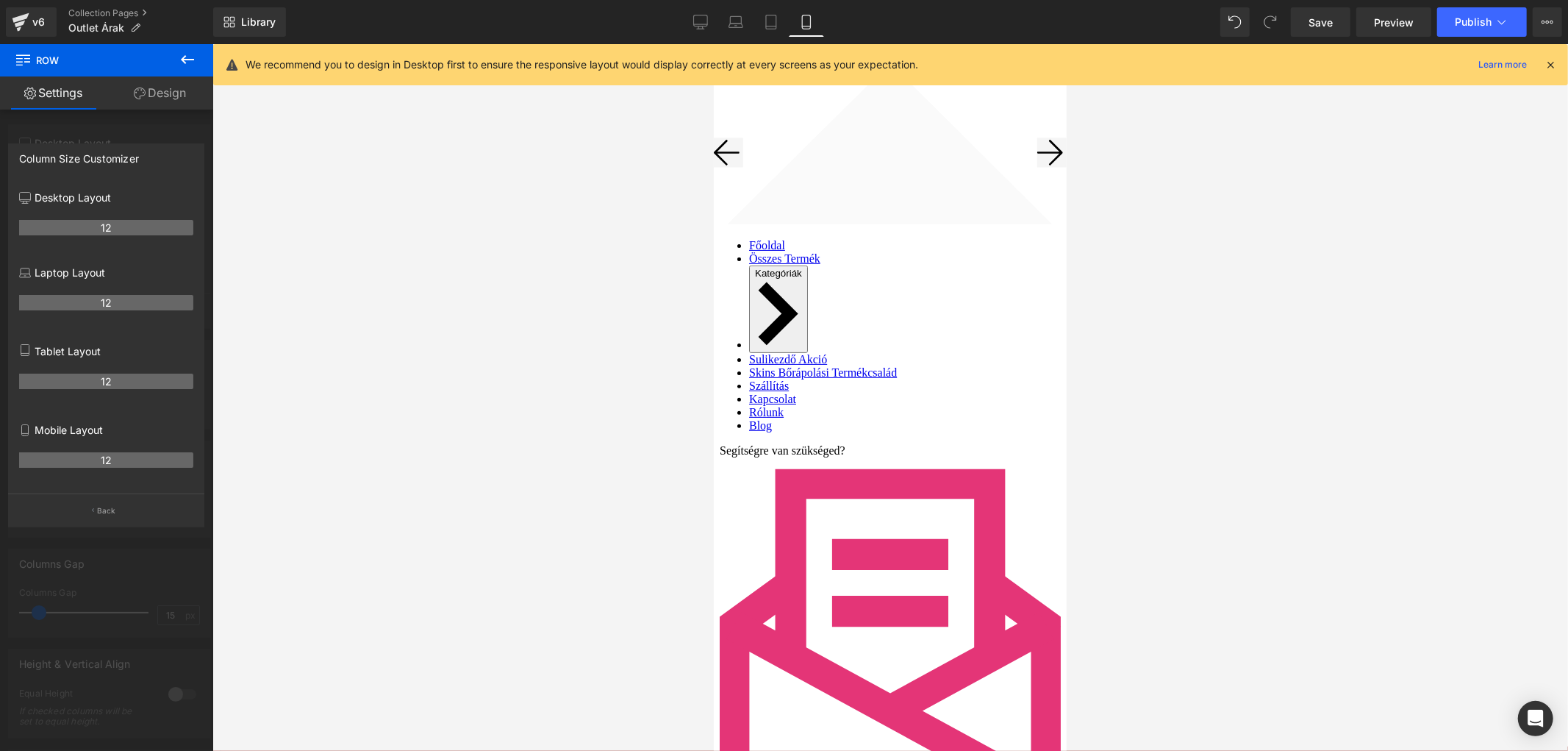
drag, startPoint x: 34, startPoint y: 127, endPoint x: 41, endPoint y: 129, distance: 7.3
click at [34, 127] on div at bounding box center [106, 401] width 213 height 714
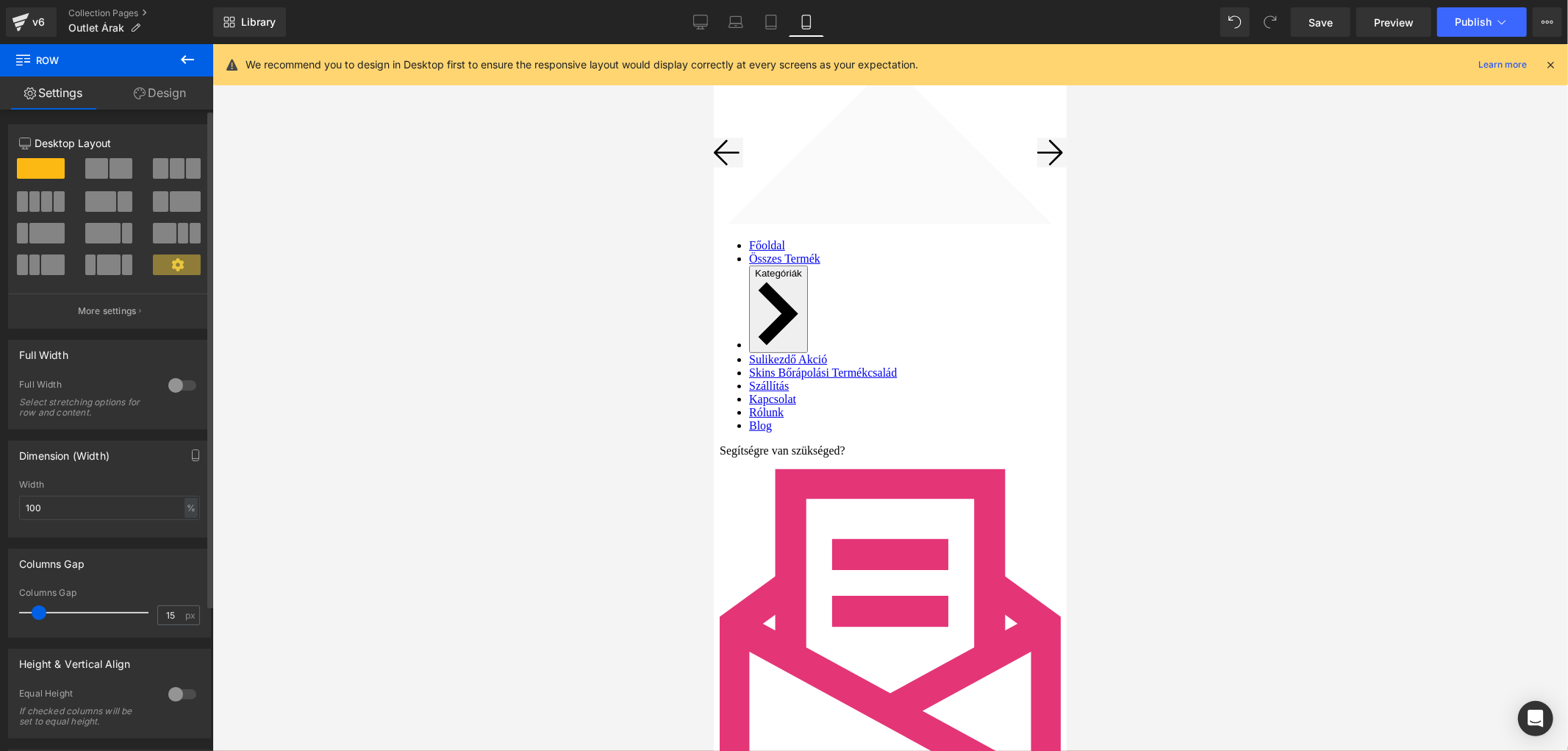
click at [22, 142] on icon at bounding box center [25, 143] width 12 height 12
click at [112, 305] on button "More settings" at bounding box center [110, 311] width 202 height 34
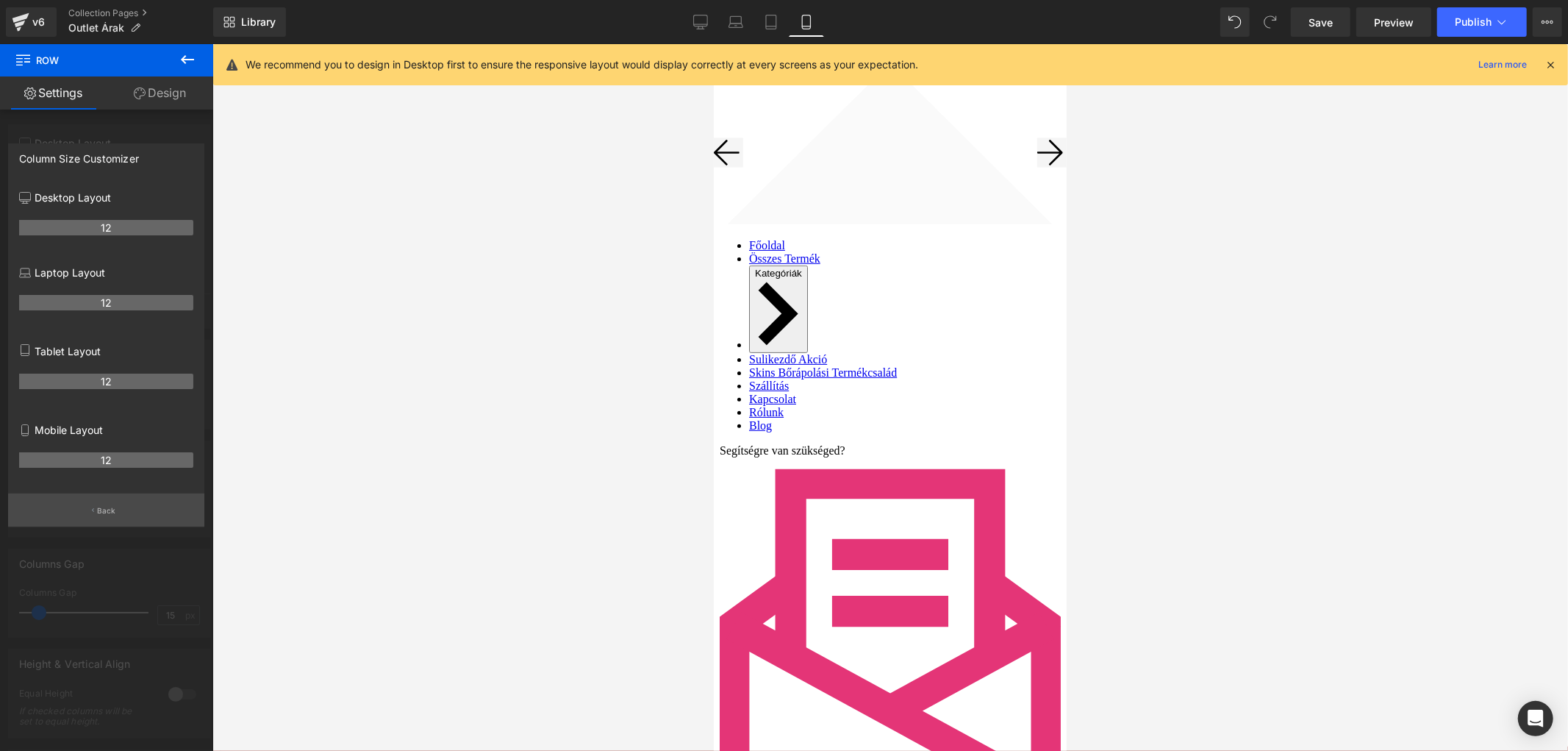
click at [86, 504] on button "Back" at bounding box center [106, 509] width 196 height 33
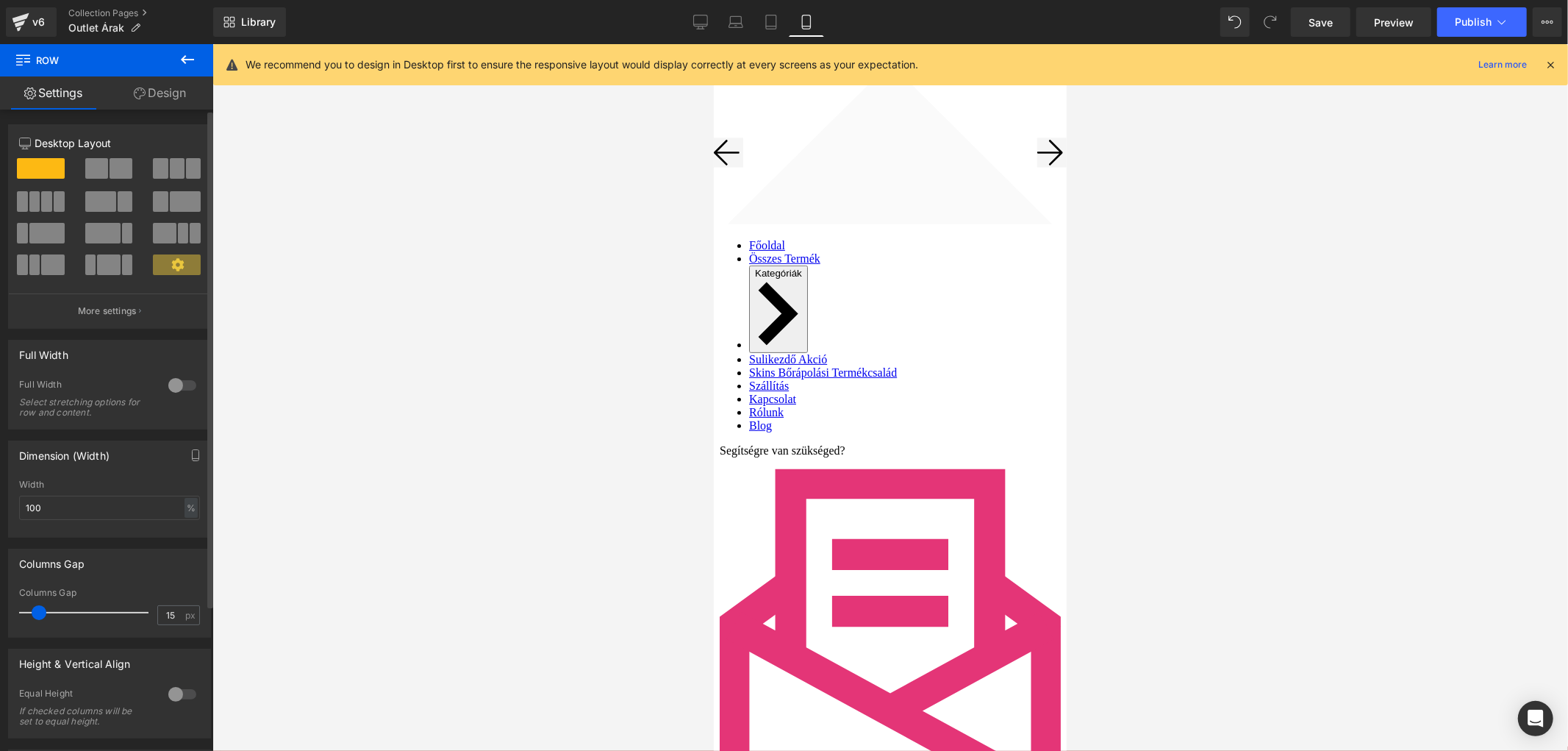
click at [122, 163] on span at bounding box center [121, 168] width 22 height 21
type input "1200"
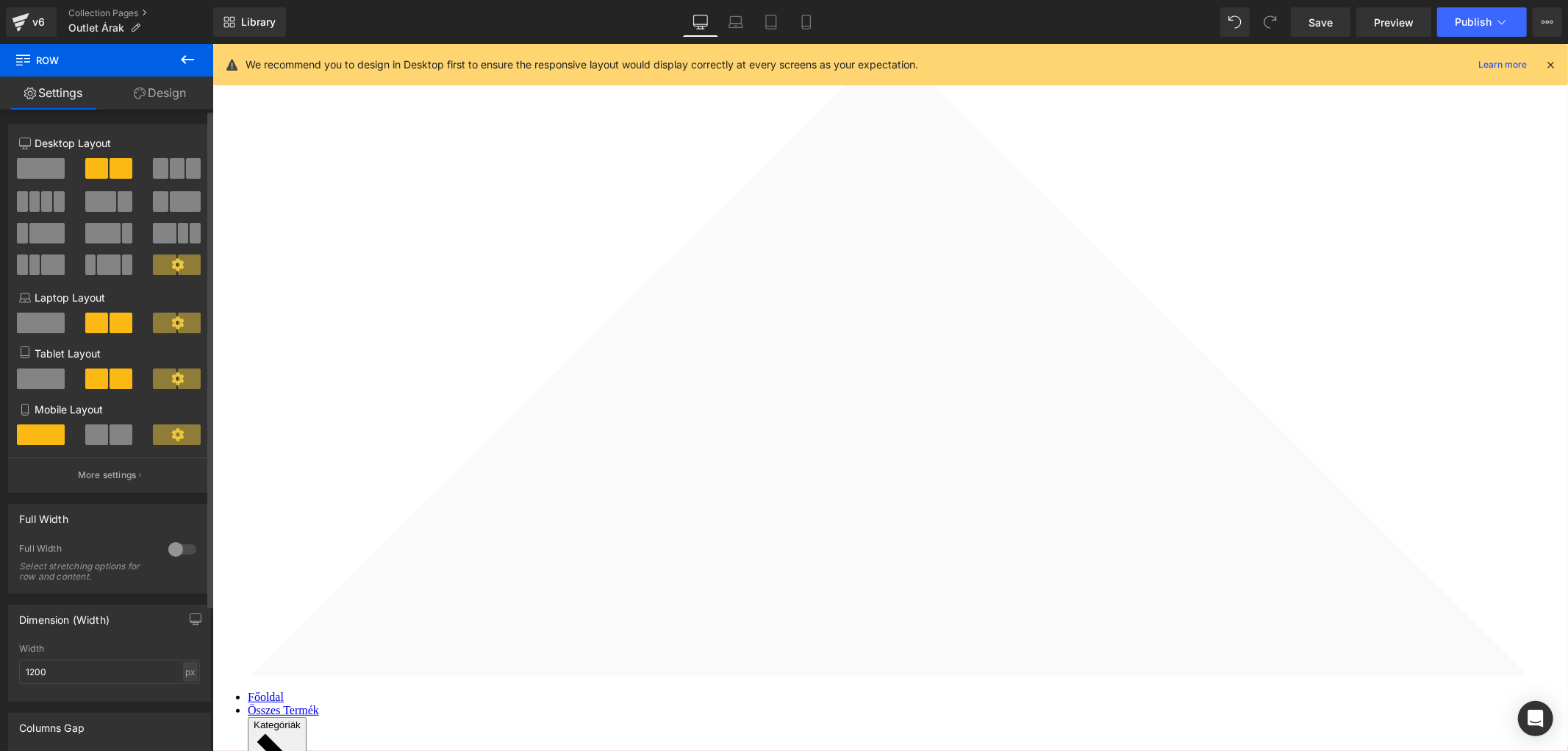
scroll to position [261, 0]
click at [805, 18] on icon at bounding box center [806, 22] width 14 height 14
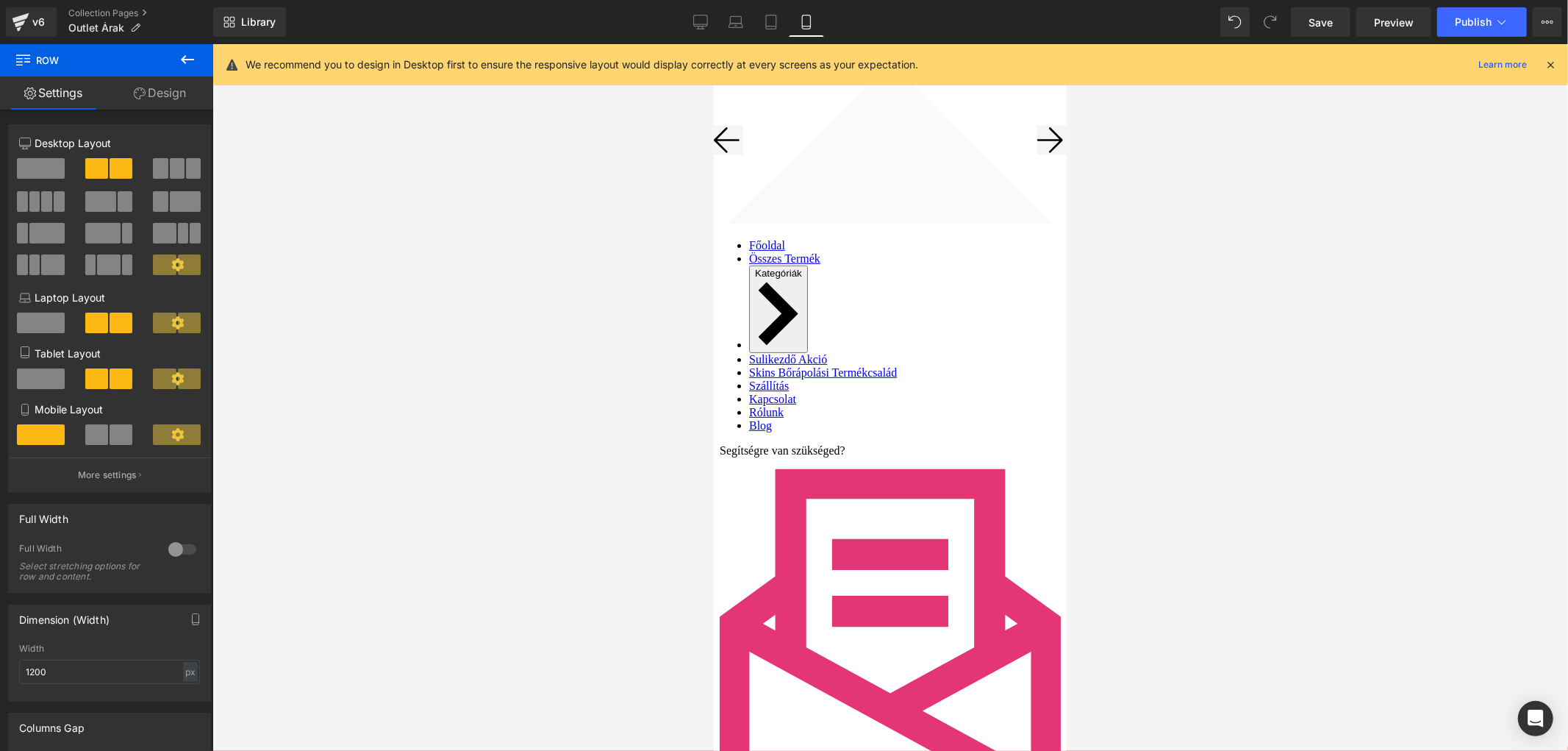
scroll to position [245, 0]
click at [111, 442] on span at bounding box center [121, 435] width 22 height 21
click at [50, 435] on span at bounding box center [41, 435] width 48 height 21
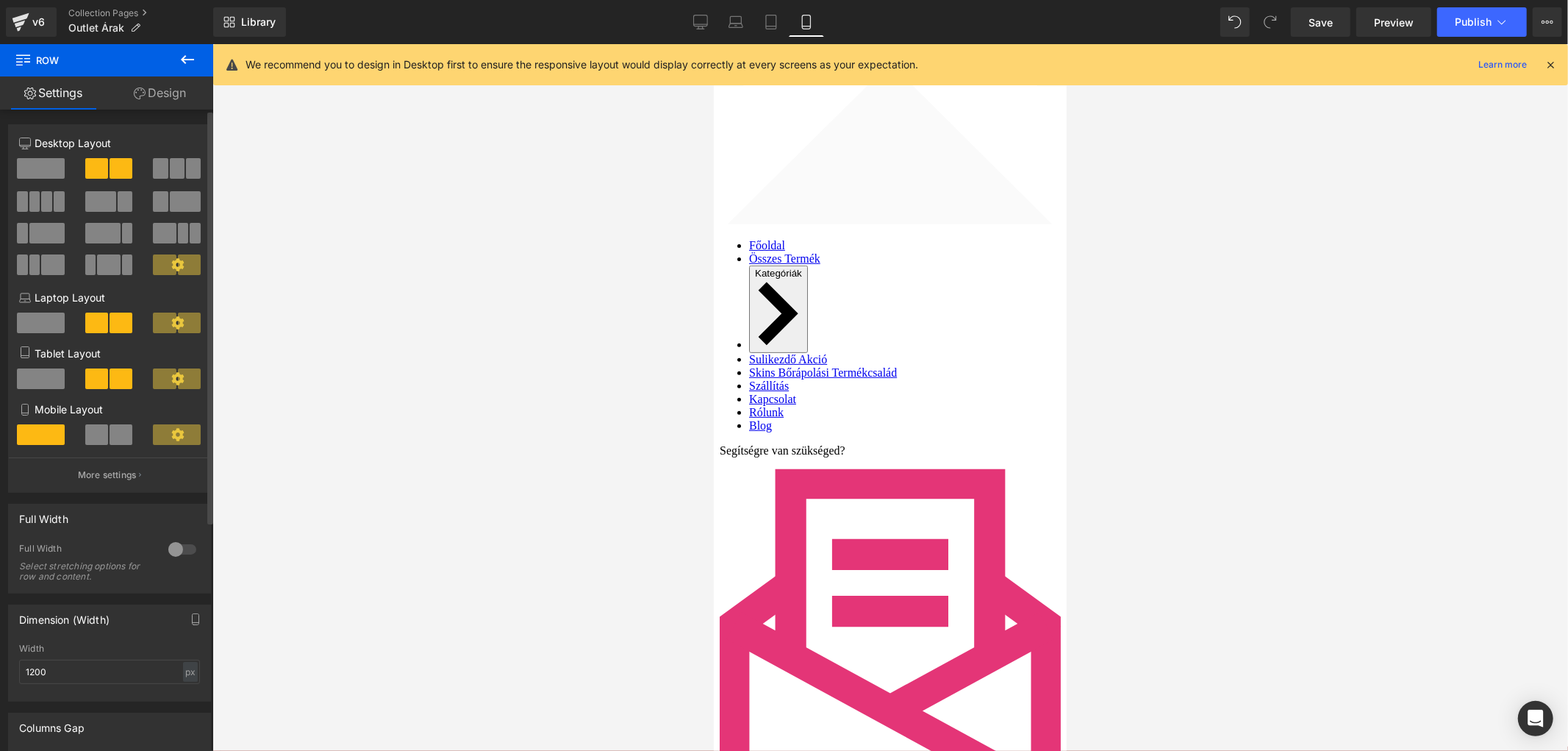
click at [103, 438] on span at bounding box center [97, 435] width 22 height 21
click at [145, 473] on button "More settings" at bounding box center [110, 474] width 202 height 34
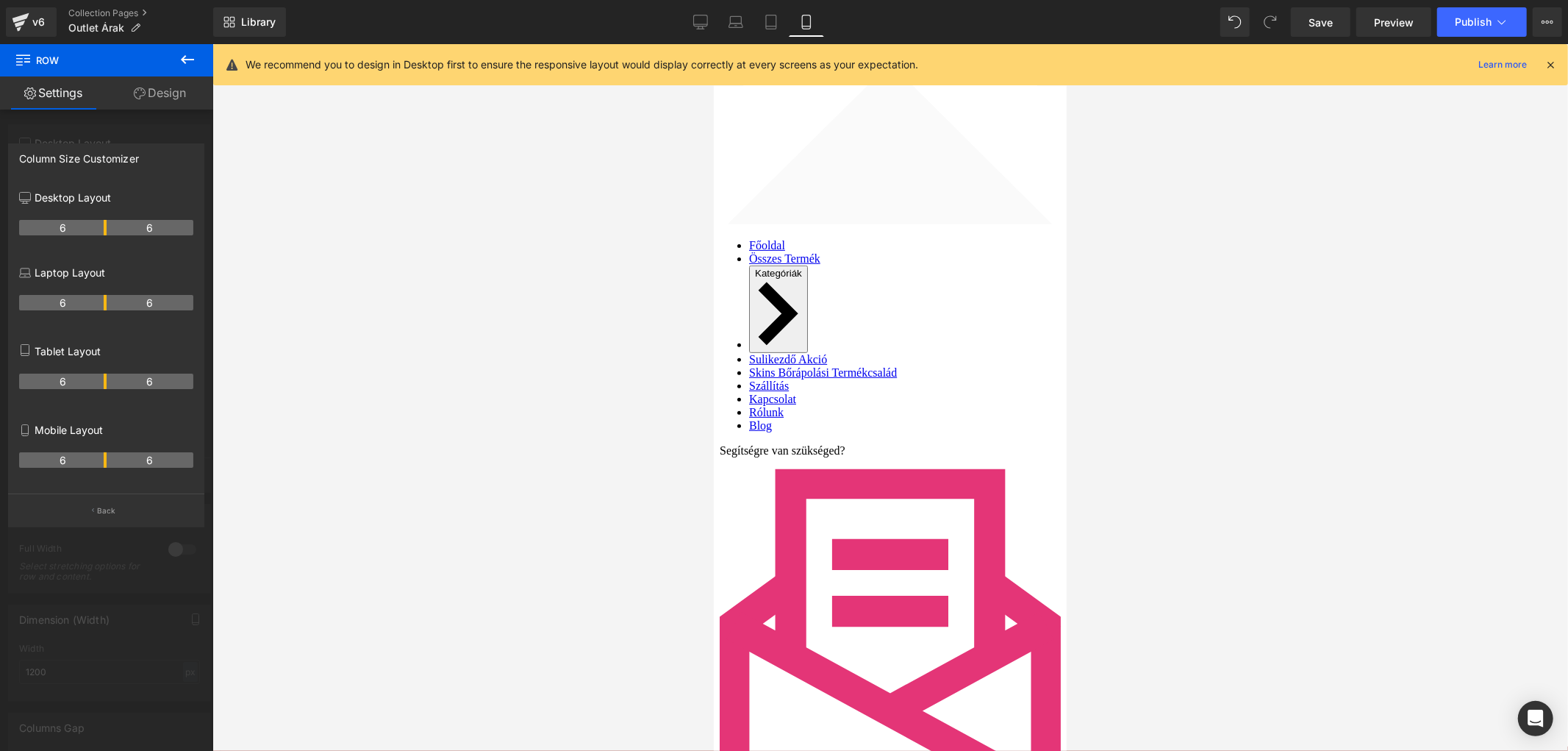
click at [106, 465] on th "6" at bounding box center [150, 460] width 87 height 15
click at [104, 461] on th "6" at bounding box center [62, 460] width 87 height 15
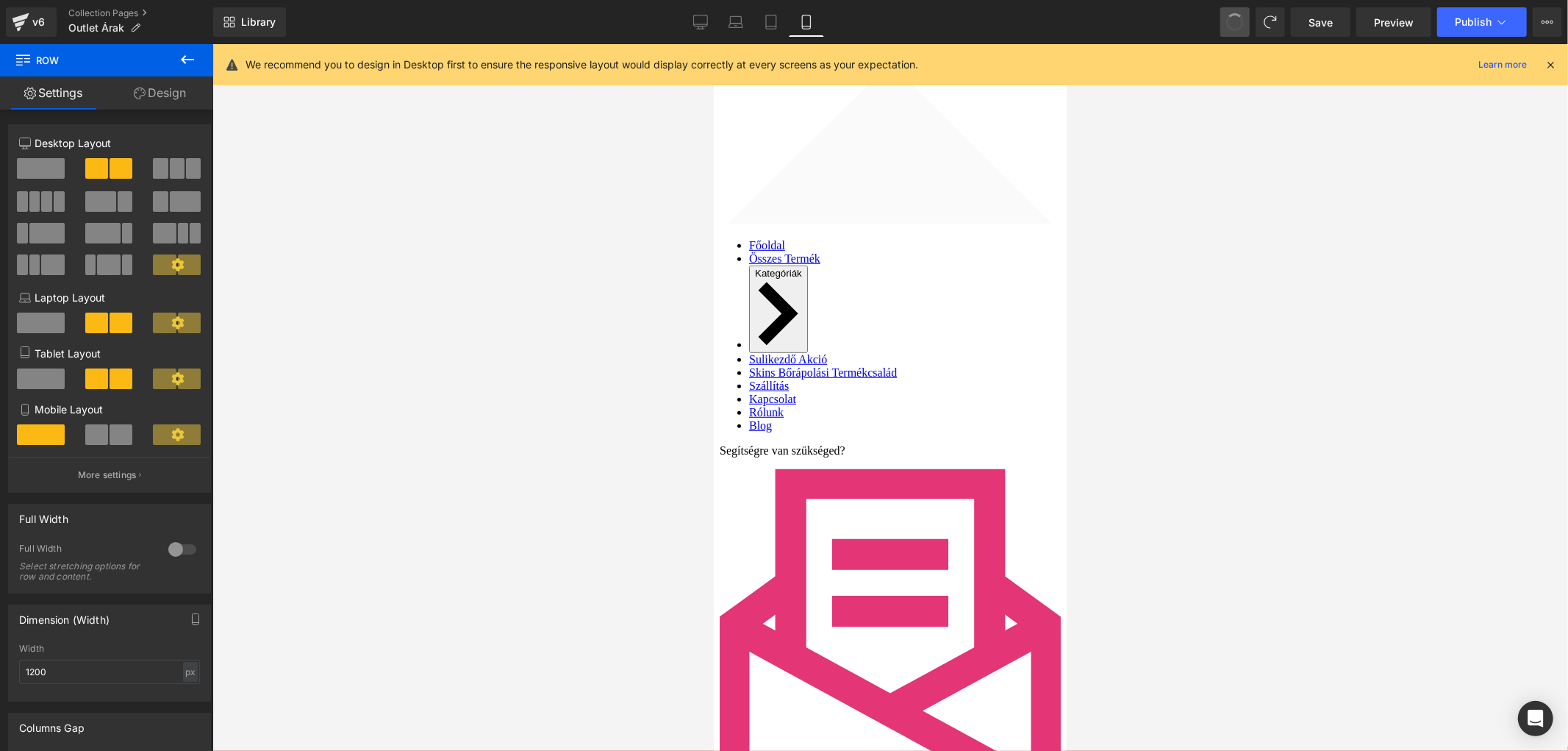
scroll to position [239, 0]
